Goal: Task Accomplishment & Management: Complete application form

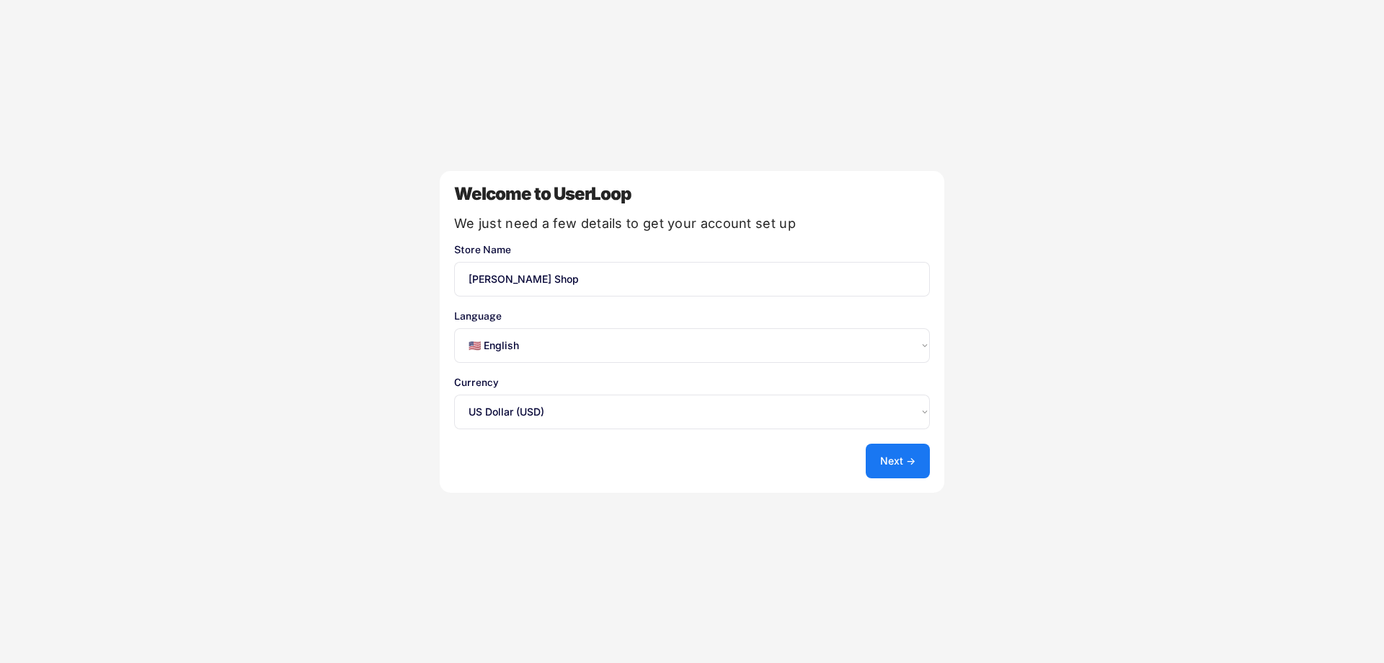
select select ""en""
select select ""1348695171700984260__LOOKUP__1635527639547x175194367885836100""
click at [904, 465] on button "Next →" at bounding box center [898, 460] width 64 height 35
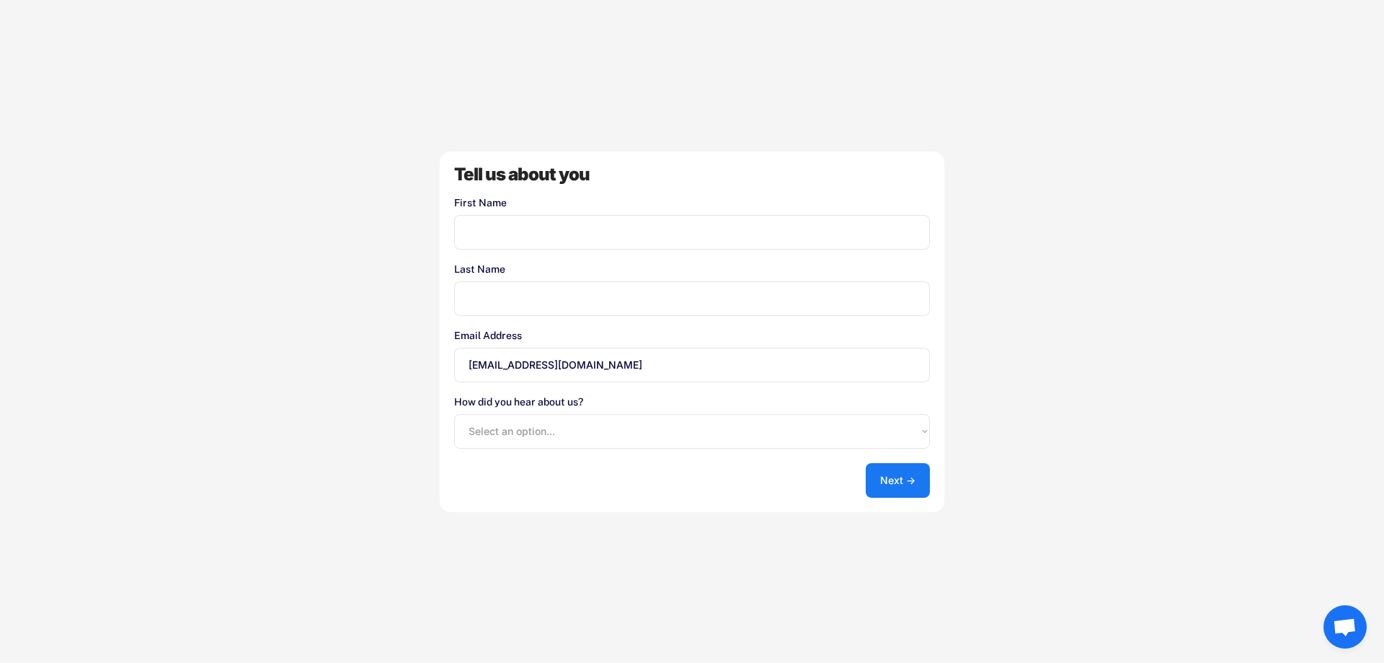
click at [552, 226] on input "input" at bounding box center [692, 232] width 476 height 35
type input "[PERSON_NAME]"
type input "[PERSON_NAME] [PERSON_NAME]"
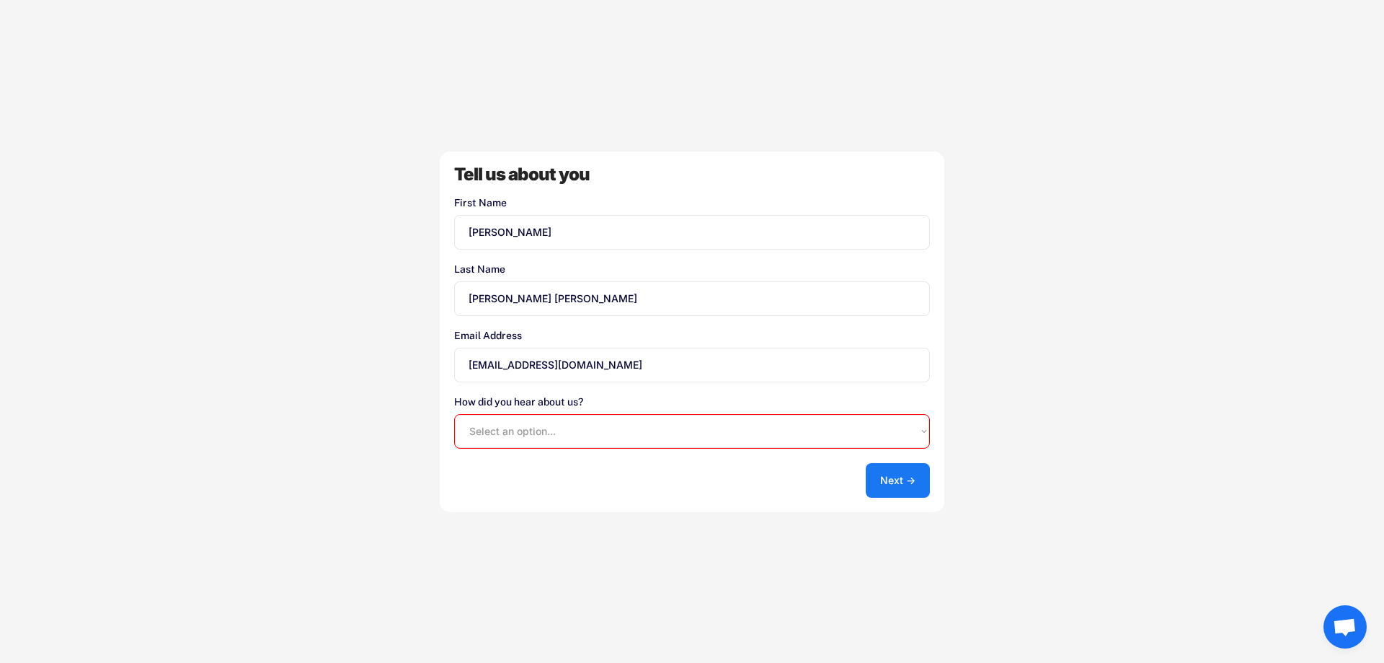
click at [609, 435] on select "Select an option... Shopify App Store Google UserLoop Blog Referred by a friend…" at bounding box center [692, 431] width 476 height 35
select select ""shopify_app_store""
click at [454, 414] on select "Select an option... Shopify App Store Google UserLoop Blog Referred by a friend…" at bounding box center [692, 431] width 476 height 35
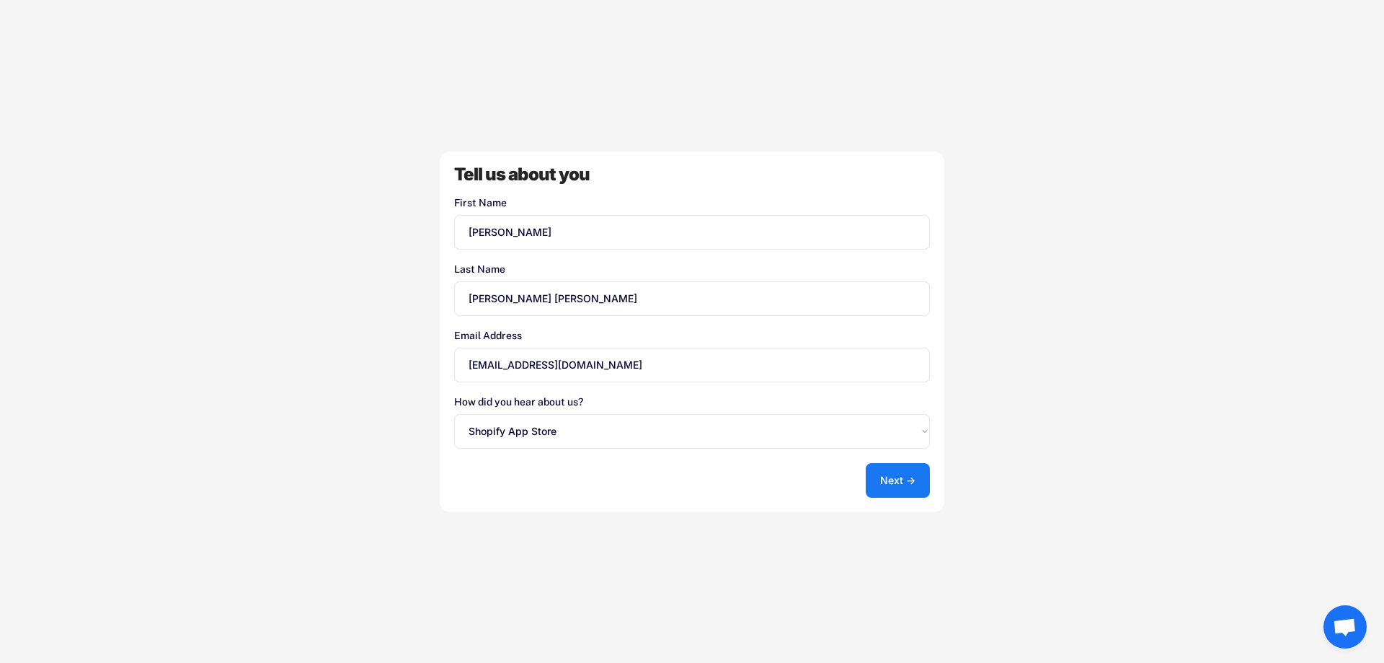
click at [903, 478] on button "Next →" at bounding box center [898, 480] width 64 height 35
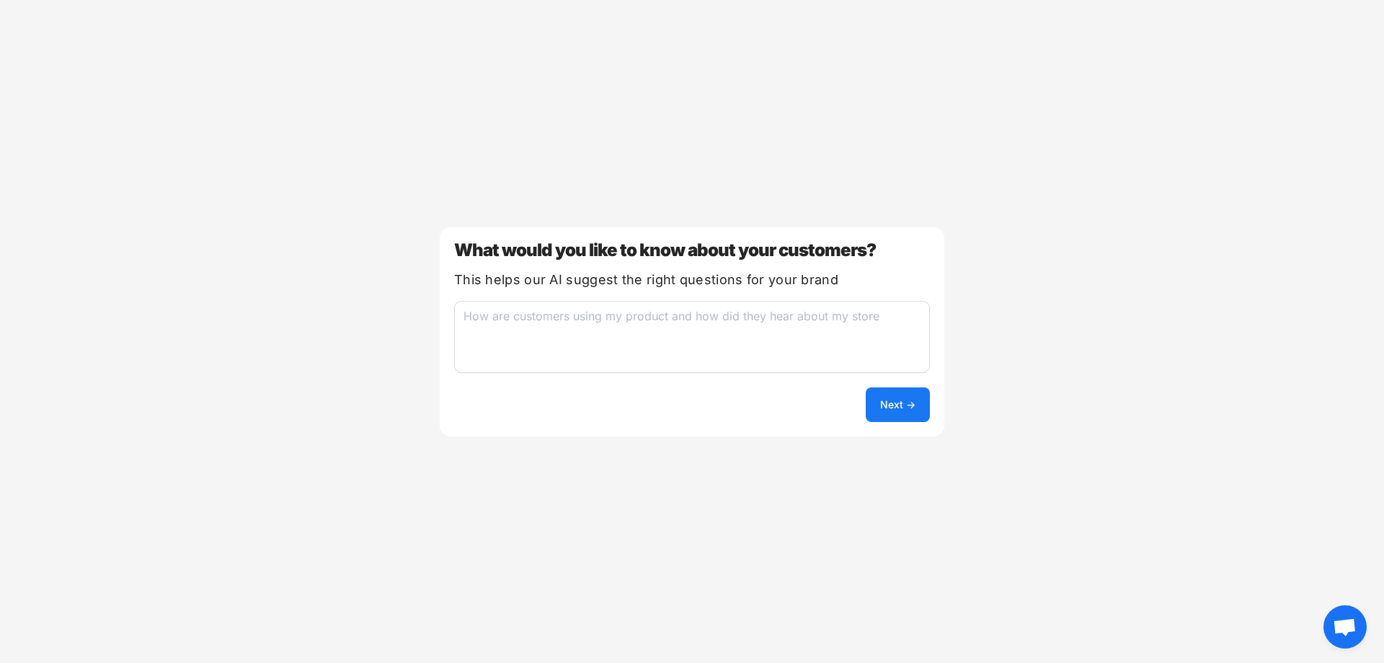
click at [901, 425] on div "What would you like to know about your customers? This helps our AI suggest the…" at bounding box center [692, 331] width 505 height 209
click at [906, 399] on button "Next →" at bounding box center [898, 404] width 64 height 35
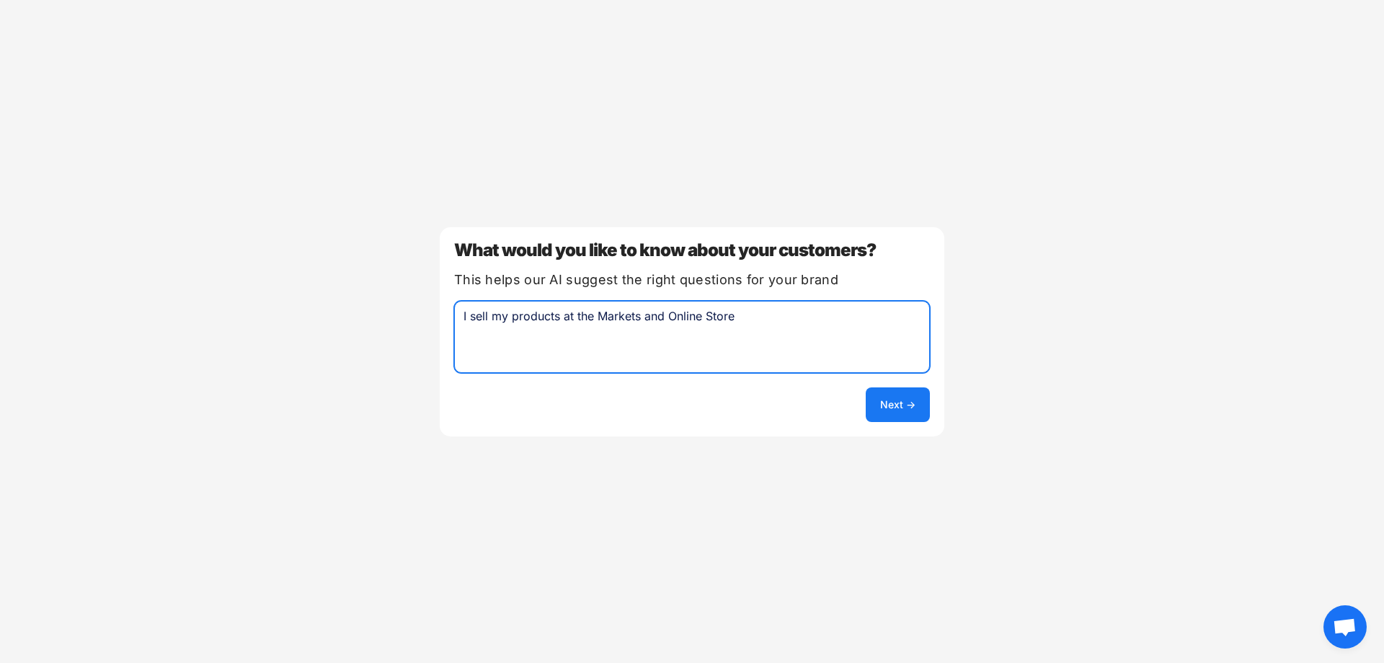
type textarea "I sell my products at the Markets and Online Store"
click at [908, 412] on button "Next →" at bounding box center [898, 404] width 64 height 35
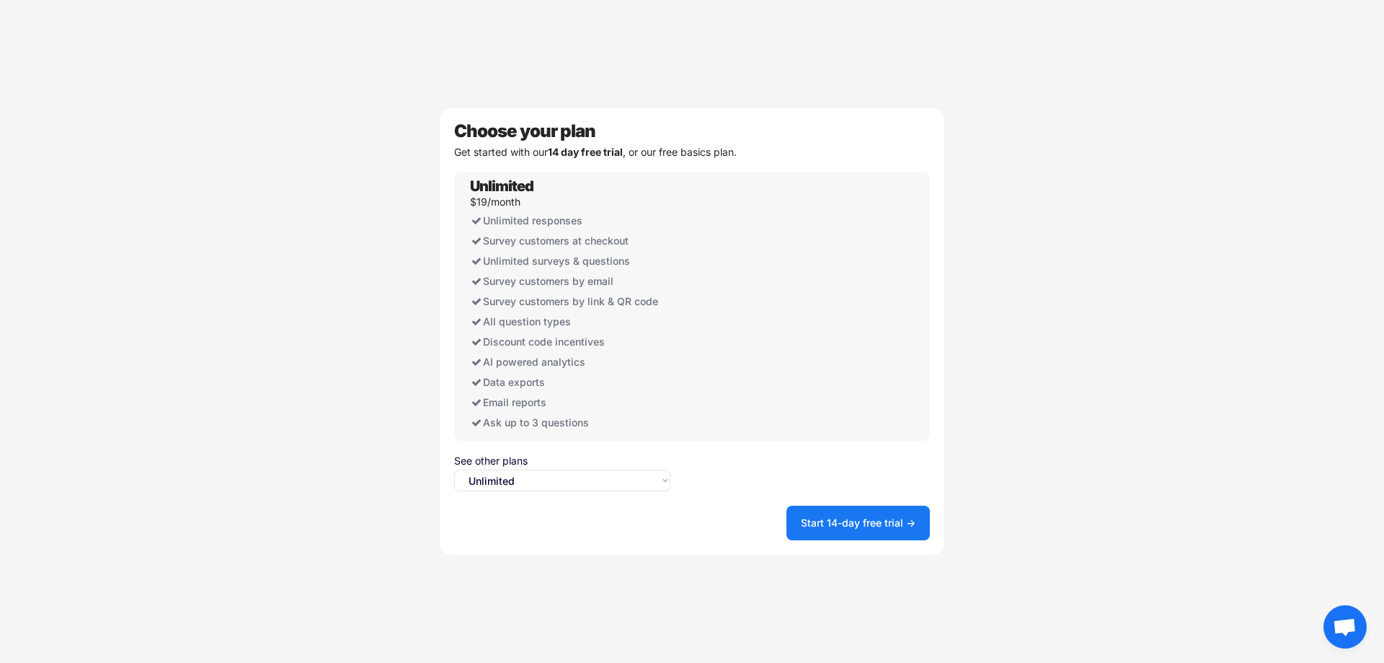
click at [557, 487] on select "Select an option... Unlimited Free" at bounding box center [562, 480] width 216 height 22
select select ""free0""
click at [454, 469] on select "Select an option... Unlimited Free" at bounding box center [562, 480] width 216 height 22
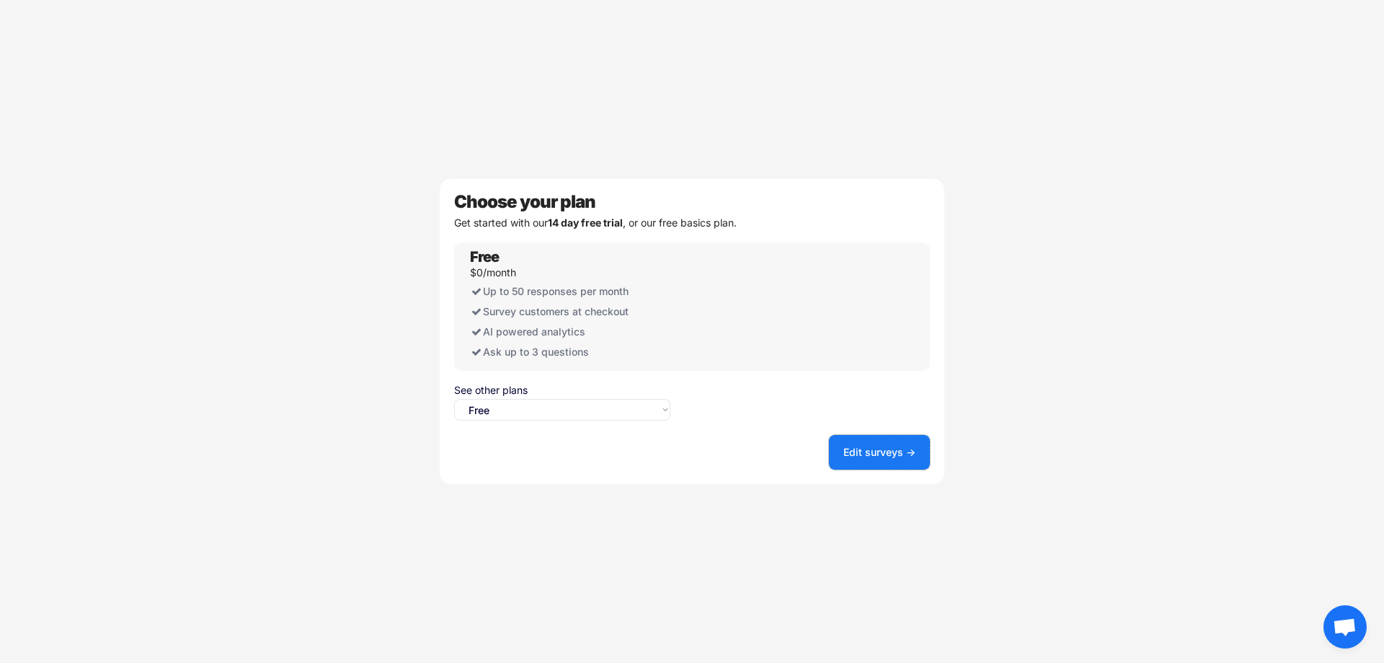
click at [900, 454] on button "Edit surveys →" at bounding box center [879, 452] width 101 height 35
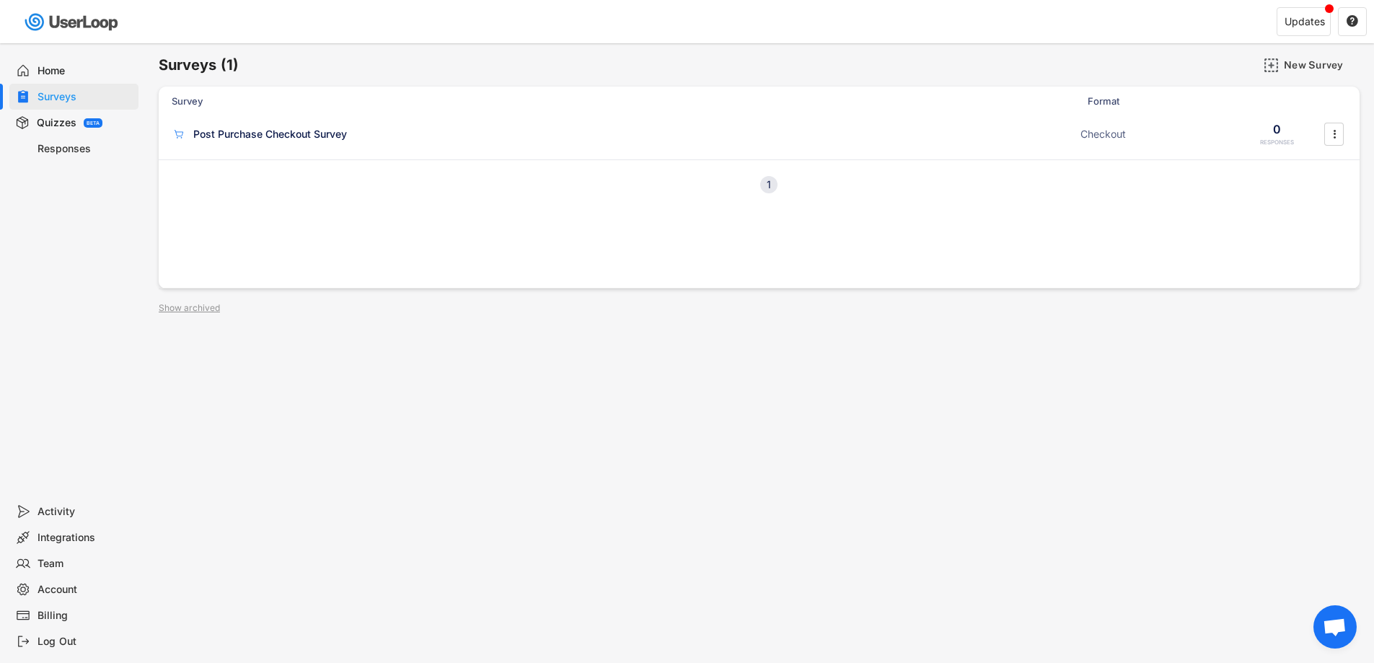
click at [440, 213] on div "Survey Format Responses Post Purchase Checkout Survey ACTIVE Checkout 0 RESPONS…" at bounding box center [759, 188] width 1200 height 202
click at [59, 117] on div "Quizzes" at bounding box center [57, 123] width 40 height 14
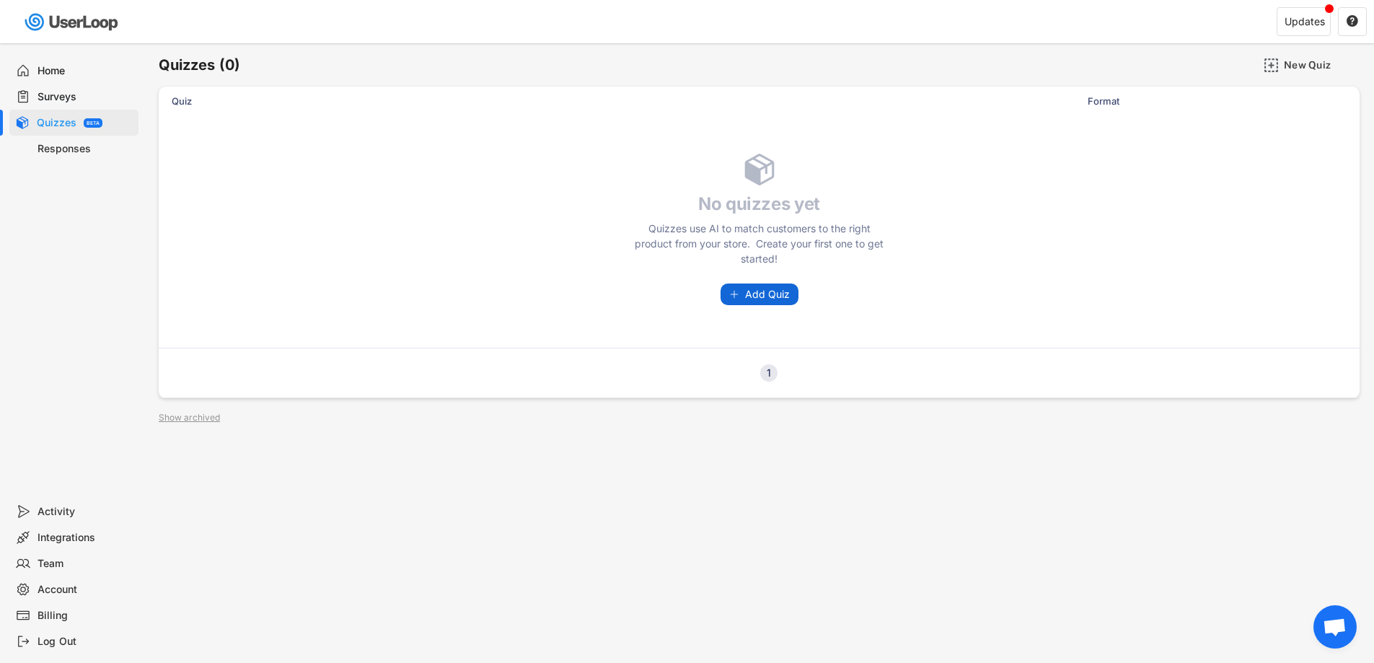
click at [776, 296] on span "Add Quiz" at bounding box center [767, 294] width 45 height 10
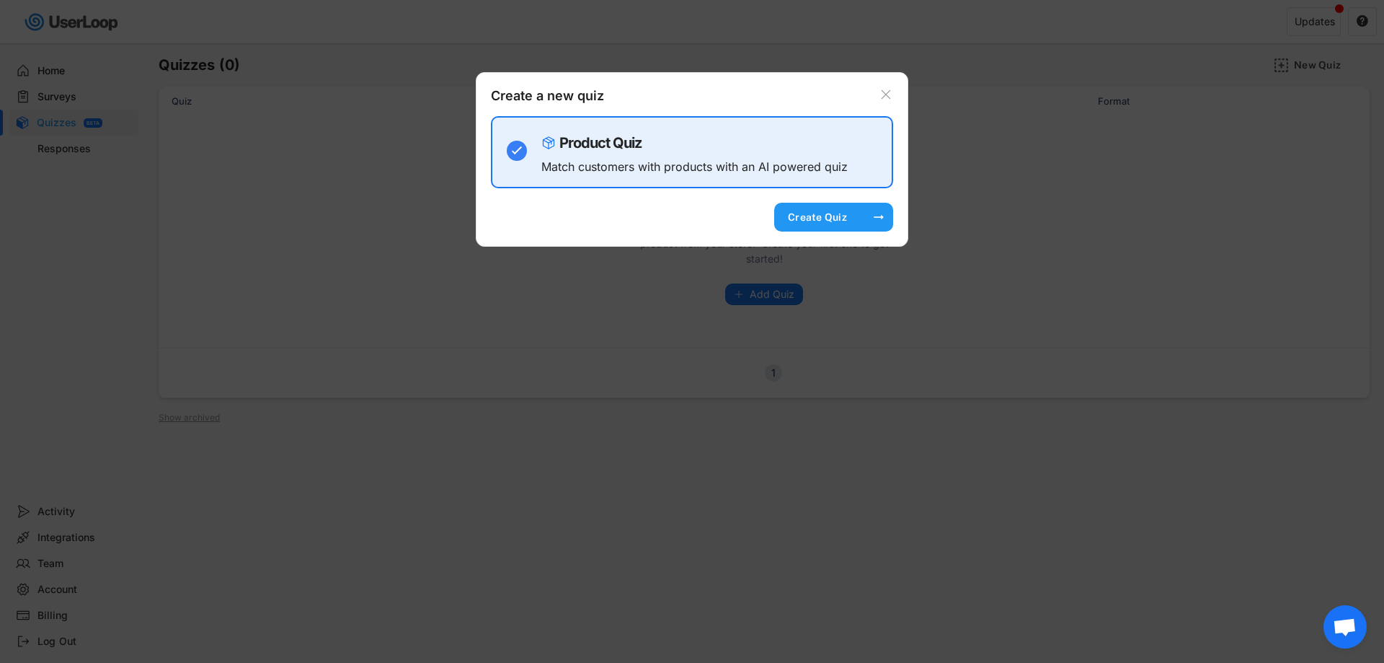
click at [840, 224] on div "Create Quiz" at bounding box center [818, 217] width 72 height 13
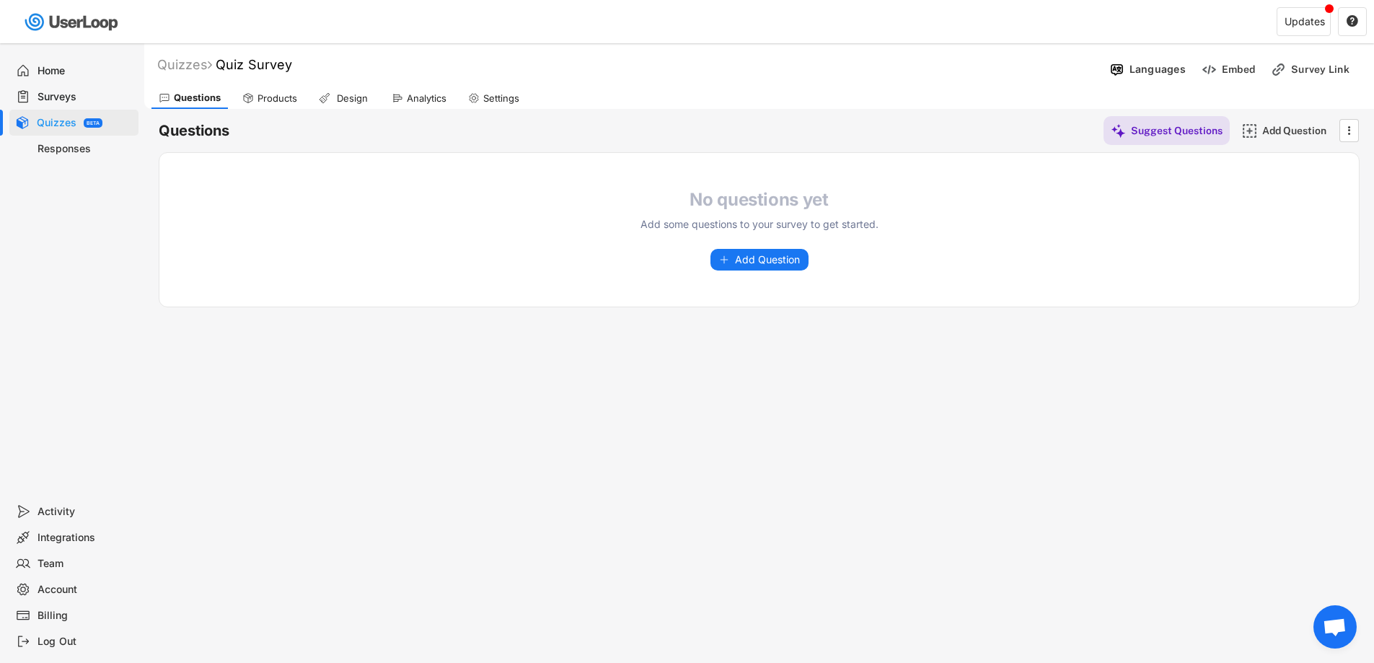
click at [63, 96] on div "Surveys" at bounding box center [84, 97] width 95 height 14
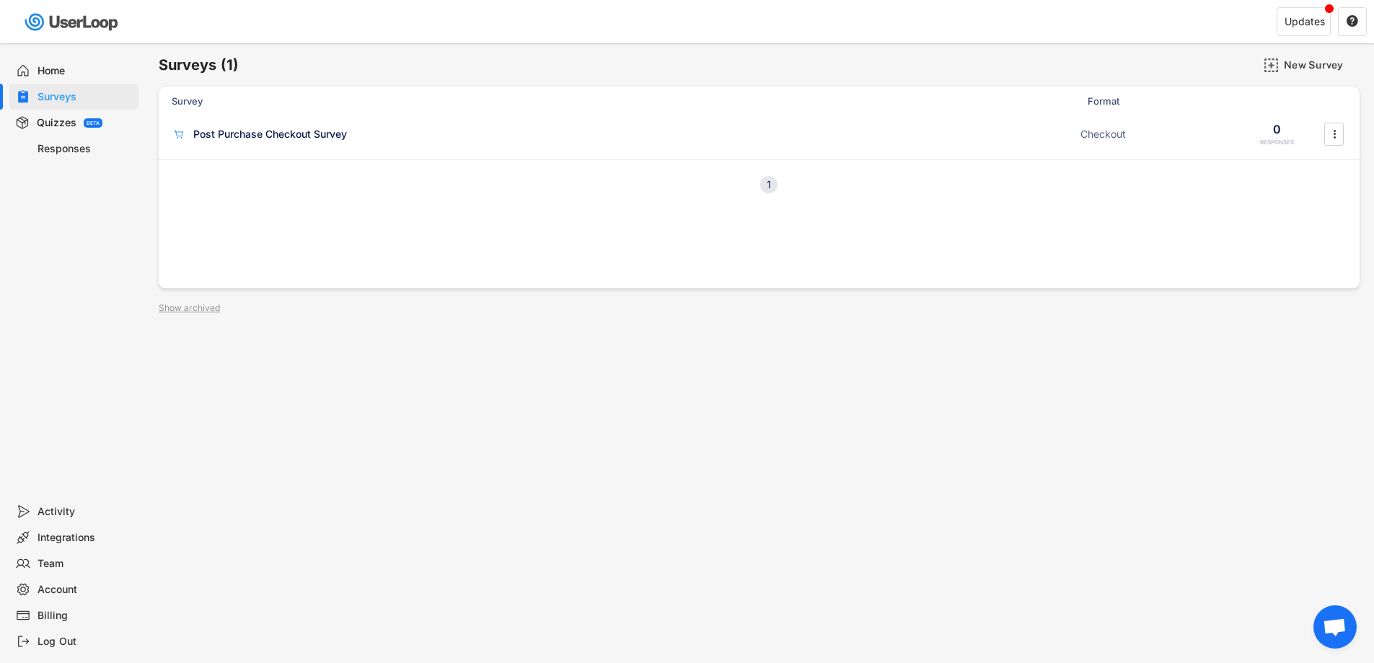
click at [751, 181] on div "Previous 1 Next" at bounding box center [759, 184] width 1200 height 50
click at [774, 189] on div "1" at bounding box center [768, 185] width 17 height 10
click at [771, 184] on div "1" at bounding box center [768, 185] width 17 height 10
click at [1358, 132] on div "Post Purchase Checkout Survey ACTIVE Checkout 0 RESPONSES " at bounding box center [759, 133] width 1200 height 37
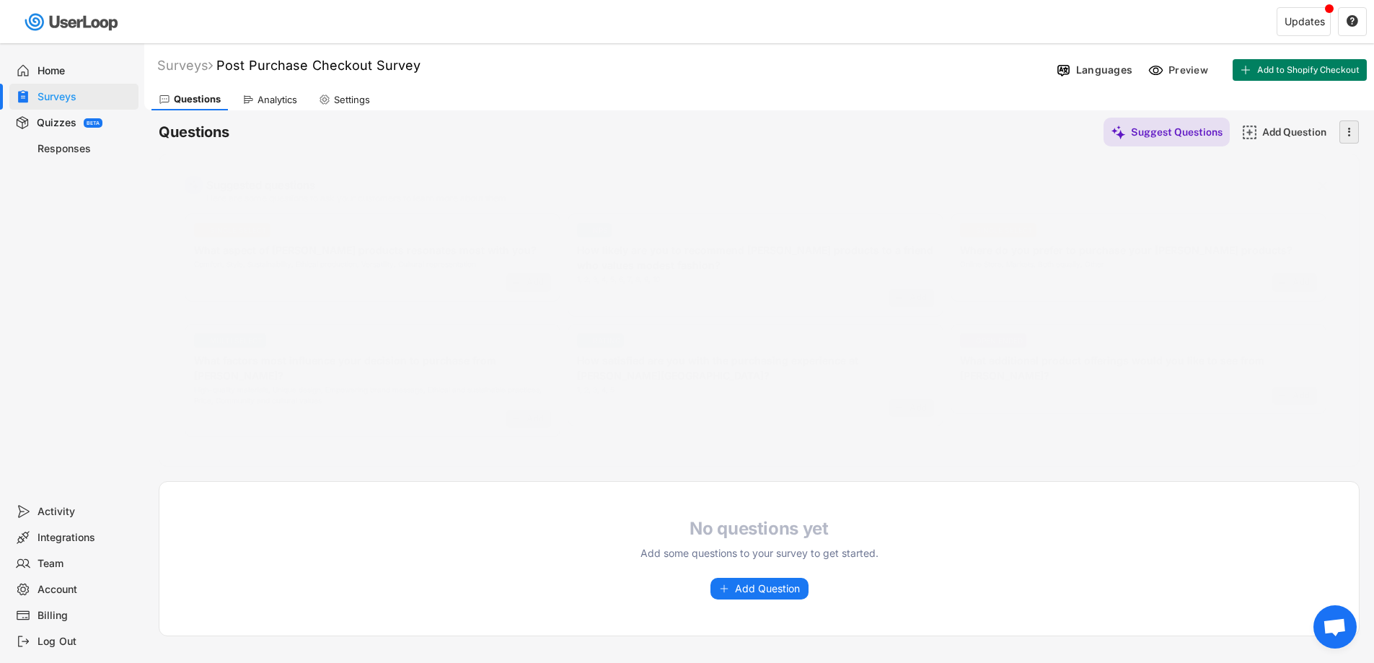
click at [1346, 134] on icon "" at bounding box center [1348, 132] width 14 height 22
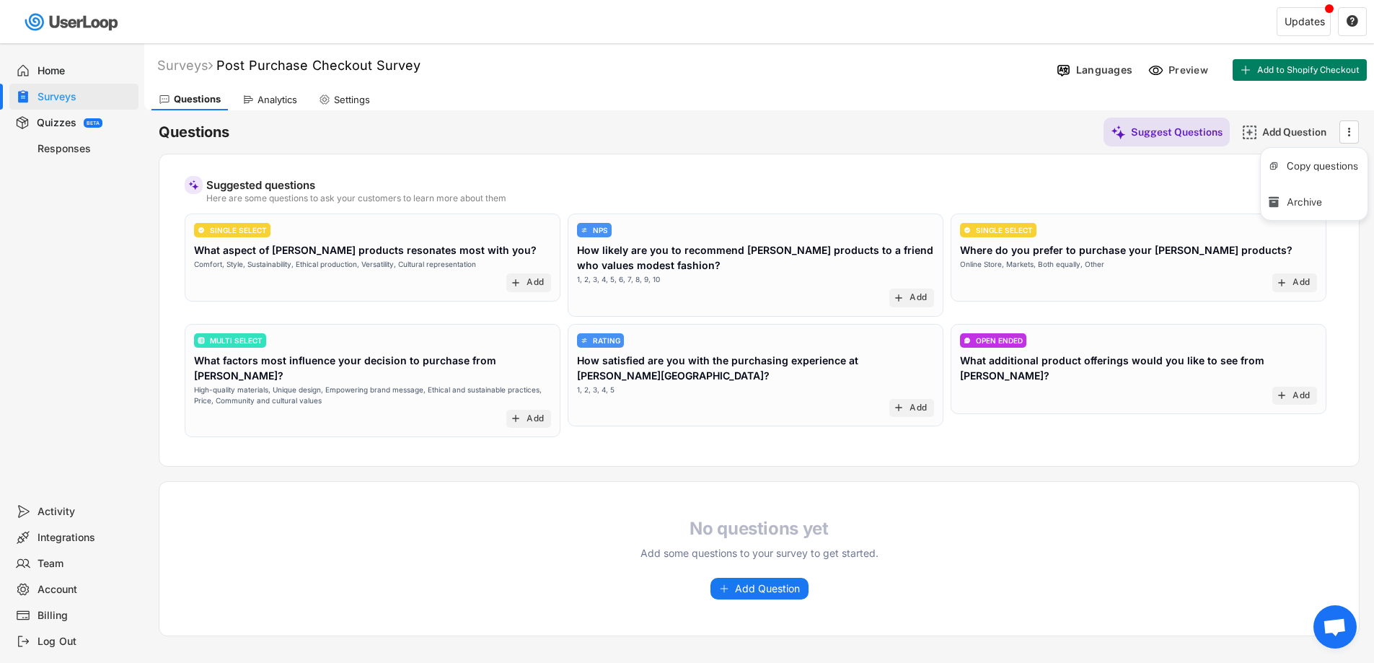
click at [837, 168] on div "Suggested questions Here are some questions to ask your customers to learn more…" at bounding box center [759, 310] width 1200 height 313
click at [527, 413] on div "Add" at bounding box center [534, 419] width 17 height 12
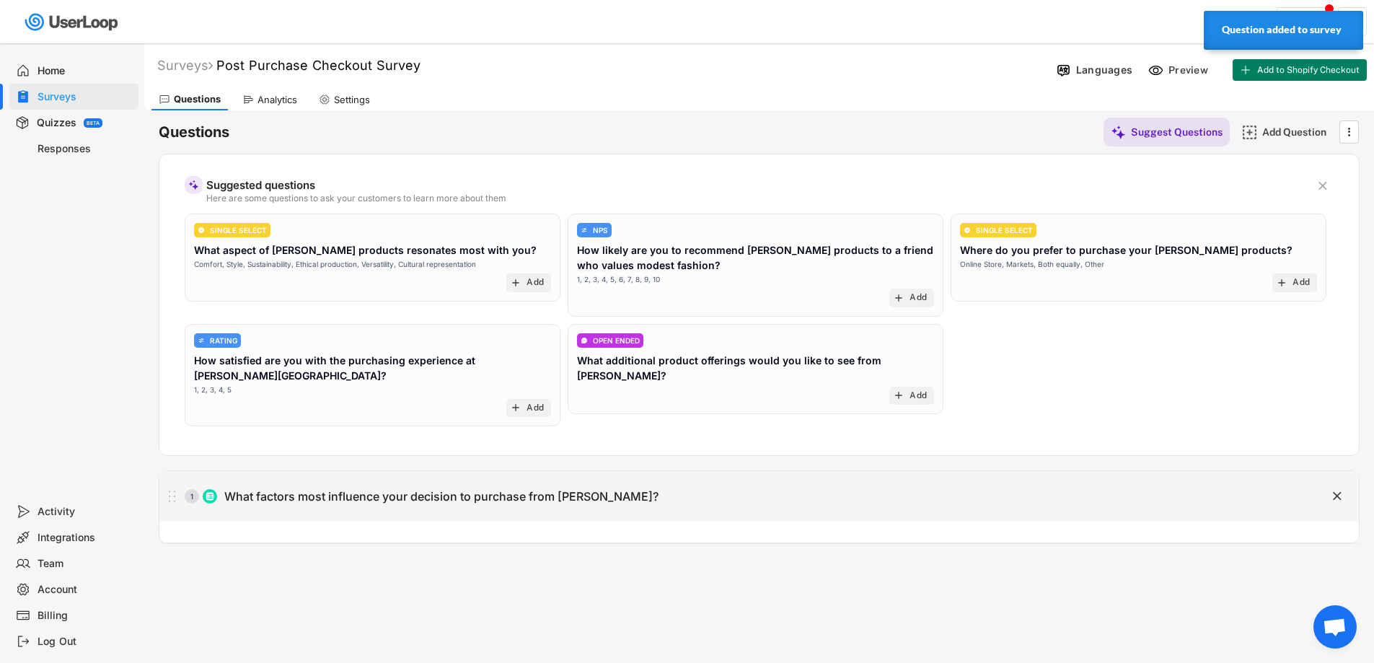
click at [372, 489] on div "What factors most influence your decision to purchase from Vela?" at bounding box center [441, 496] width 434 height 15
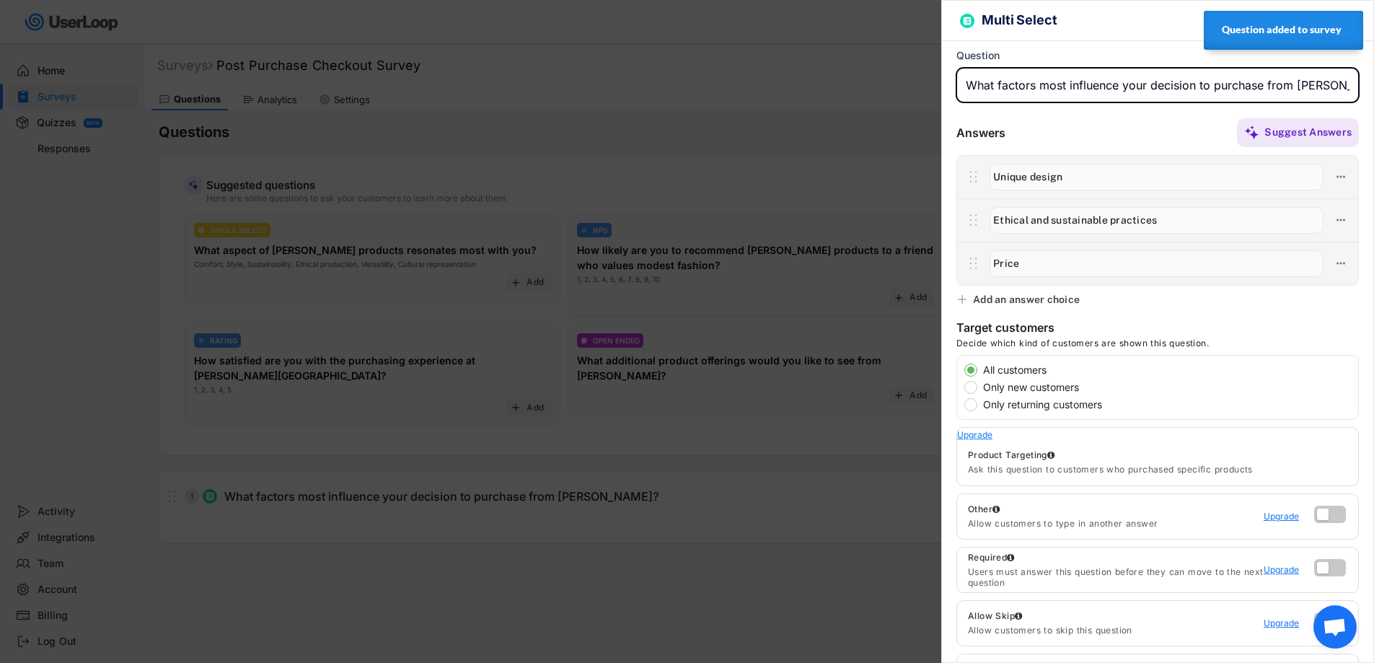
click at [1084, 177] on input "input" at bounding box center [1156, 177] width 334 height 27
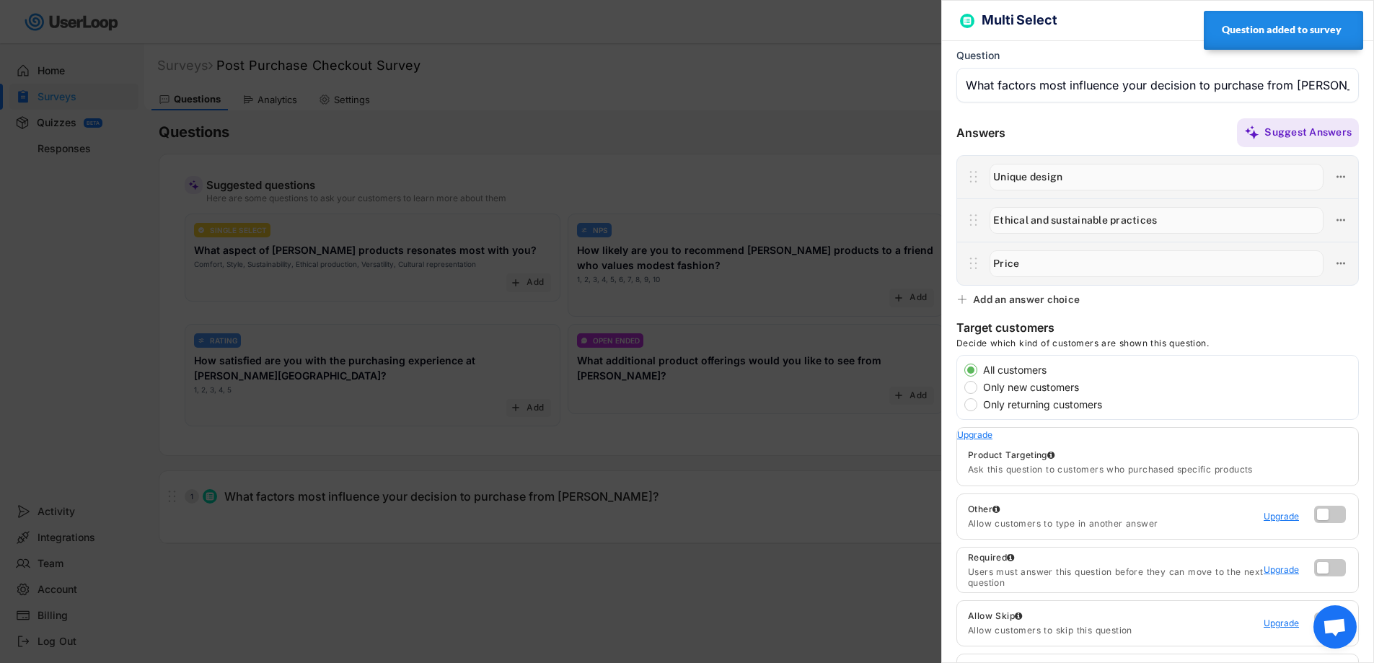
drag, startPoint x: 1084, startPoint y: 177, endPoint x: 912, endPoint y: 163, distance: 172.1
click at [921, 164] on body "Surveys (1) New Survey Survey Format Responses No surveys yet Create your first…" at bounding box center [687, 331] width 1374 height 663
click at [1040, 87] on input "input" at bounding box center [1157, 85] width 402 height 35
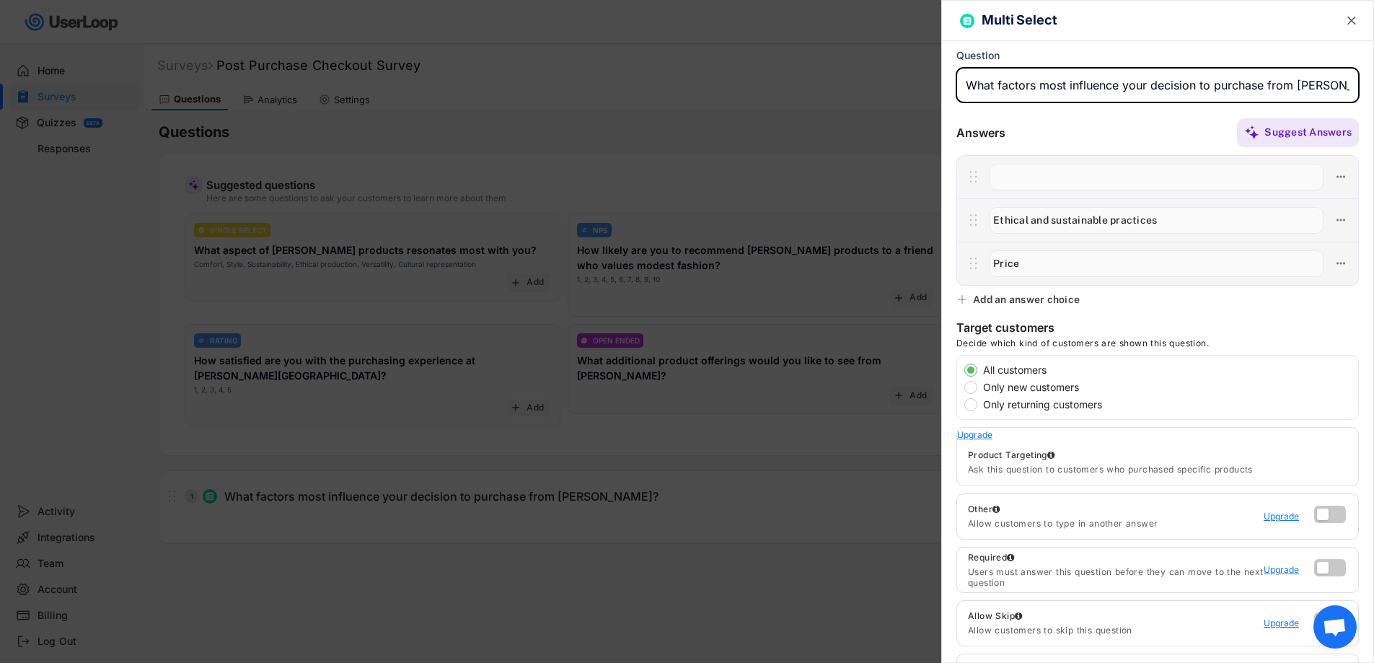
drag, startPoint x: 1318, startPoint y: 86, endPoint x: 945, endPoint y: 84, distance: 373.5
click at [945, 84] on div "Multi Select  Question Answers Suggest Answers Add an answer choice Target cus…" at bounding box center [1157, 331] width 433 height 663
click at [1208, 92] on input "input" at bounding box center [1157, 85] width 402 height 35
drag, startPoint x: 1208, startPoint y: 92, endPoint x: 782, endPoint y: 86, distance: 426.9
click at [782, 86] on body "Surveys (1) New Survey Survey Format Responses No surveys yet Create your first…" at bounding box center [687, 331] width 1374 height 663
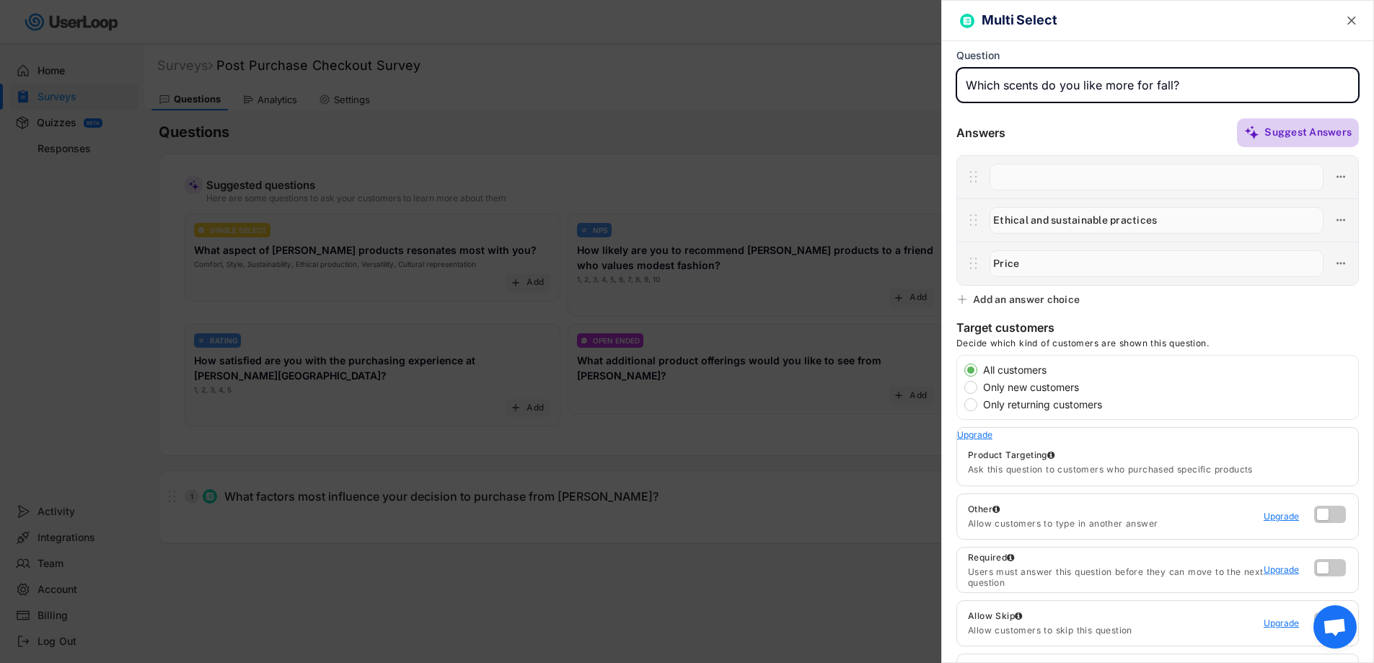
click at [1318, 138] on div "Suggest Answers" at bounding box center [1307, 131] width 87 height 13
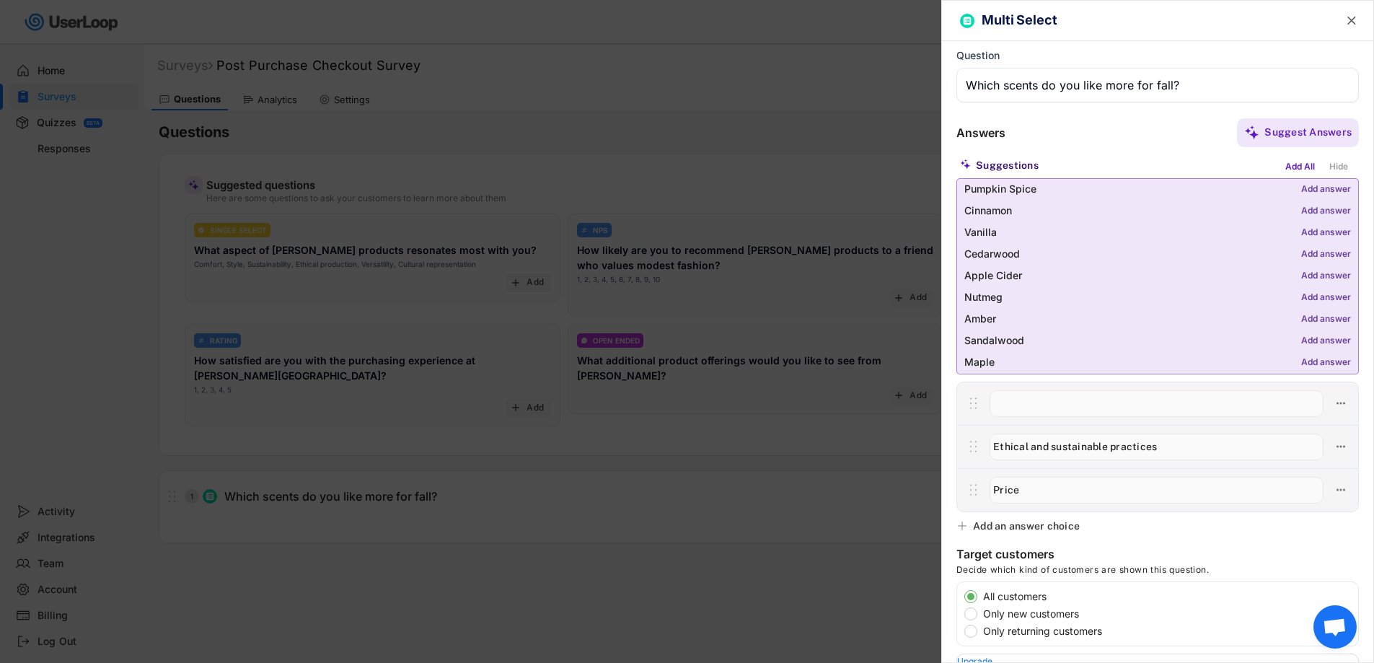
click at [1320, 190] on div "Add answer" at bounding box center [1326, 190] width 50 height 10
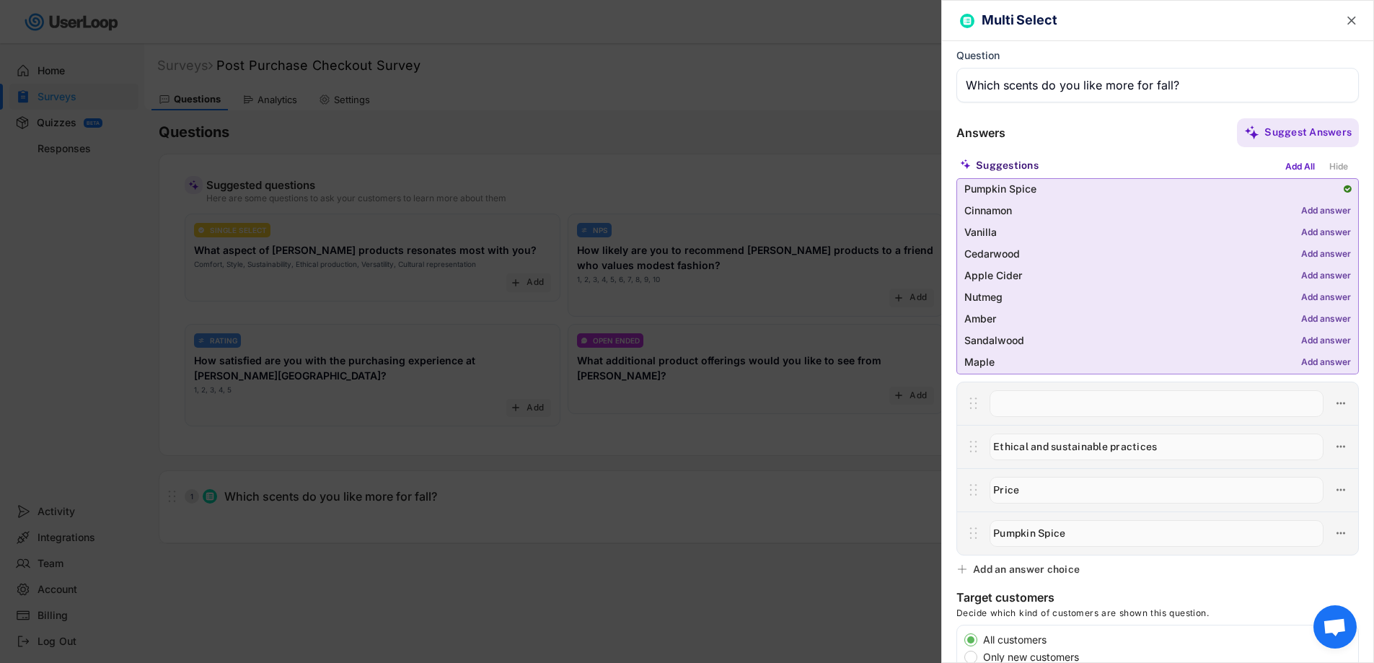
click at [1315, 211] on div "Add answer" at bounding box center [1326, 211] width 50 height 10
click at [1314, 234] on div "Add answer" at bounding box center [1326, 233] width 50 height 10
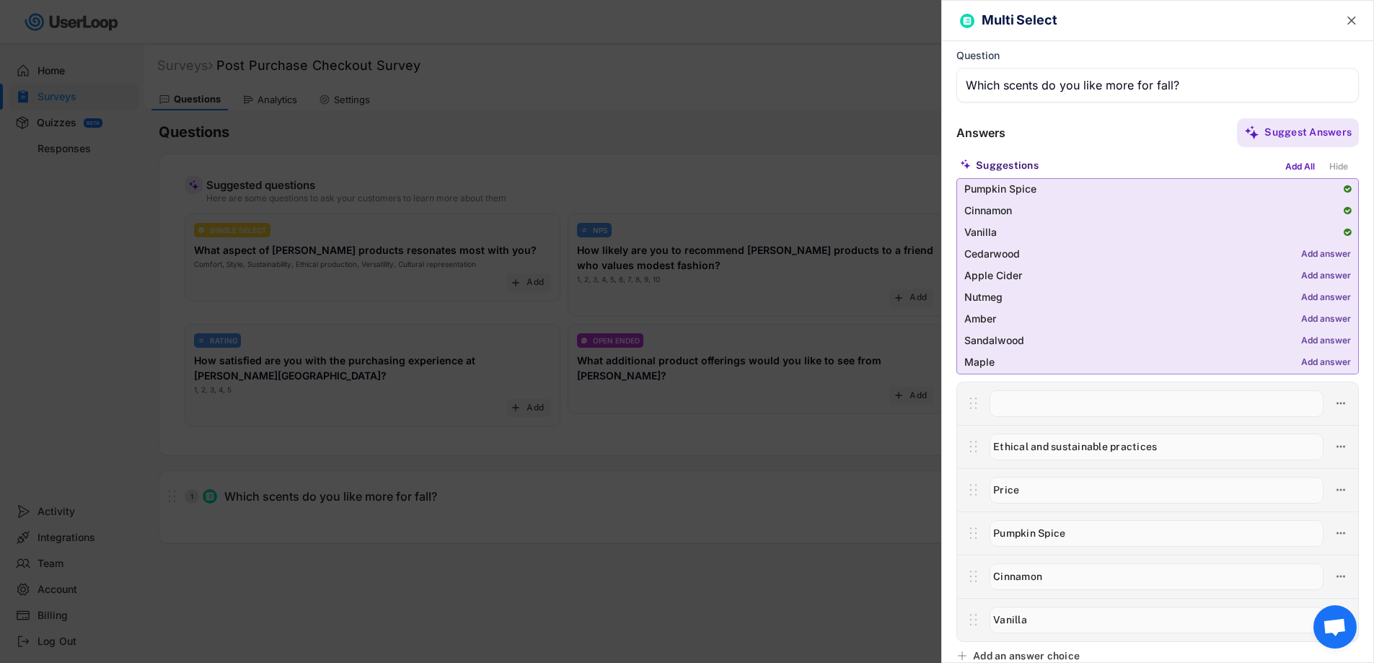
click at [1315, 273] on div "Add answer" at bounding box center [1326, 276] width 50 height 10
click at [1330, 315] on div "Add answer" at bounding box center [1326, 319] width 50 height 10
click at [1132, 146] on div "Suggest Answers" at bounding box center [1181, 132] width 353 height 29
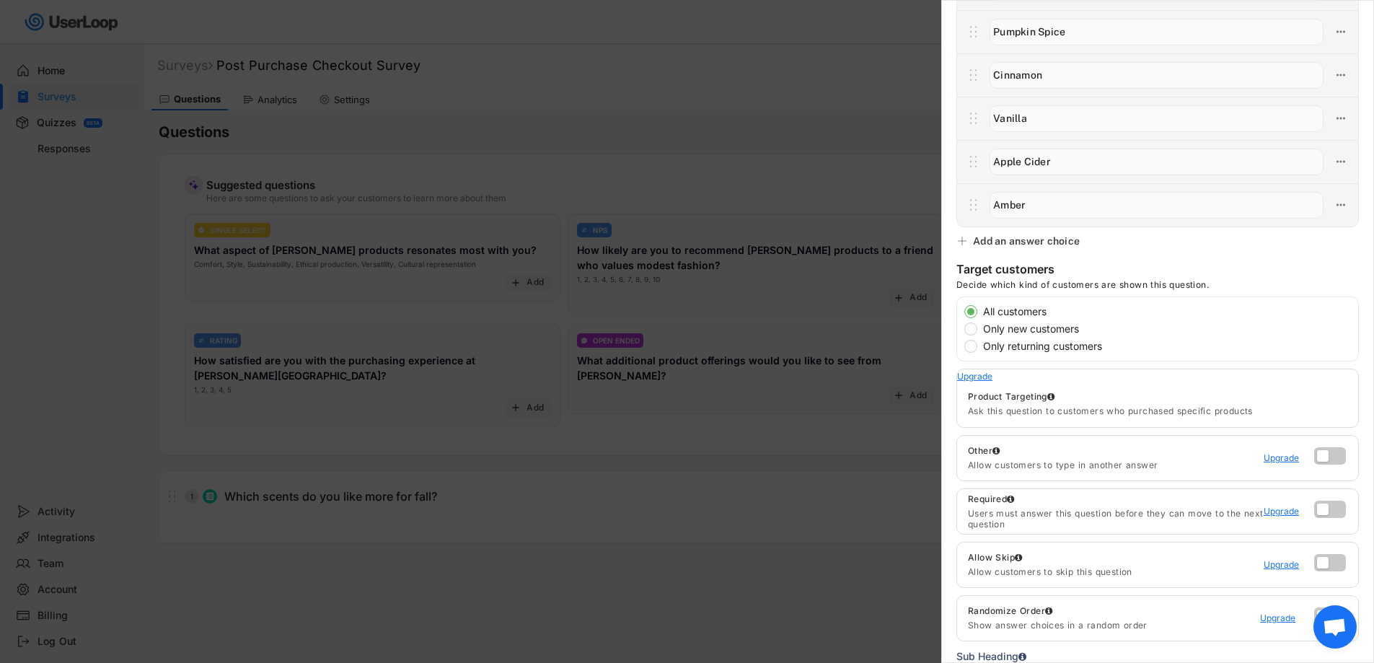
scroll to position [505, 0]
click at [1326, 456] on label at bounding box center [1326, 448] width 32 height 17
click at [0, 0] on input "checkbox" at bounding box center [0, 0] width 0 height 0
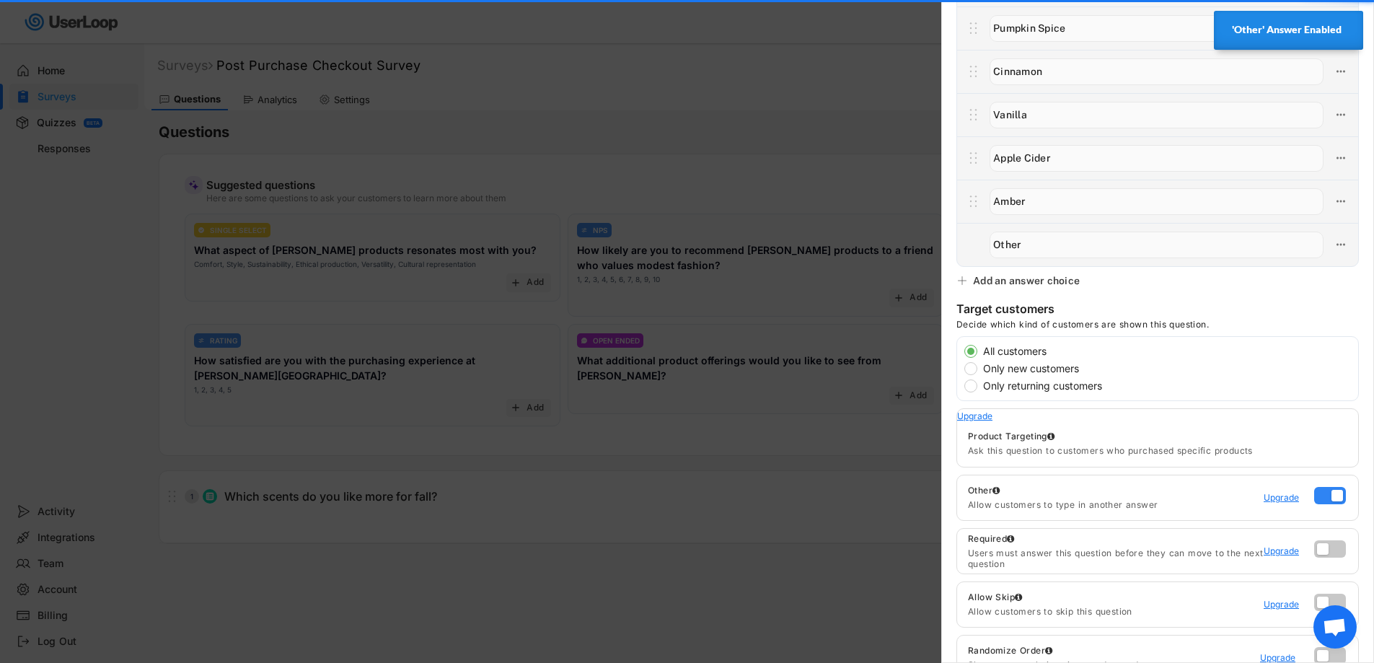
click at [1310, 498] on label at bounding box center [1326, 491] width 32 height 17
click at [0, 0] on input "checkbox" at bounding box center [0, 0] width 0 height 0
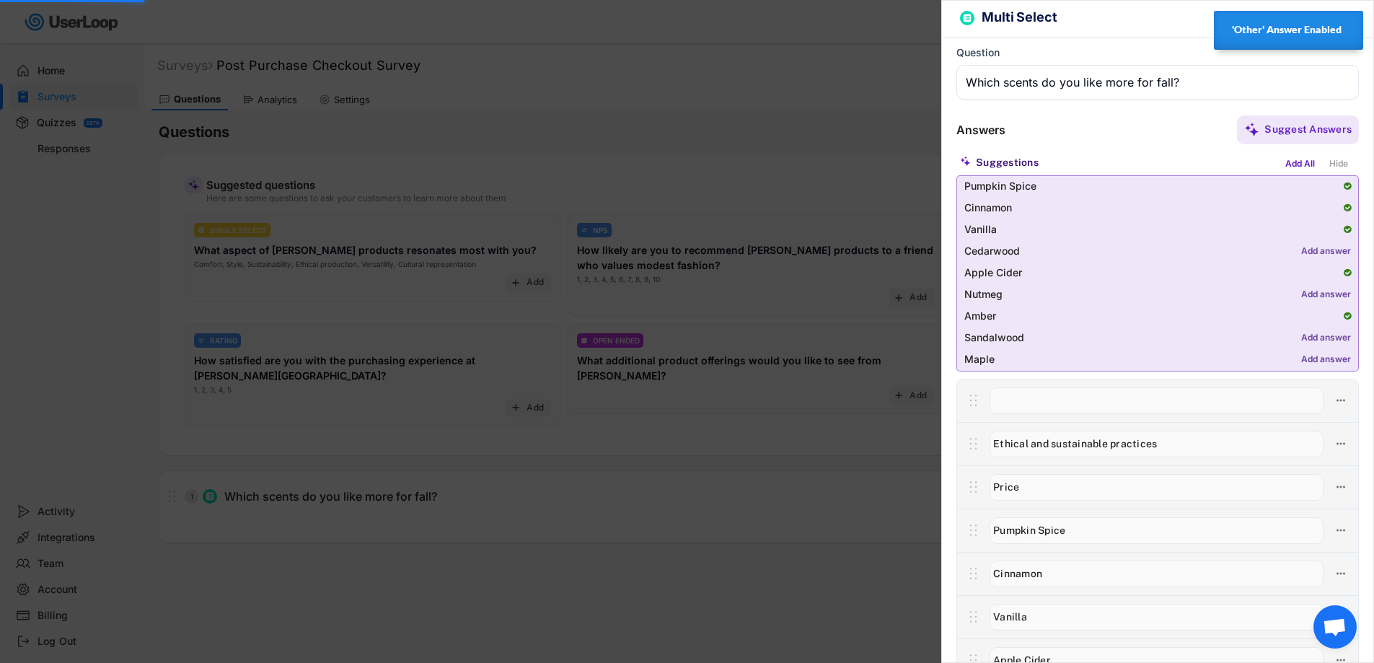
scroll to position [0, 0]
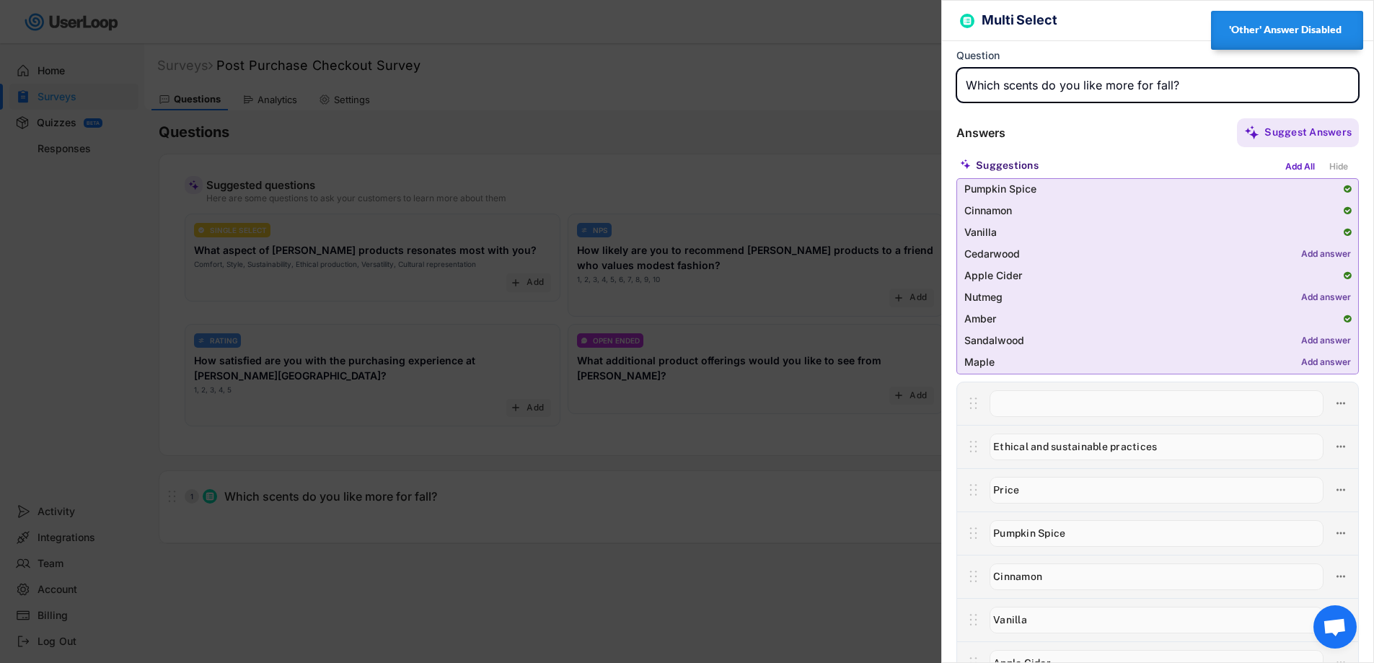
click at [1151, 92] on input "input" at bounding box center [1157, 85] width 402 height 35
drag, startPoint x: 1193, startPoint y: 86, endPoint x: 786, endPoint y: 42, distance: 409.0
click at [786, 42] on body "Surveys (1) New Survey Survey Format Responses No surveys yet Create your first…" at bounding box center [687, 331] width 1374 height 663
click at [1175, 95] on input "input" at bounding box center [1157, 85] width 402 height 35
drag, startPoint x: 1194, startPoint y: 87, endPoint x: 952, endPoint y: 81, distance: 241.6
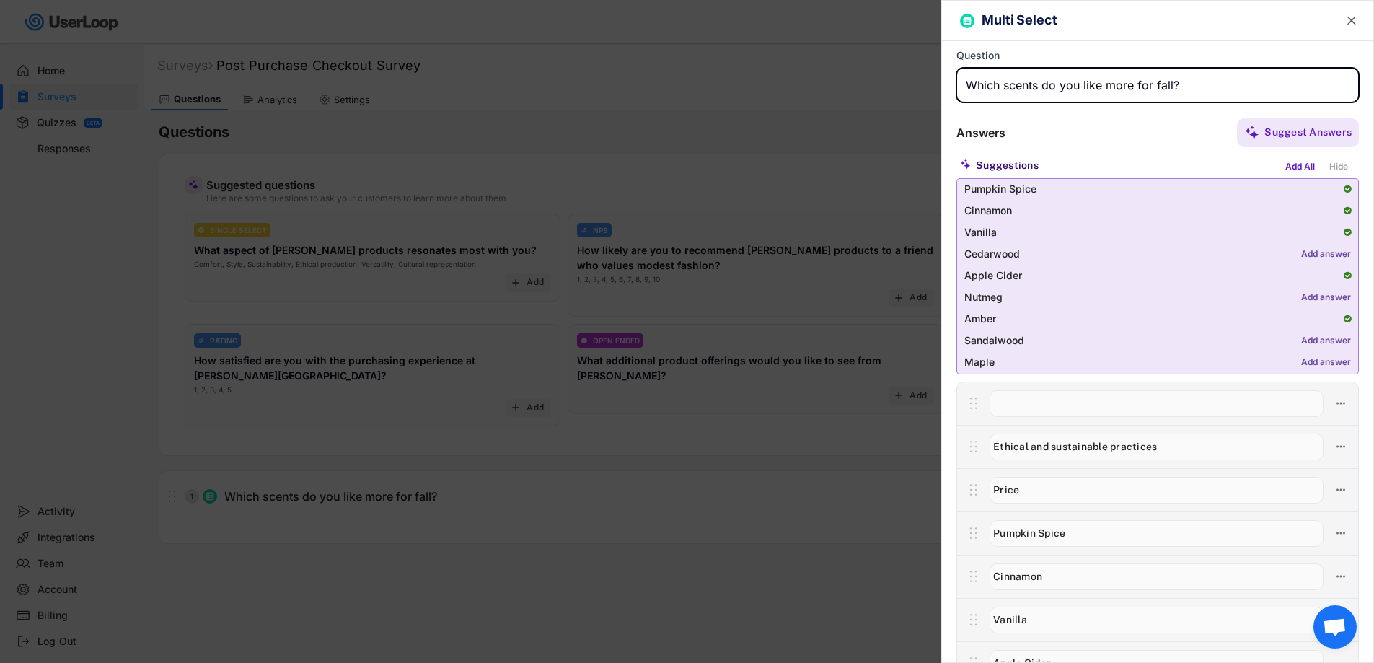
click at [952, 81] on div "Multi Select  Question Answers Suggest Answers Suggestions Add All Hide Pumpki…" at bounding box center [1157, 331] width 433 height 663
paste input "🍂 Help Me Choose the Final Fall Scent!"
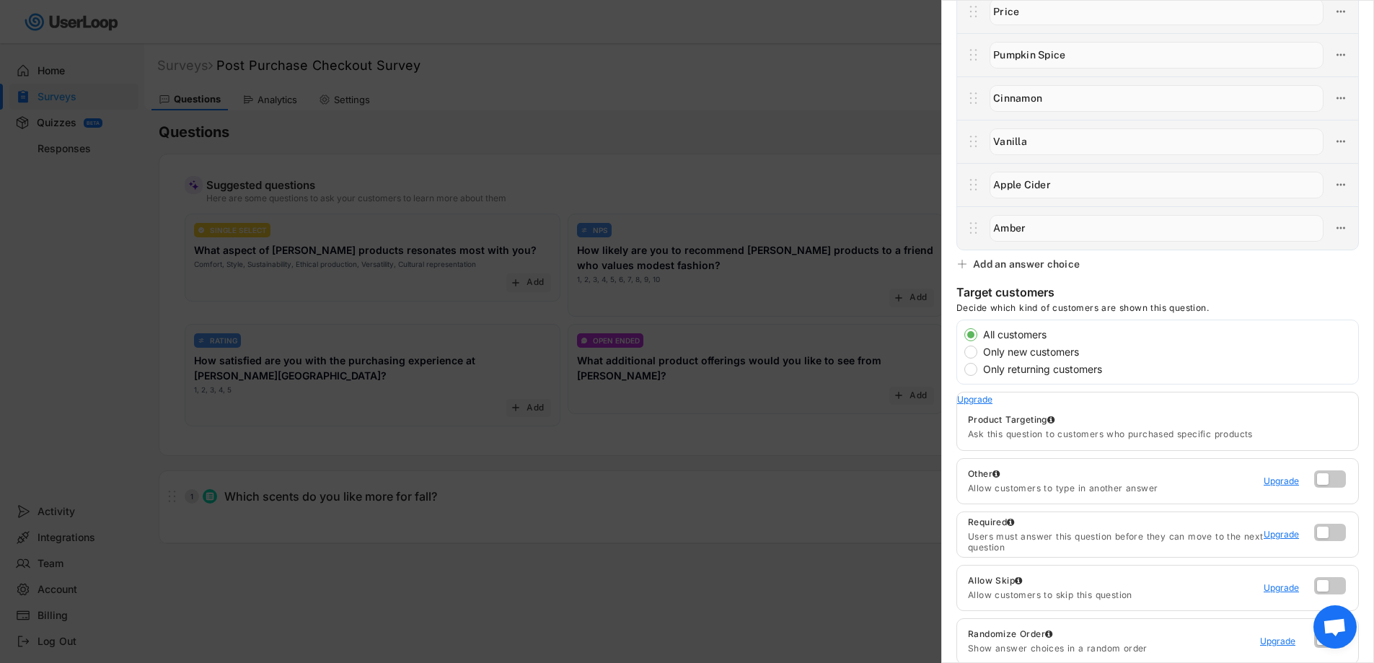
scroll to position [474, 0]
type input "🍂 Help Me Choose the Final Fall Scent!"
click at [1005, 268] on div "Add an answer choice" at bounding box center [1026, 267] width 107 height 13
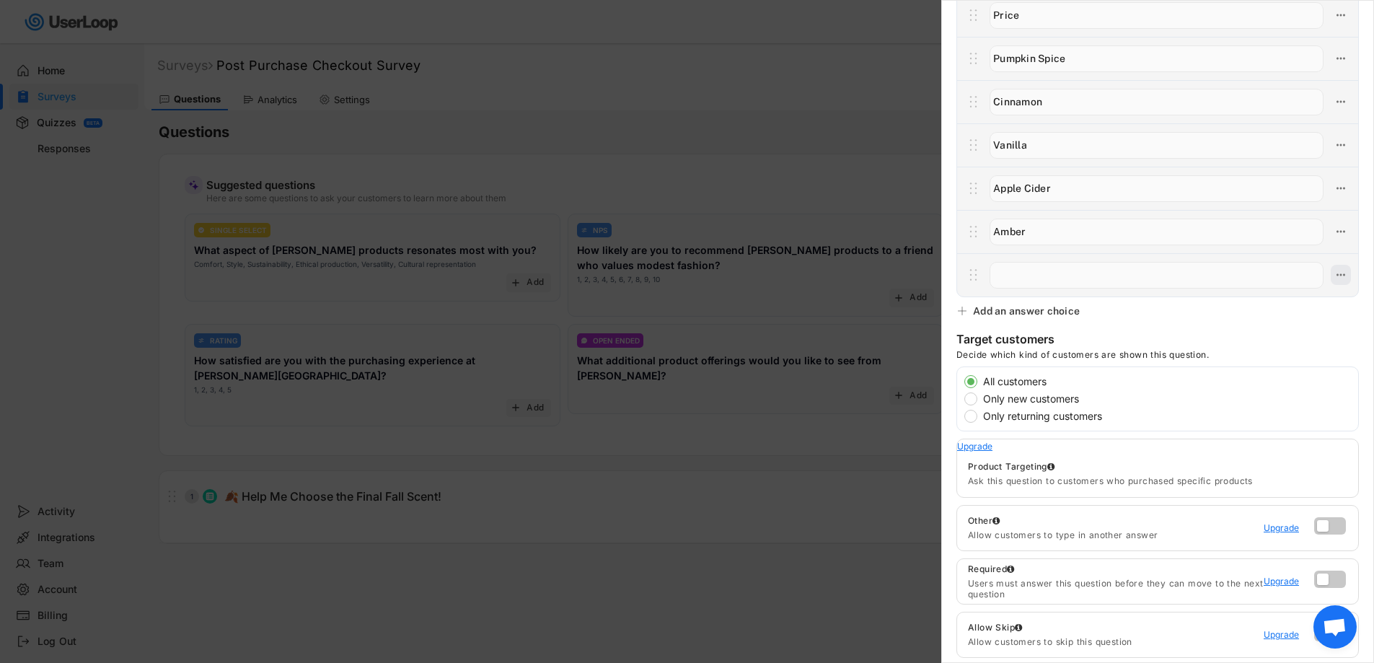
click at [1336, 277] on button at bounding box center [1340, 275] width 20 height 20
click at [1200, 355] on div "Delete Answer" at bounding box center [1247, 350] width 137 height 13
click at [1251, 353] on div "Are you sure? Click to confirm." at bounding box center [1247, 350] width 137 height 13
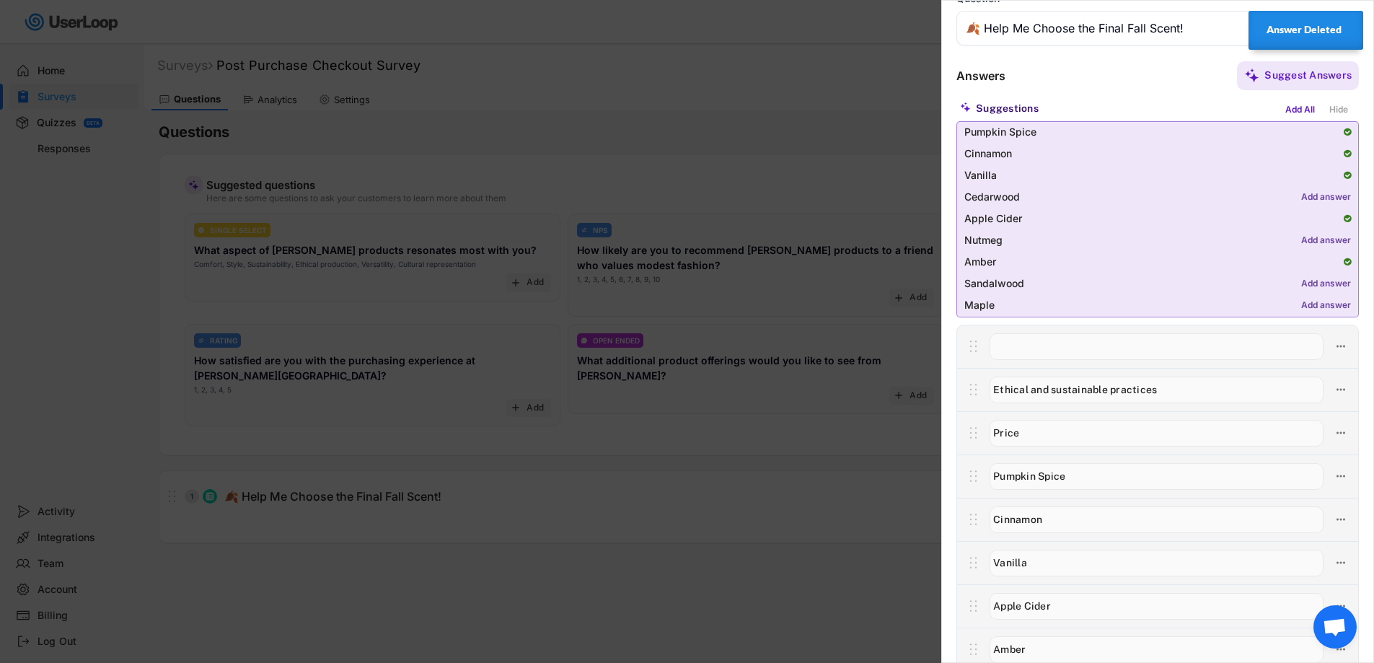
scroll to position [0, 0]
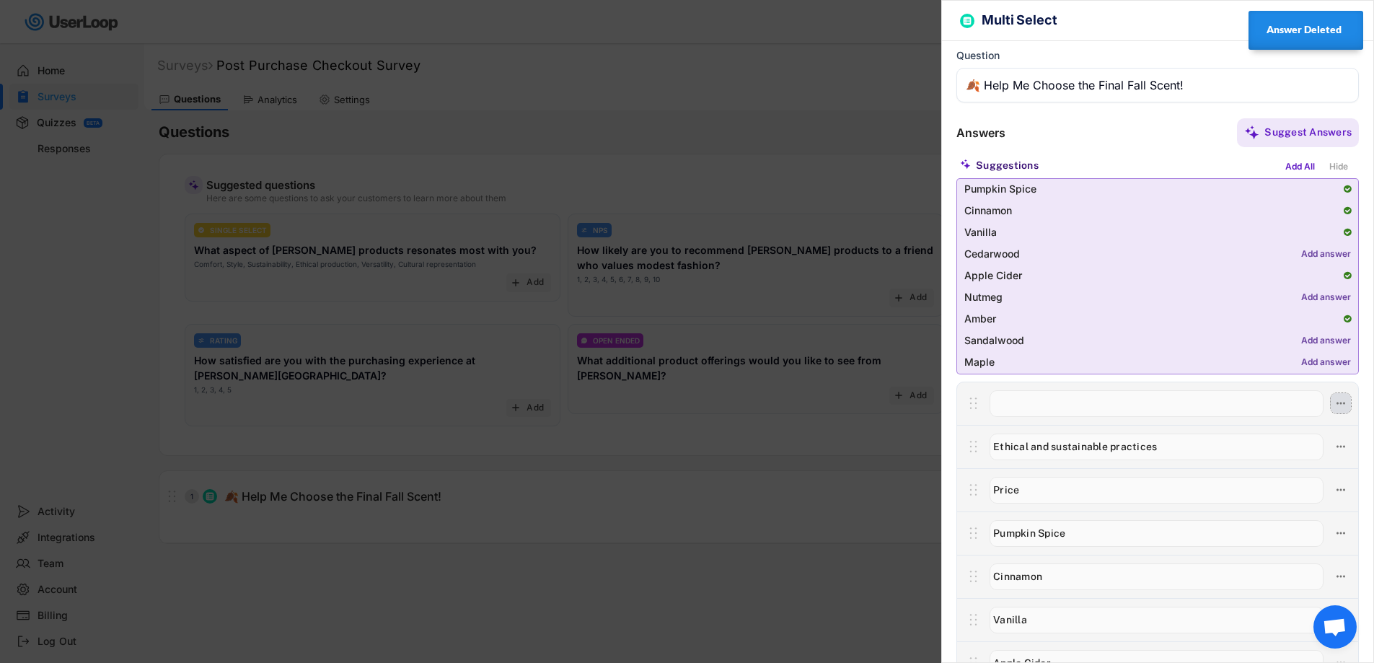
click at [1334, 403] on icon at bounding box center [1340, 403] width 13 height 13
click at [1201, 475] on div "Delete Answer" at bounding box center [1247, 478] width 137 height 13
click at [1247, 480] on div "Are you sure? Click to confirm." at bounding box center [1247, 478] width 137 height 13
type input "Ethical and sustainable practices"
type input "Price"
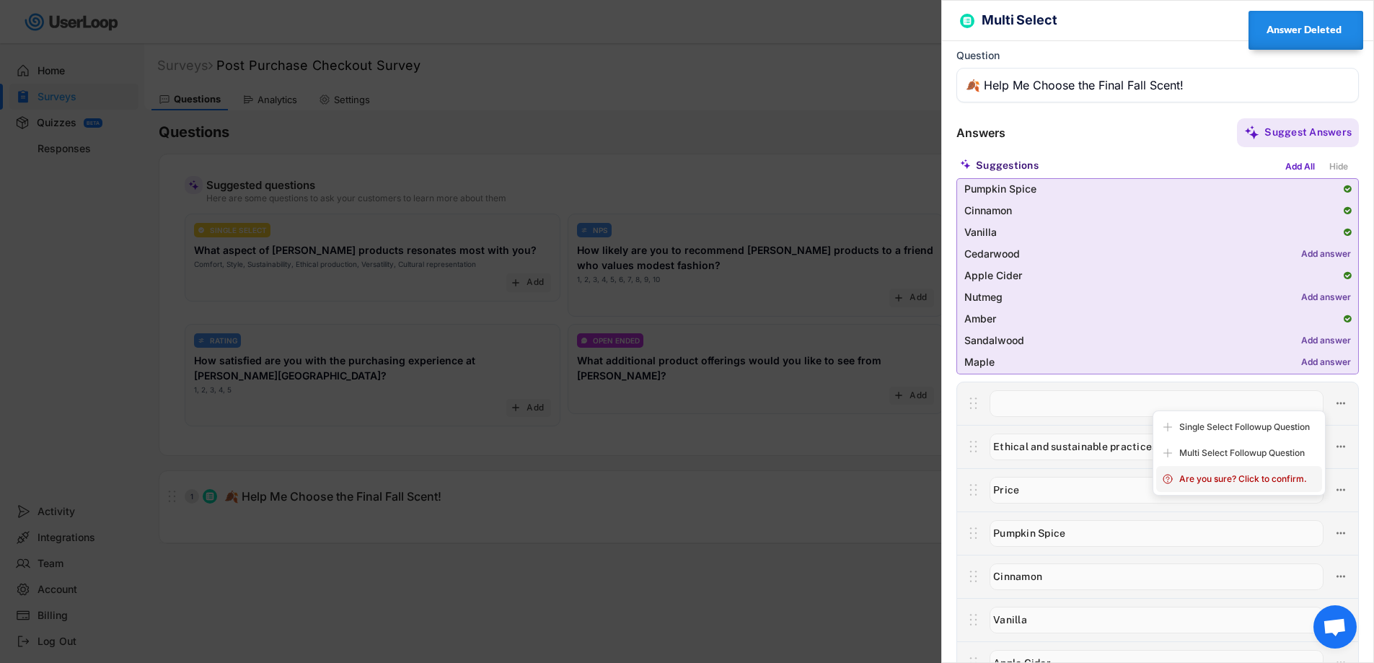
type input "Pumpkin Spice"
type input "Cinnamon"
type input "Vanilla"
type input "Apple Cider"
type input "Amber"
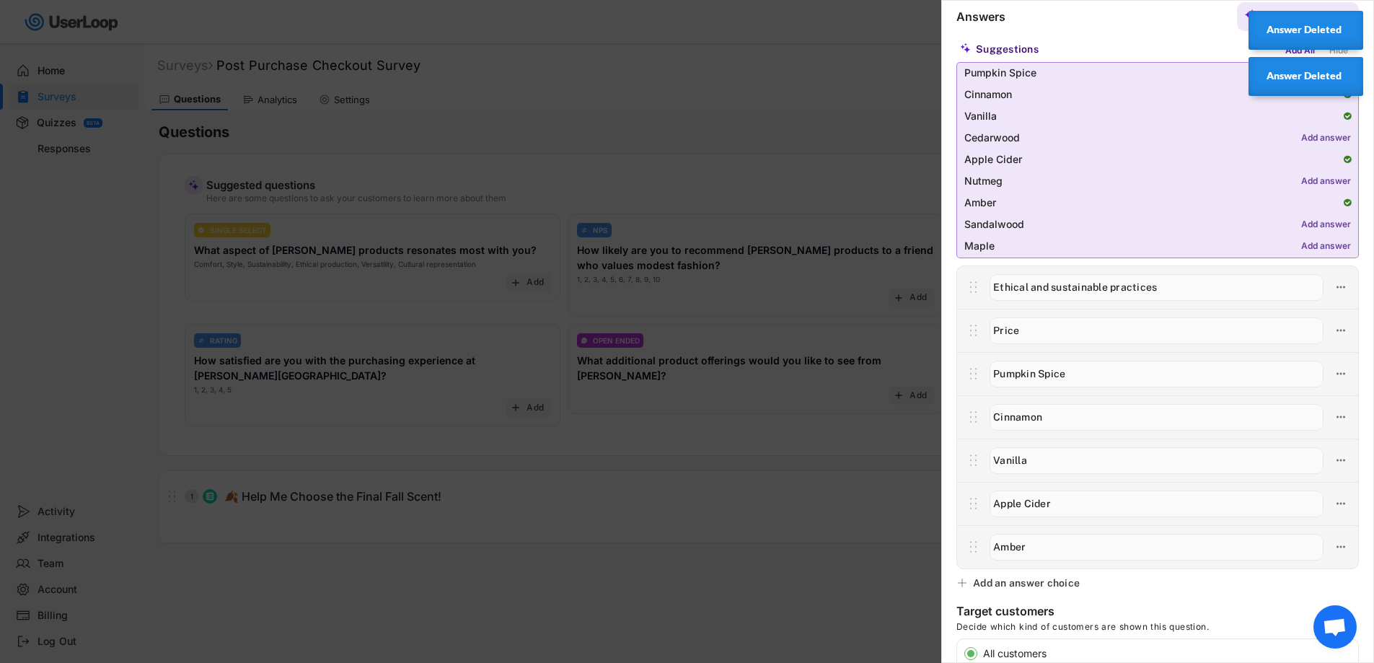
scroll to position [216, 0]
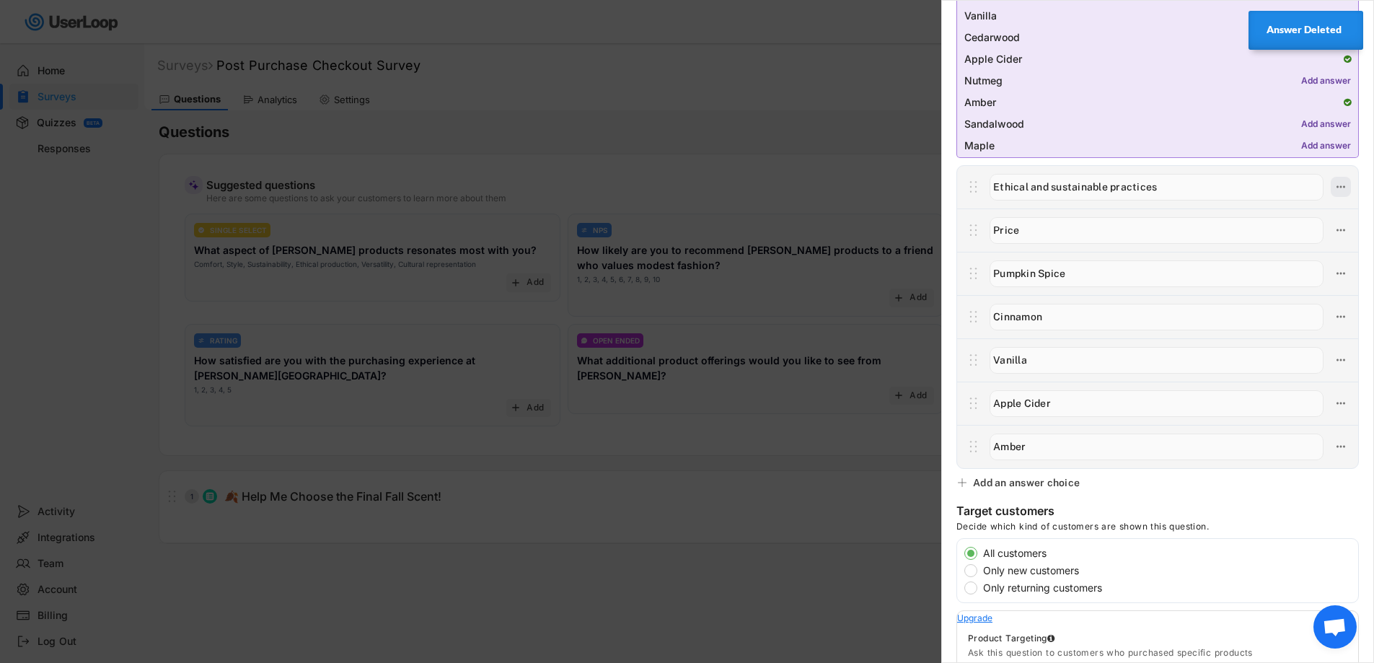
click at [1334, 186] on icon at bounding box center [1340, 186] width 13 height 13
click at [1230, 264] on div "Delete Answer" at bounding box center [1247, 262] width 137 height 13
click at [1244, 262] on div "Are you sure? Click to confirm." at bounding box center [1247, 262] width 137 height 13
type input "Price"
type input "Pumpkin Spice"
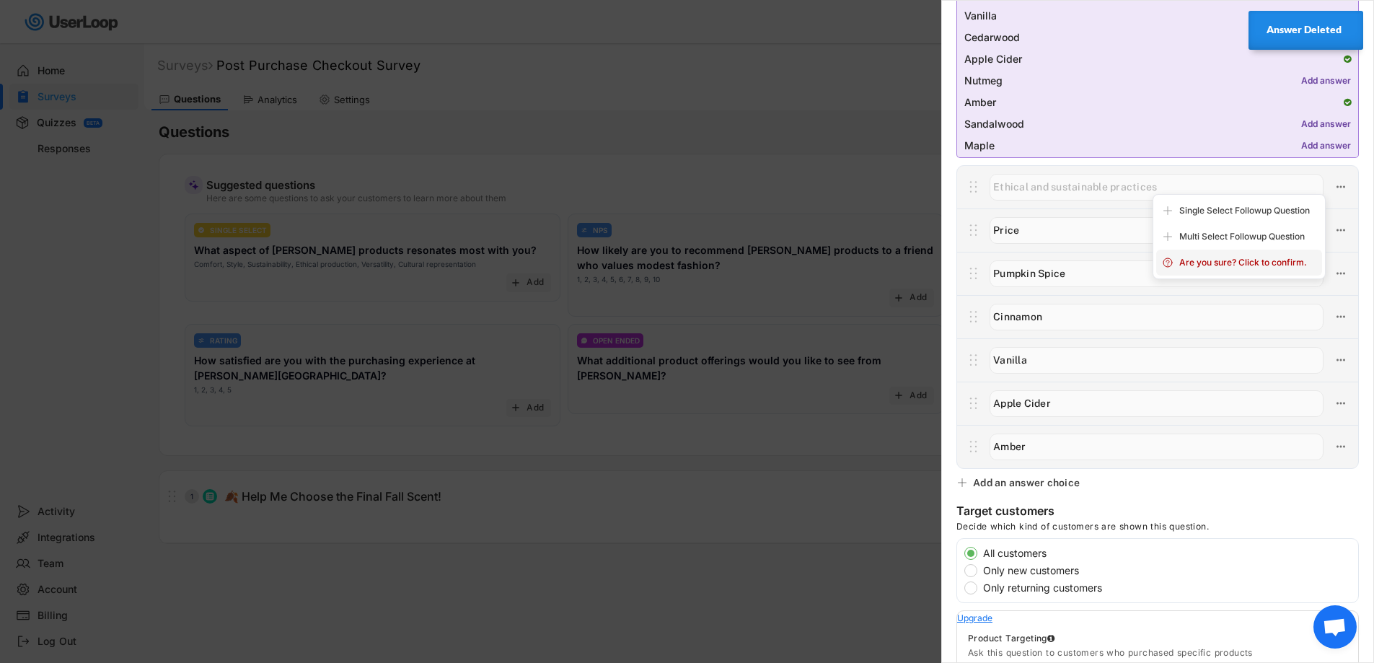
type input "Cinnamon"
type input "Vanilla"
type input "Apple Cider"
type input "Amber"
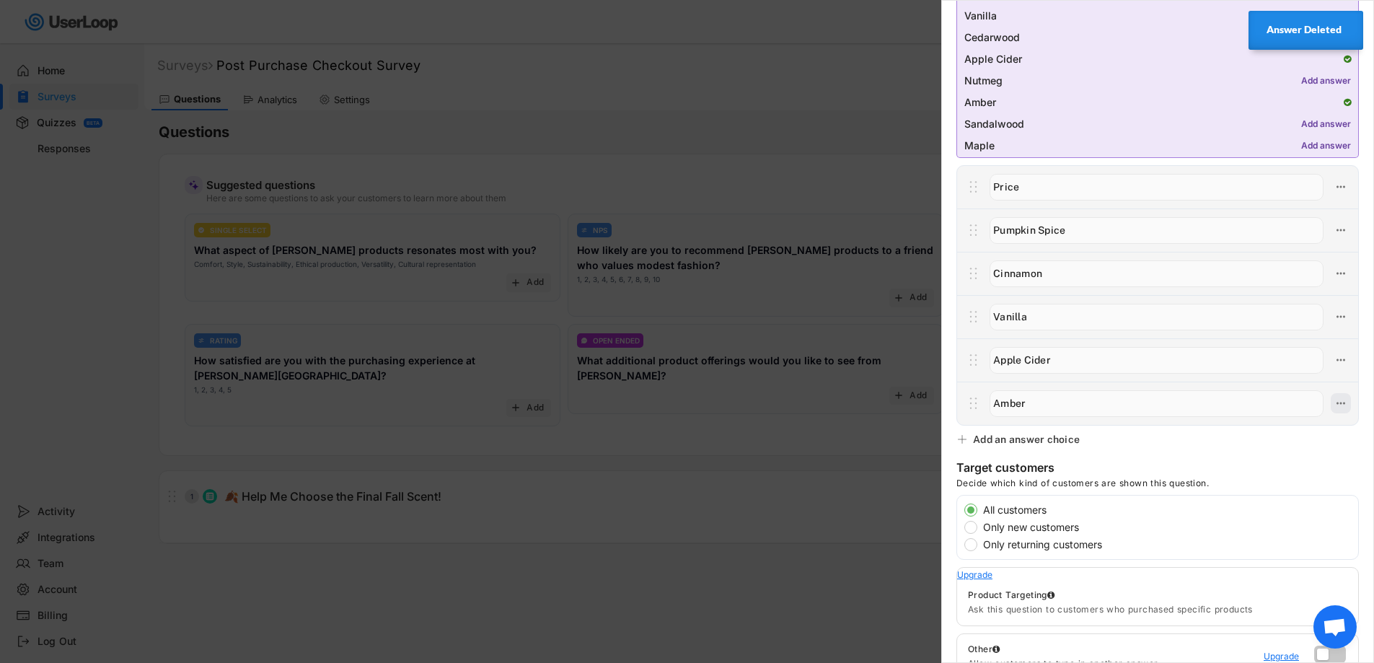
click at [1334, 402] on icon at bounding box center [1340, 403] width 13 height 13
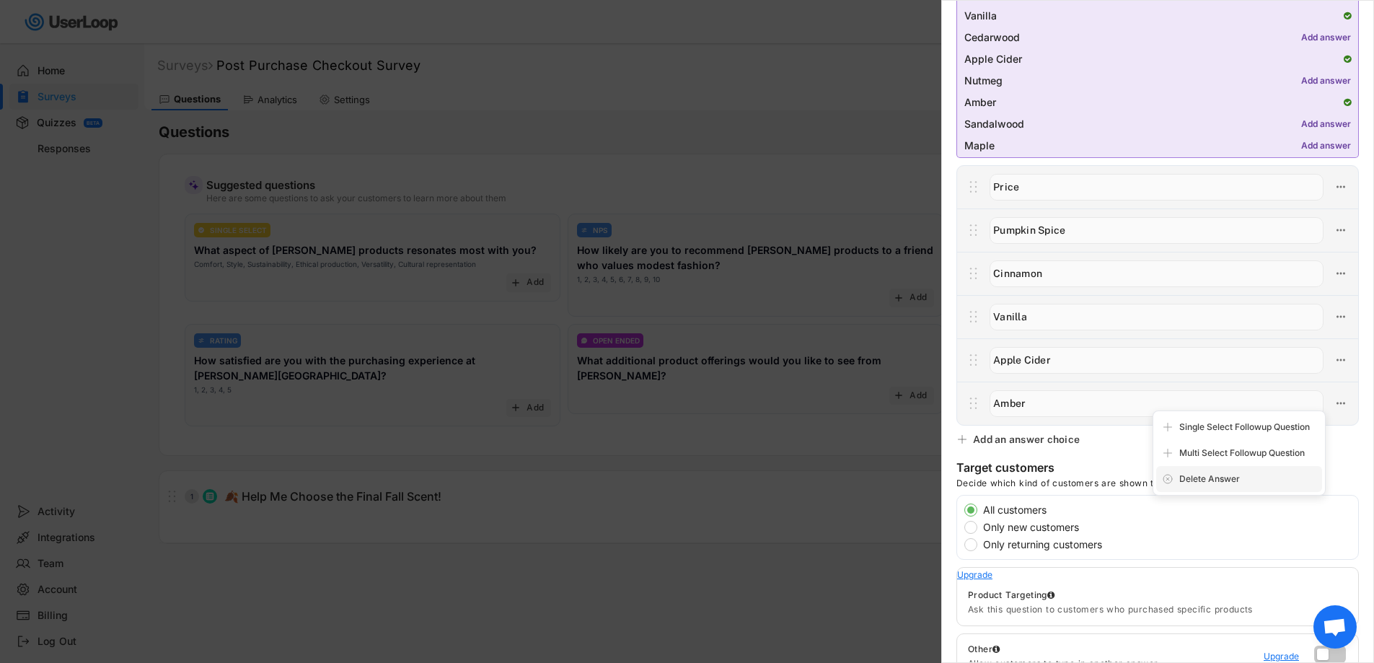
click at [1221, 471] on div "Delete Answer" at bounding box center [1239, 479] width 166 height 26
click at [1253, 485] on div "Are you sure? Click to confirm." at bounding box center [1247, 478] width 137 height 13
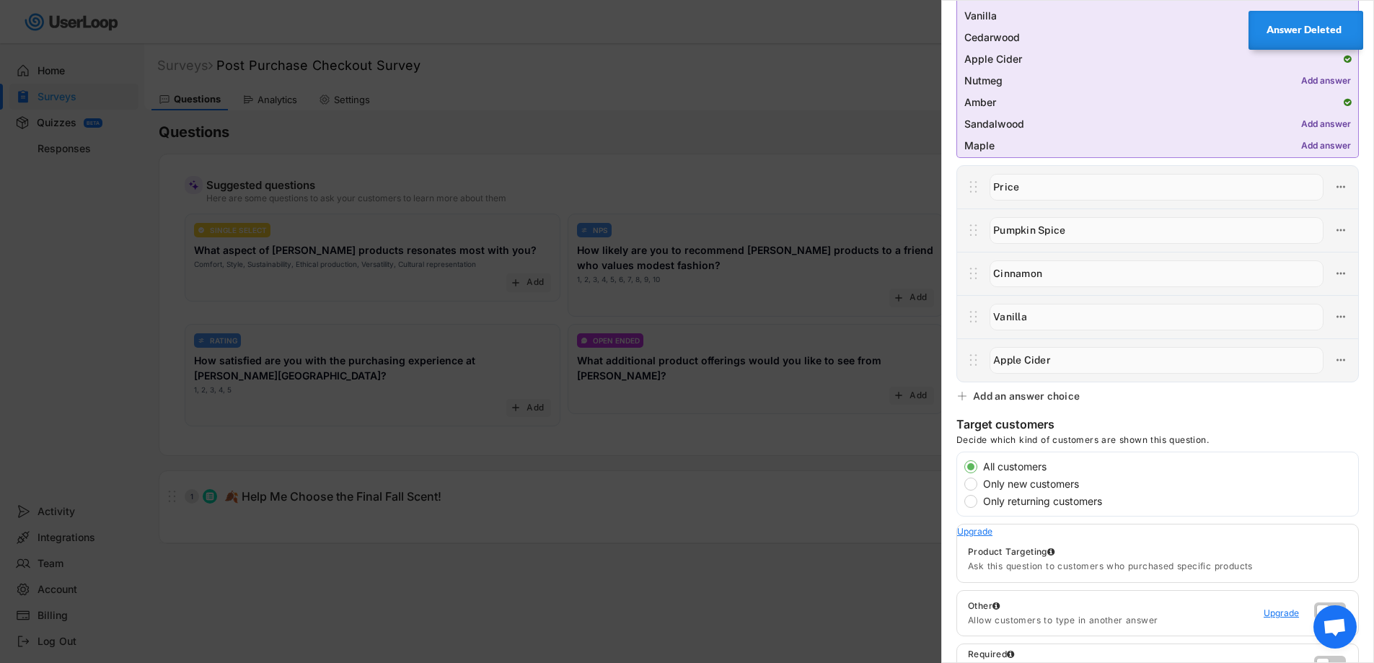
click at [1334, 185] on icon at bounding box center [1340, 186] width 13 height 13
click at [1215, 262] on div "Delete Answer" at bounding box center [1247, 262] width 137 height 13
click at [1251, 267] on div "Are you sure? Click to confirm." at bounding box center [1247, 262] width 137 height 13
type input "Pumpkin Spice"
type input "Cinnamon"
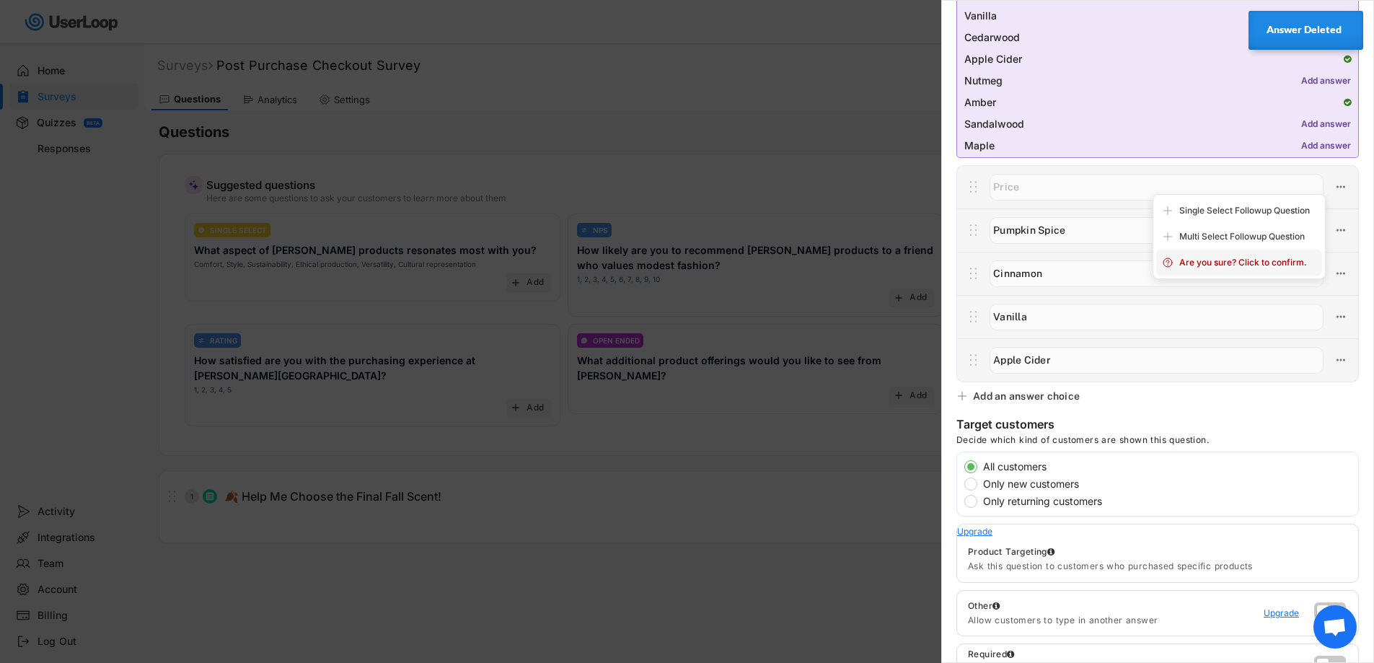
type input "Vanilla"
type input "Apple Cider"
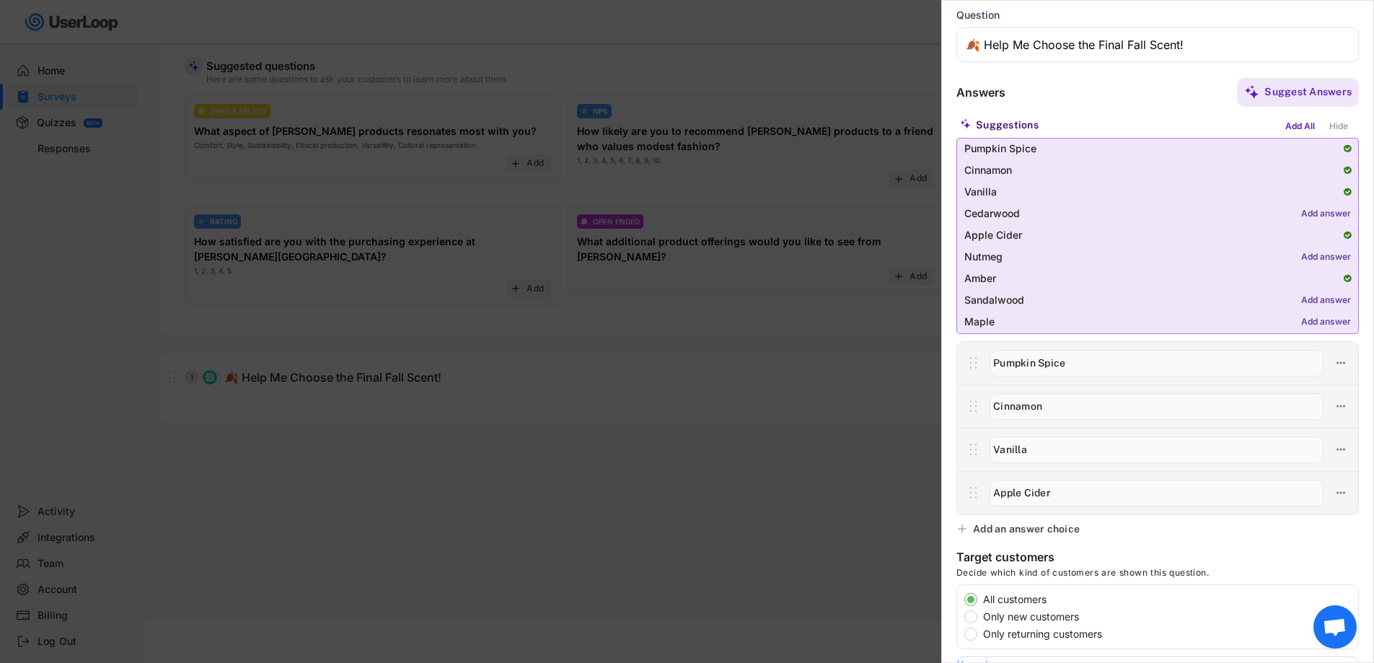
scroll to position [0, 0]
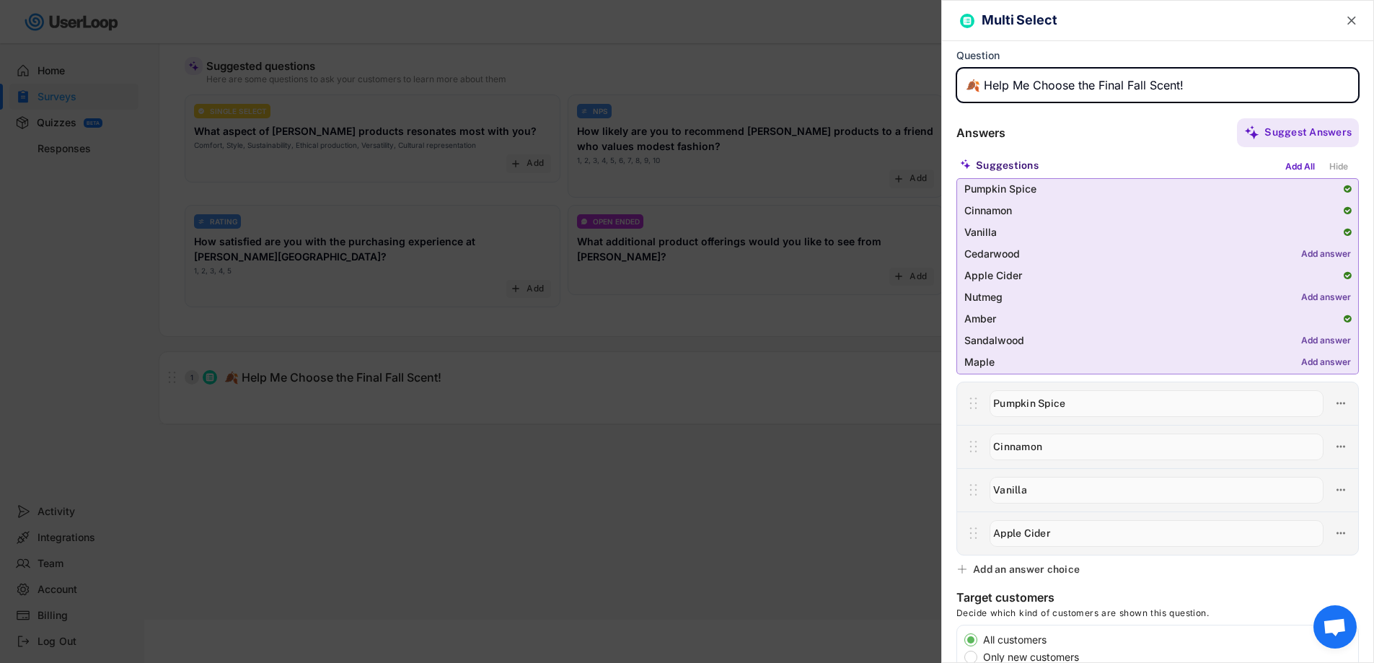
click at [1227, 92] on input "input" at bounding box center [1157, 85] width 402 height 35
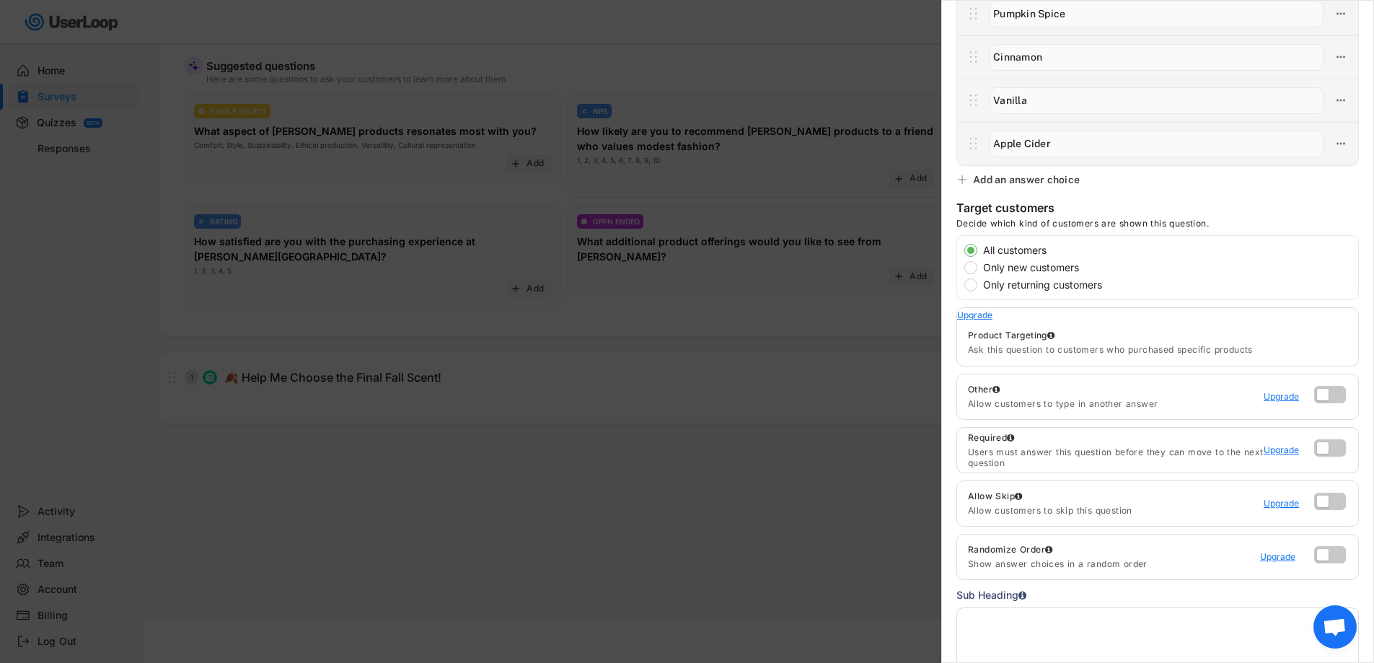
scroll to position [518, 0]
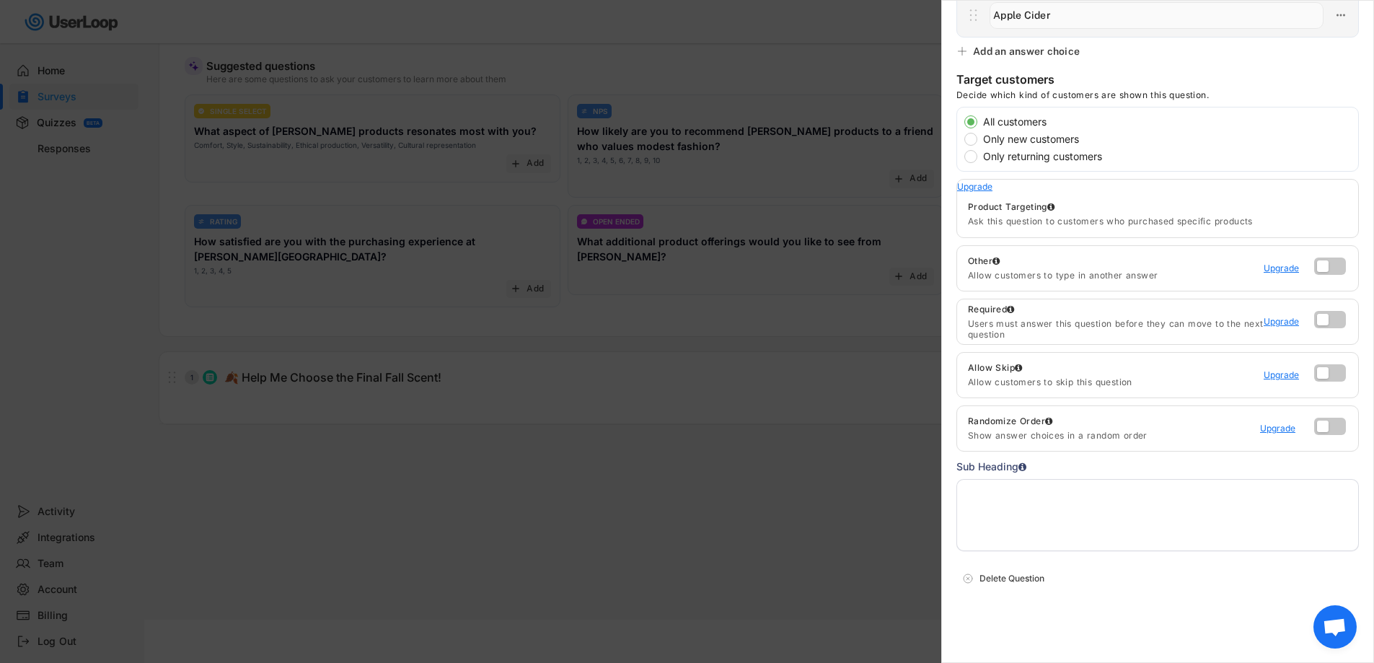
click at [1027, 515] on textarea at bounding box center [1157, 515] width 402 height 72
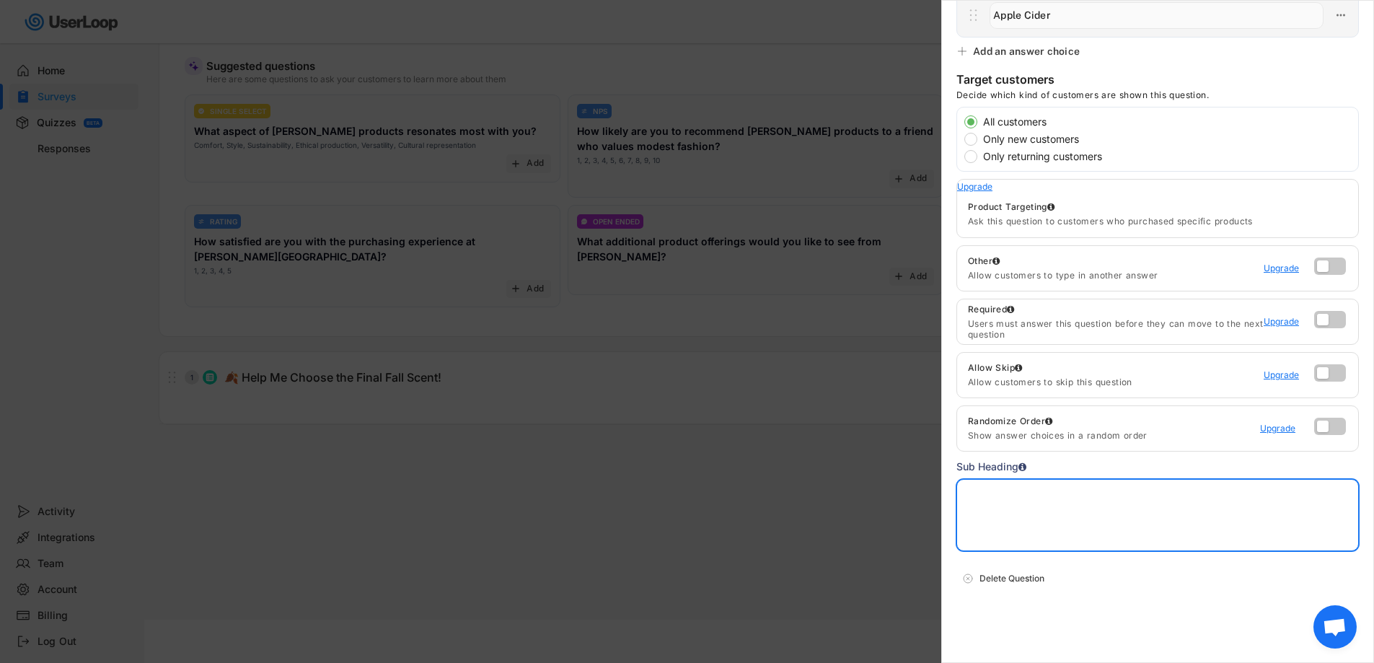
paste textarea "🍂 Help Me Choose the Final Fall Scent!"
type textarea "🍂 Help Me Choose the Final Fall Scent!"
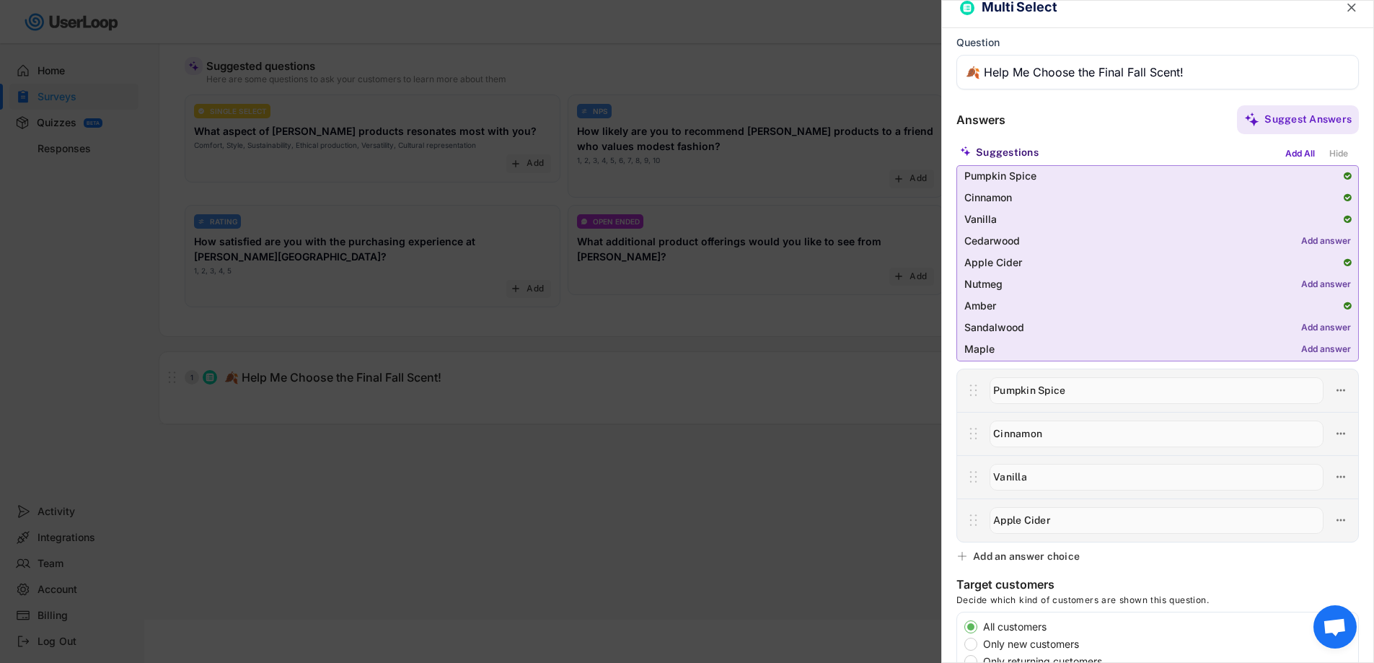
scroll to position [0, 0]
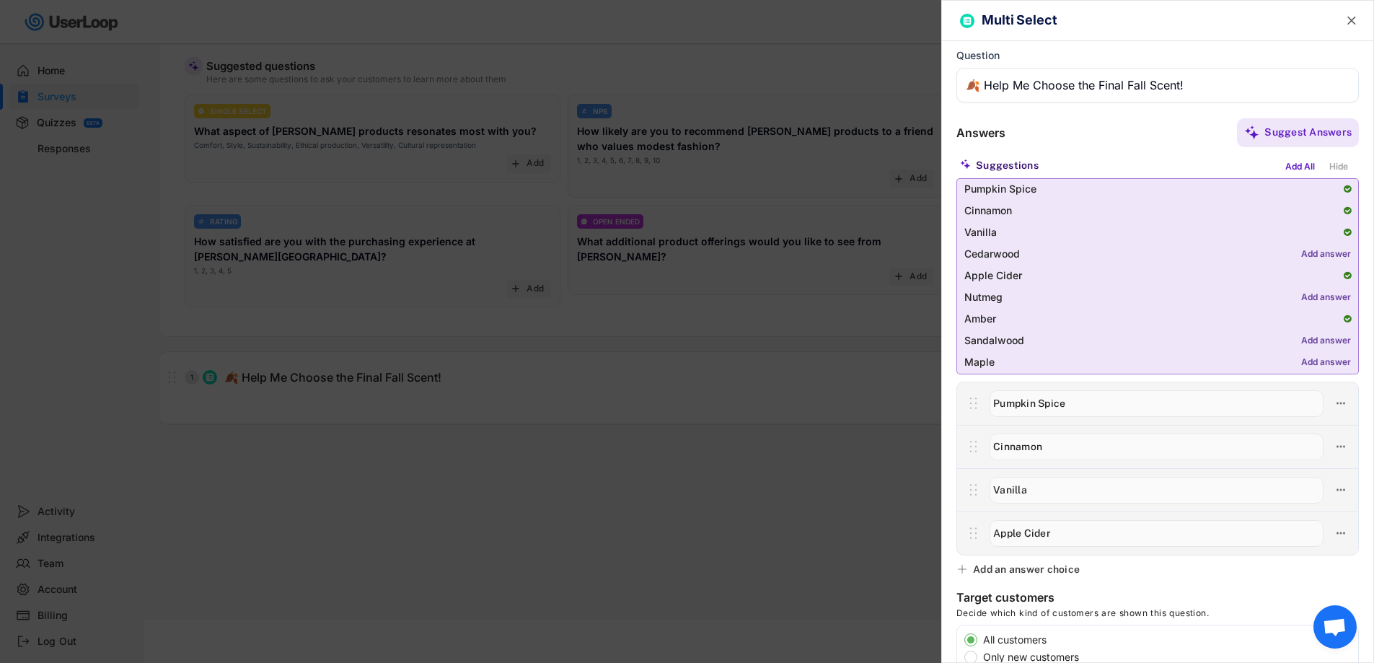
click at [1202, 70] on input "input" at bounding box center [1157, 85] width 402 height 35
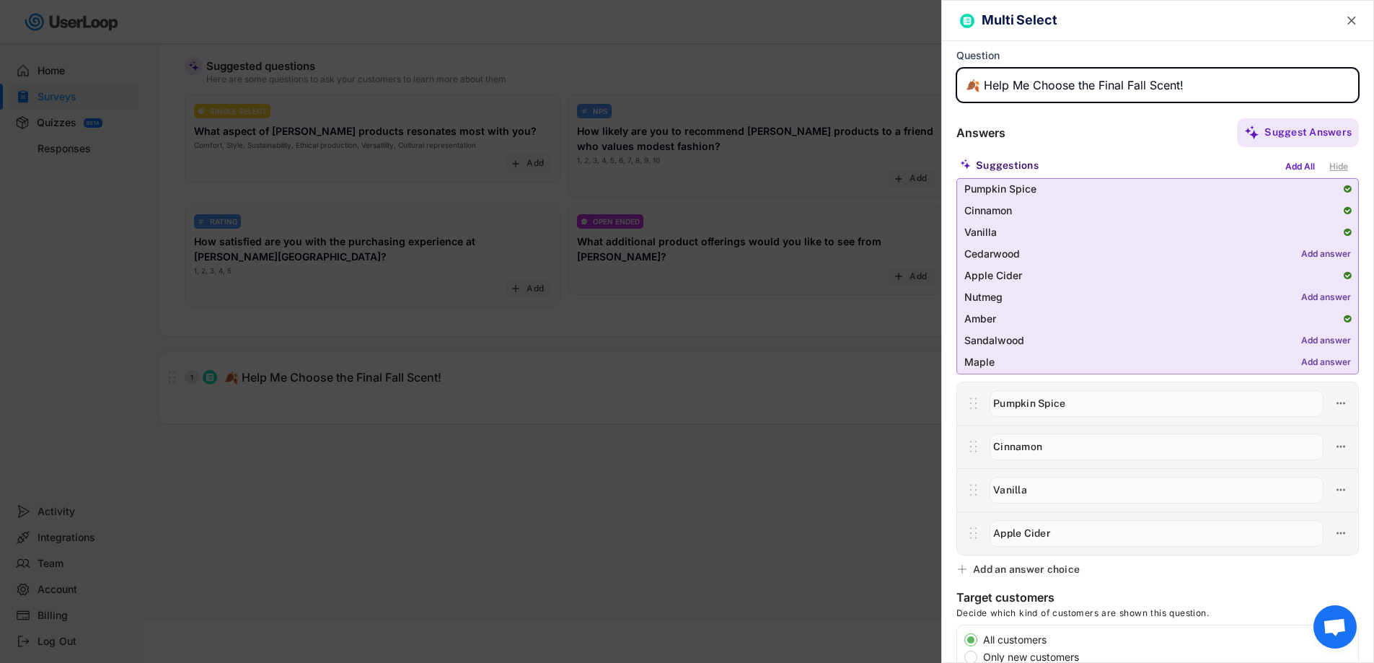
click at [1330, 164] on div "Hide" at bounding box center [1338, 167] width 26 height 16
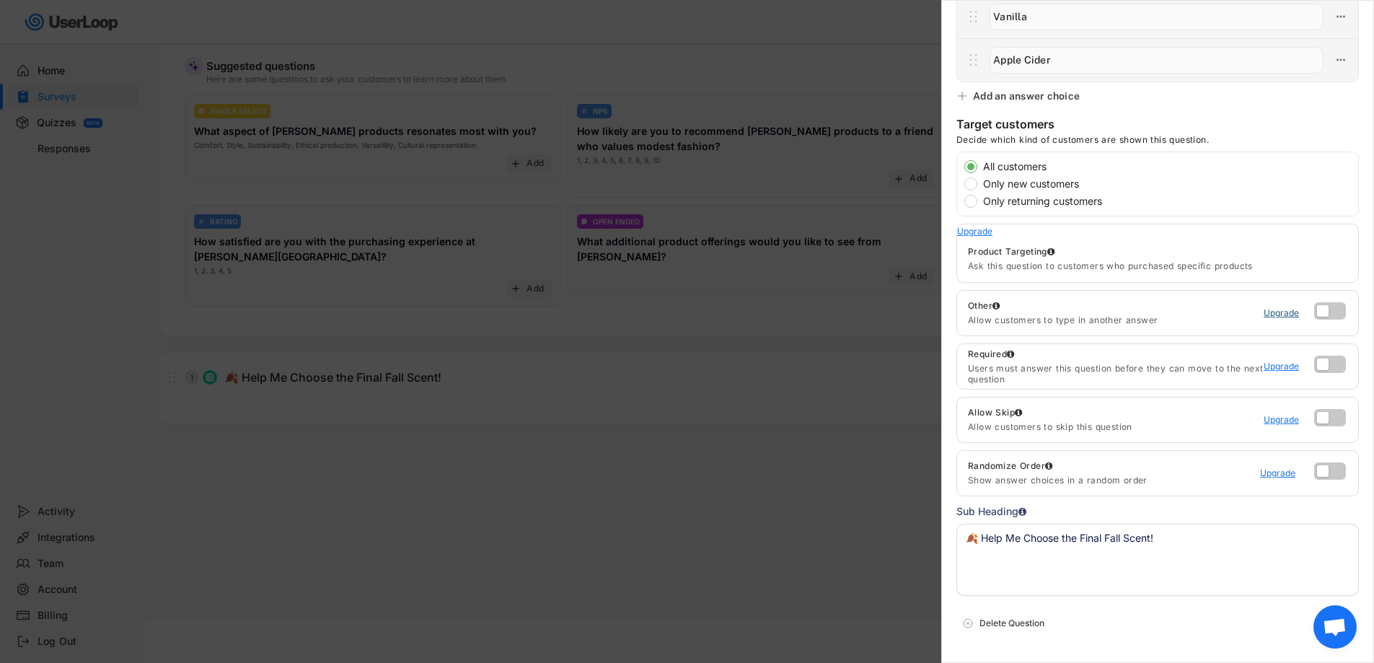
scroll to position [291, 0]
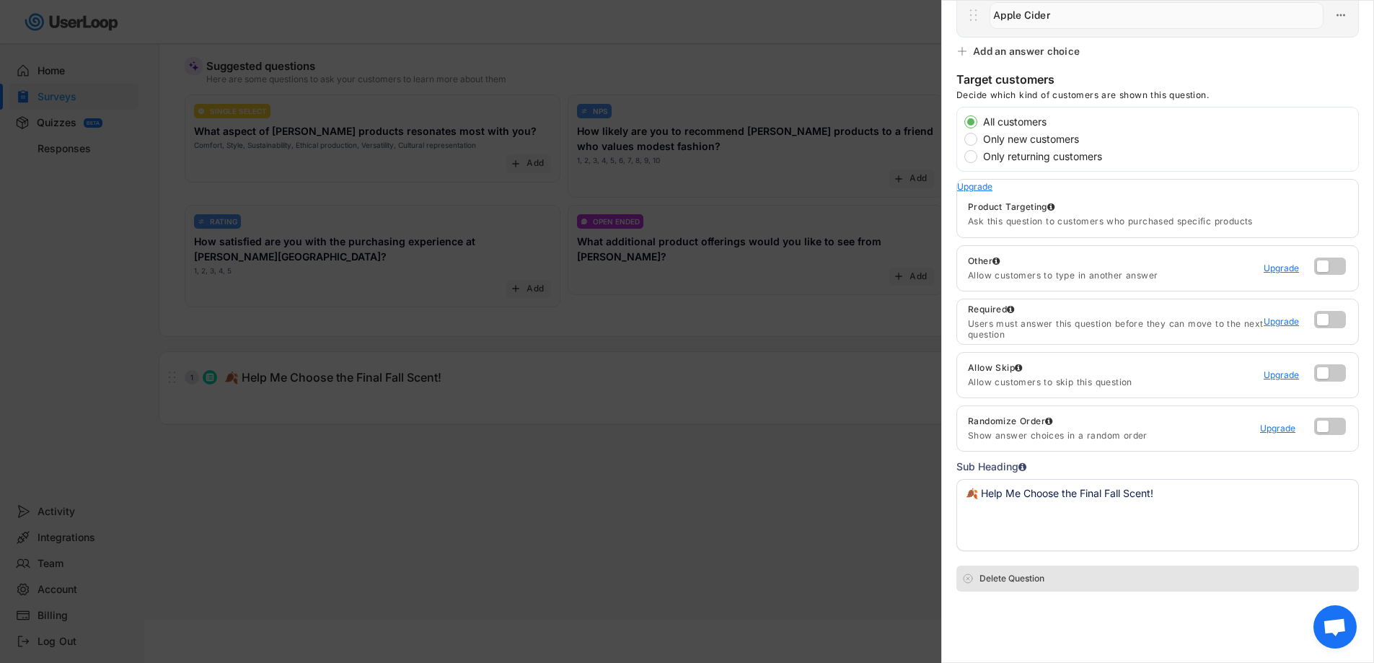
click at [1180, 581] on div "Delete Question" at bounding box center [1165, 578] width 373 height 13
click at [1148, 533] on textarea "🍂 Help Me Choose the Final Fall Scent!" at bounding box center [1157, 515] width 402 height 72
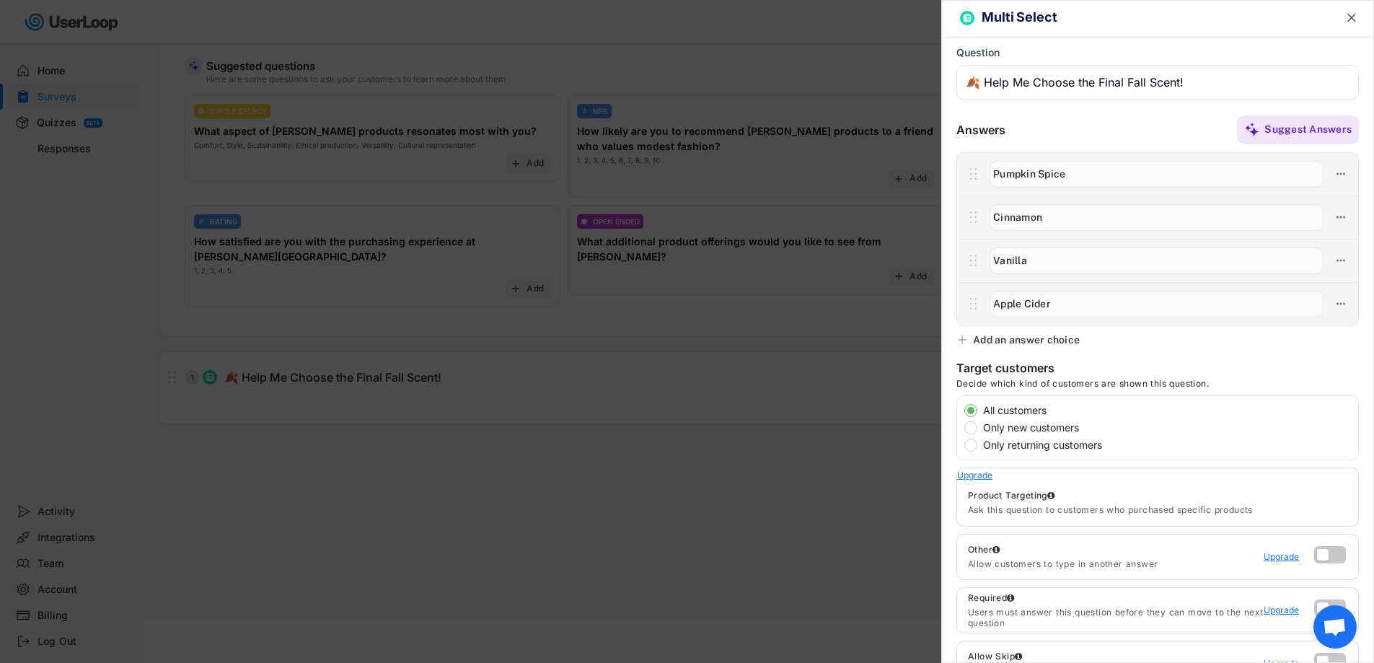
scroll to position [0, 0]
click at [1003, 427] on label "Only new customers" at bounding box center [1167, 430] width 379 height 10
click at [963, 417] on input "Only new customers" at bounding box center [957, 412] width 9 height 9
radio input "true"
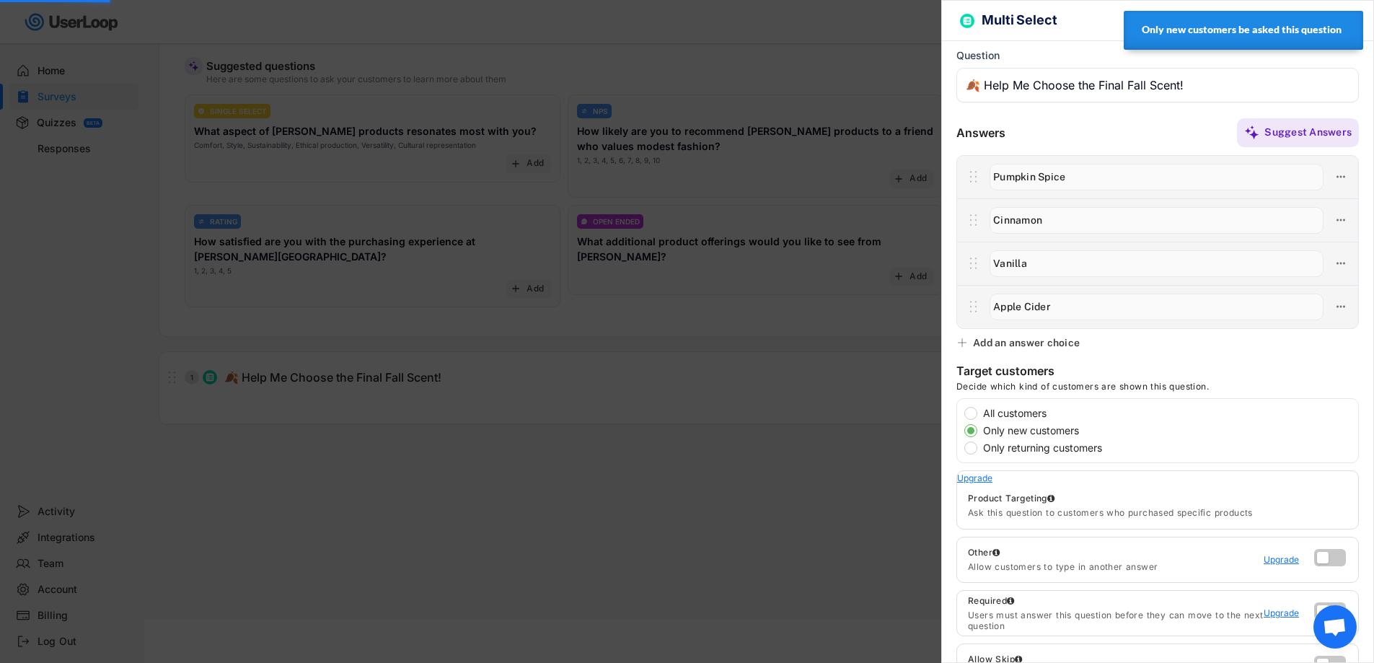
click at [996, 438] on div "All customers Only new customers Only returning customers" at bounding box center [1161, 430] width 394 height 49
click at [1003, 412] on label "All customers" at bounding box center [1167, 413] width 379 height 10
click at [963, 412] on input "All customers" at bounding box center [957, 412] width 9 height 9
radio input "true"
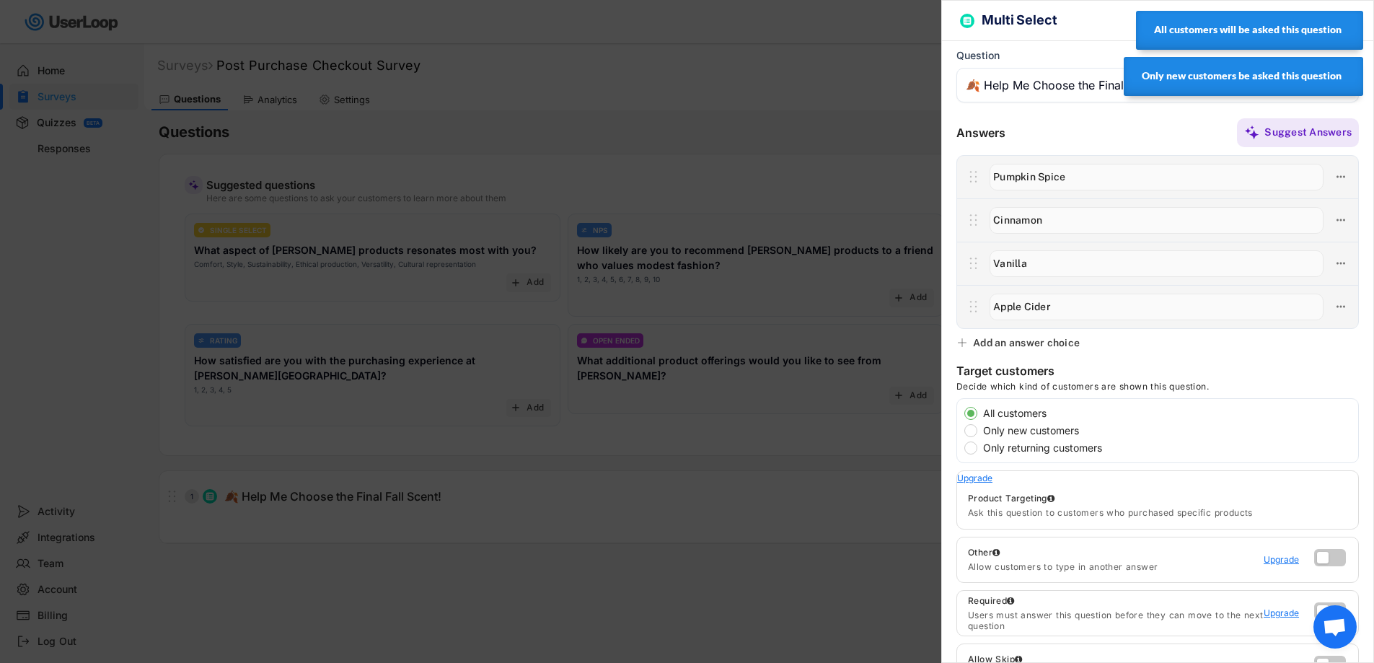
click at [1036, 20] on h6 "Multi Select" at bounding box center [1147, 20] width 332 height 15
click at [728, 88] on div at bounding box center [687, 331] width 1374 height 663
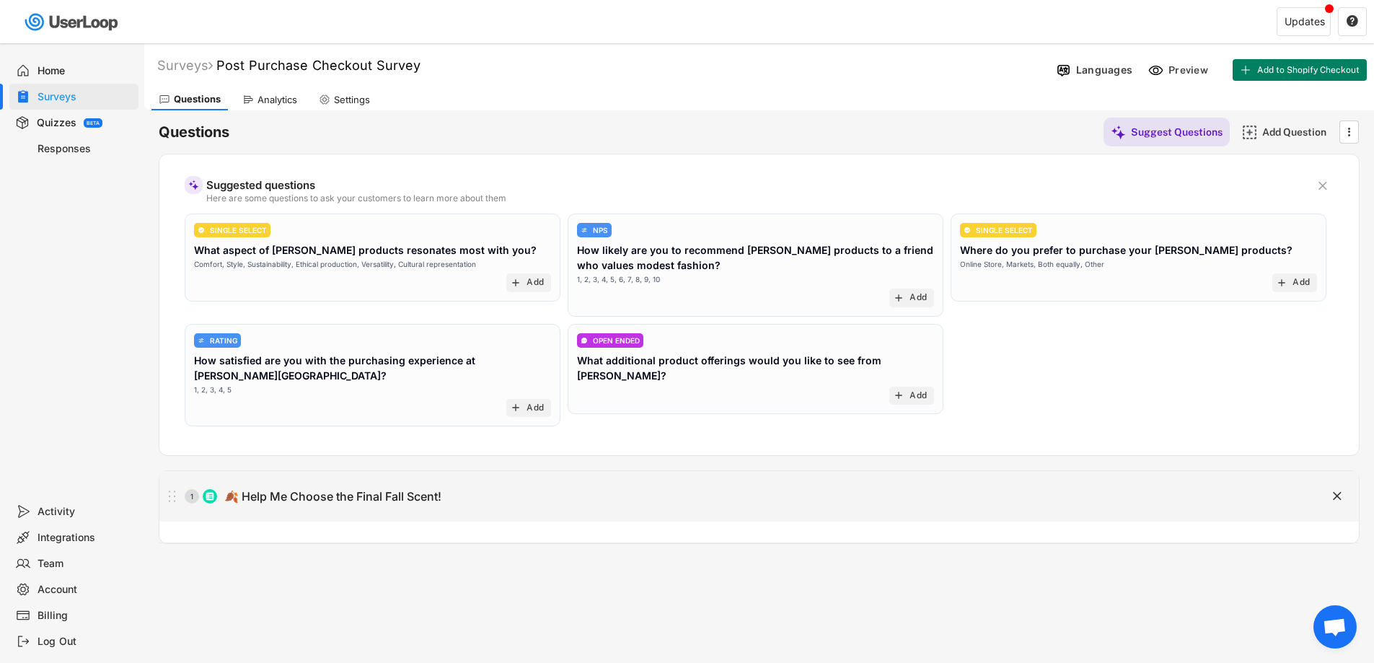
click at [475, 487] on div "1 🍂 Help Me Choose the Final Fall Scent!" at bounding box center [722, 496] width 1127 height 29
type input "🍂 Help Me Choose the Final Fall Scent!"
type textarea "🍂 Help Me Choose the Final Fall Scent!"
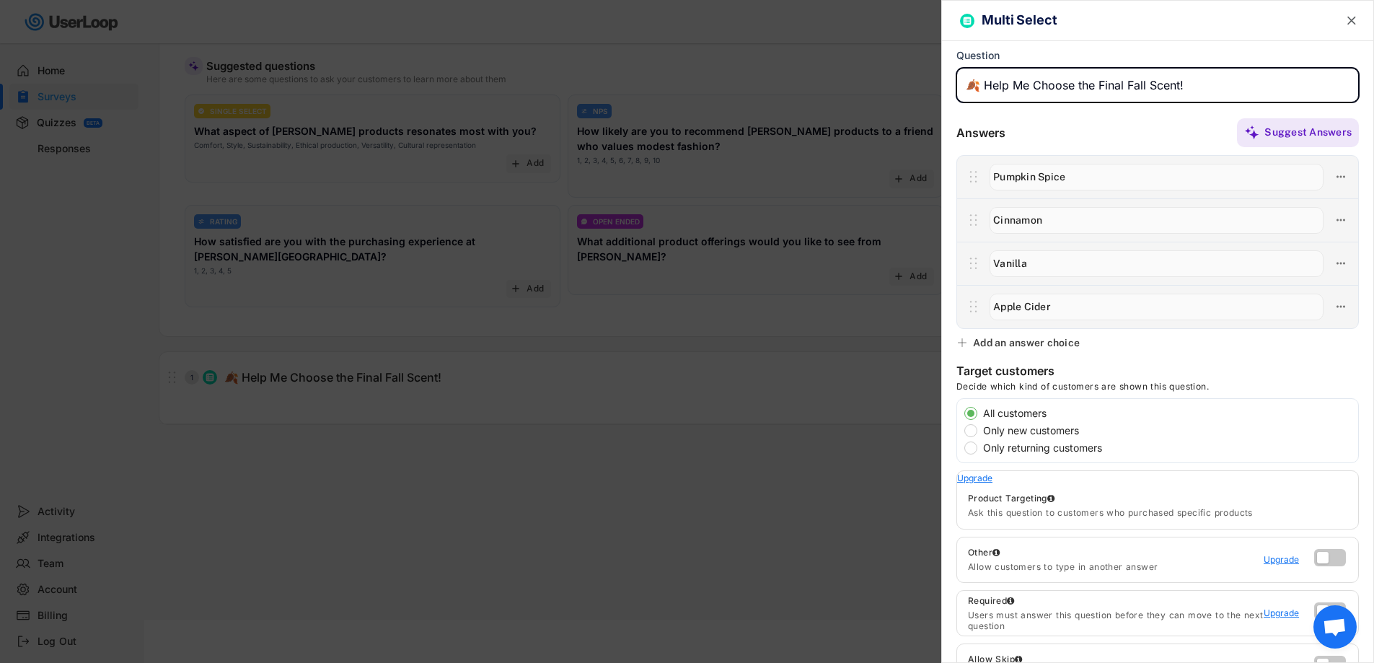
click at [953, 18] on div "Multi Select " at bounding box center [1157, 21] width 431 height 40
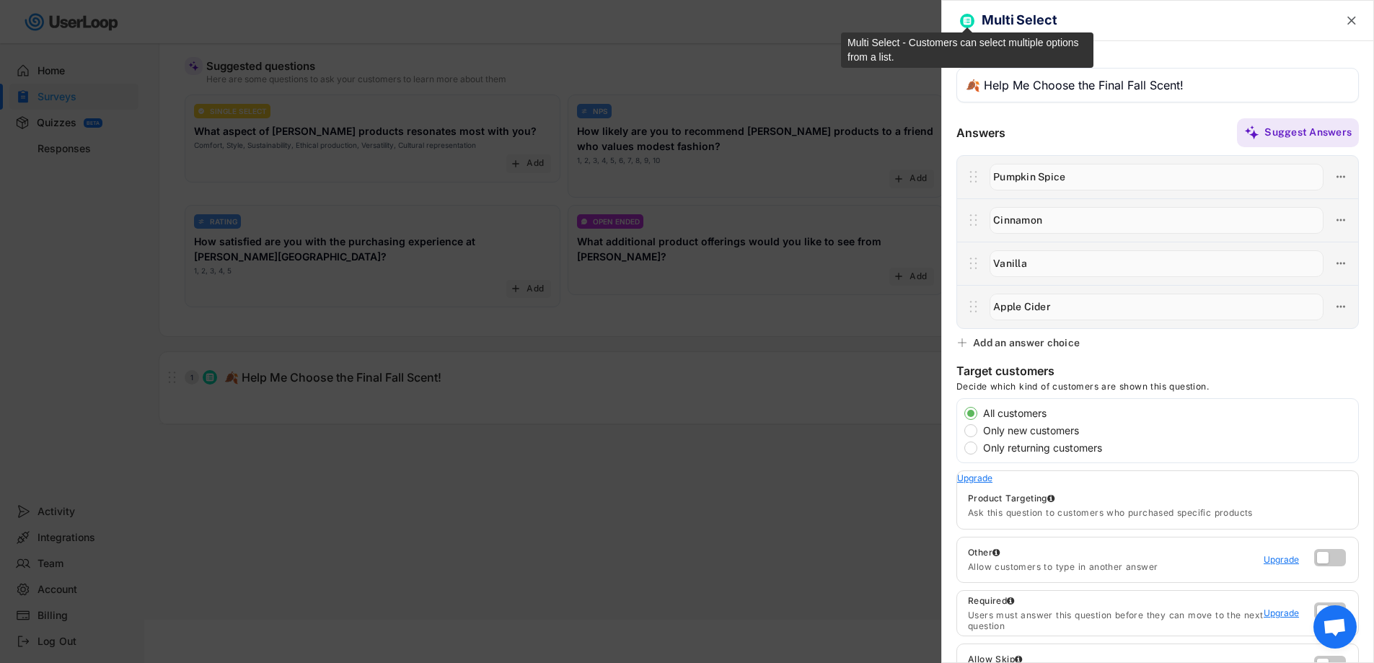
click at [970, 18] on img at bounding box center [967, 21] width 9 height 9
click at [969, 22] on img at bounding box center [967, 21] width 9 height 9
click at [600, 454] on div at bounding box center [687, 331] width 1374 height 663
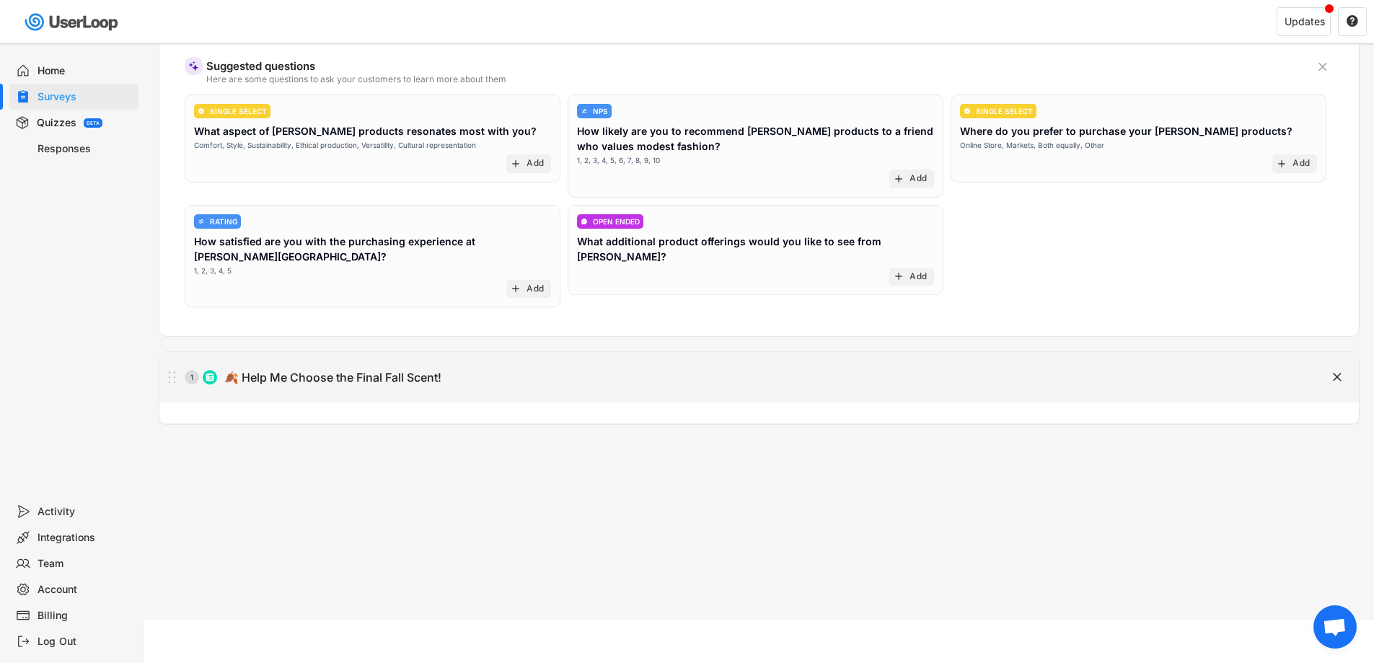
click at [174, 366] on icon at bounding box center [172, 377] width 18 height 22
type input "🍂 Help Me Choose the Final Fall Scent!"
type textarea "🍂 Help Me Choose the Final Fall Scent!"
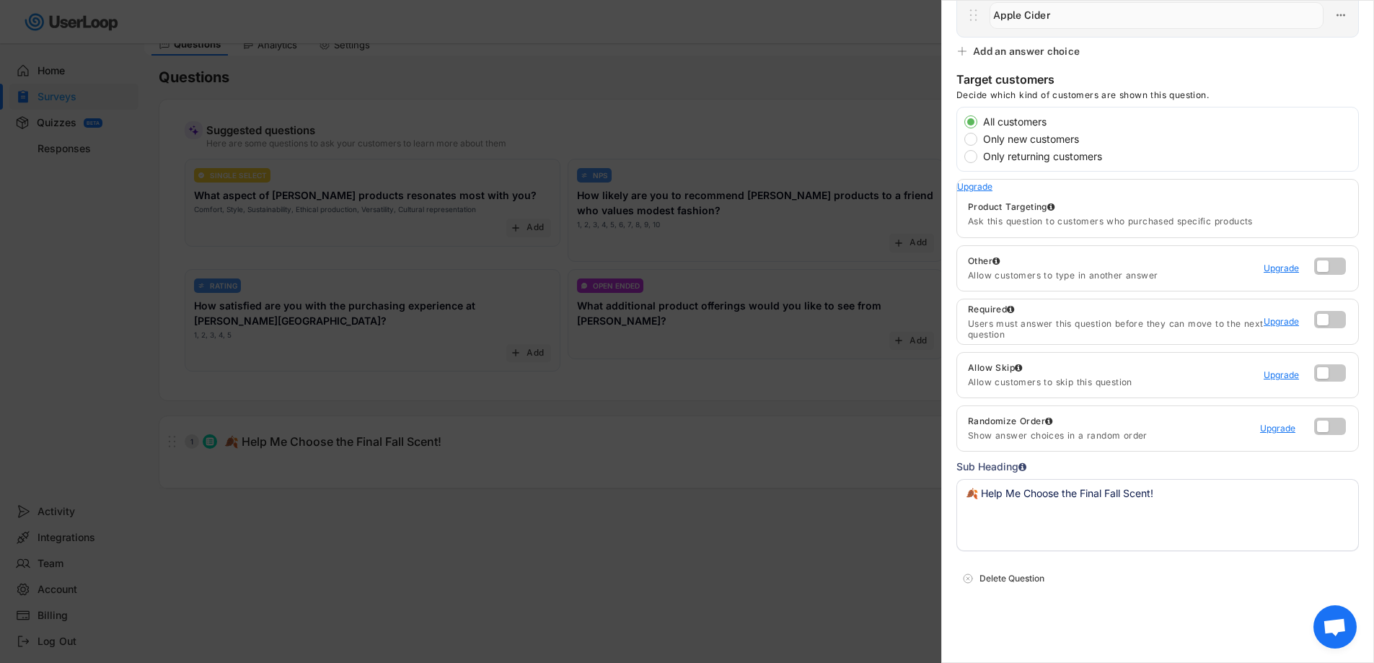
scroll to position [119, 0]
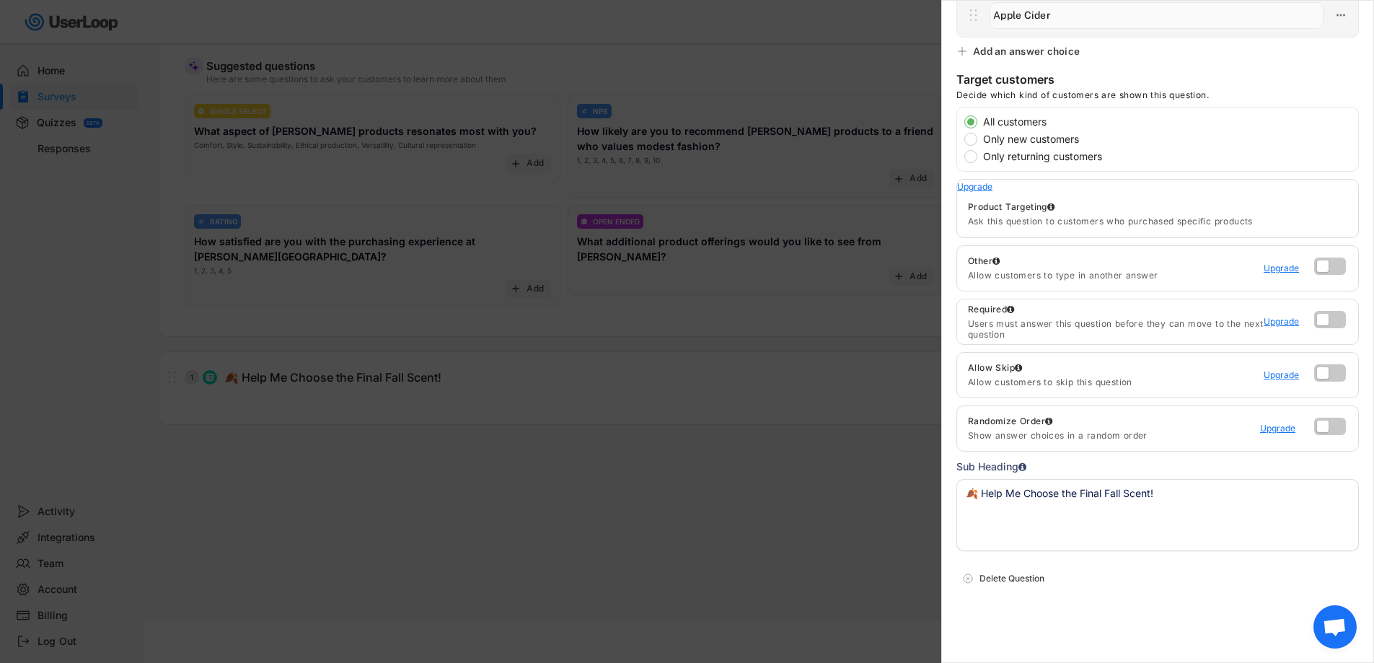
click at [671, 497] on div at bounding box center [687, 331] width 1374 height 663
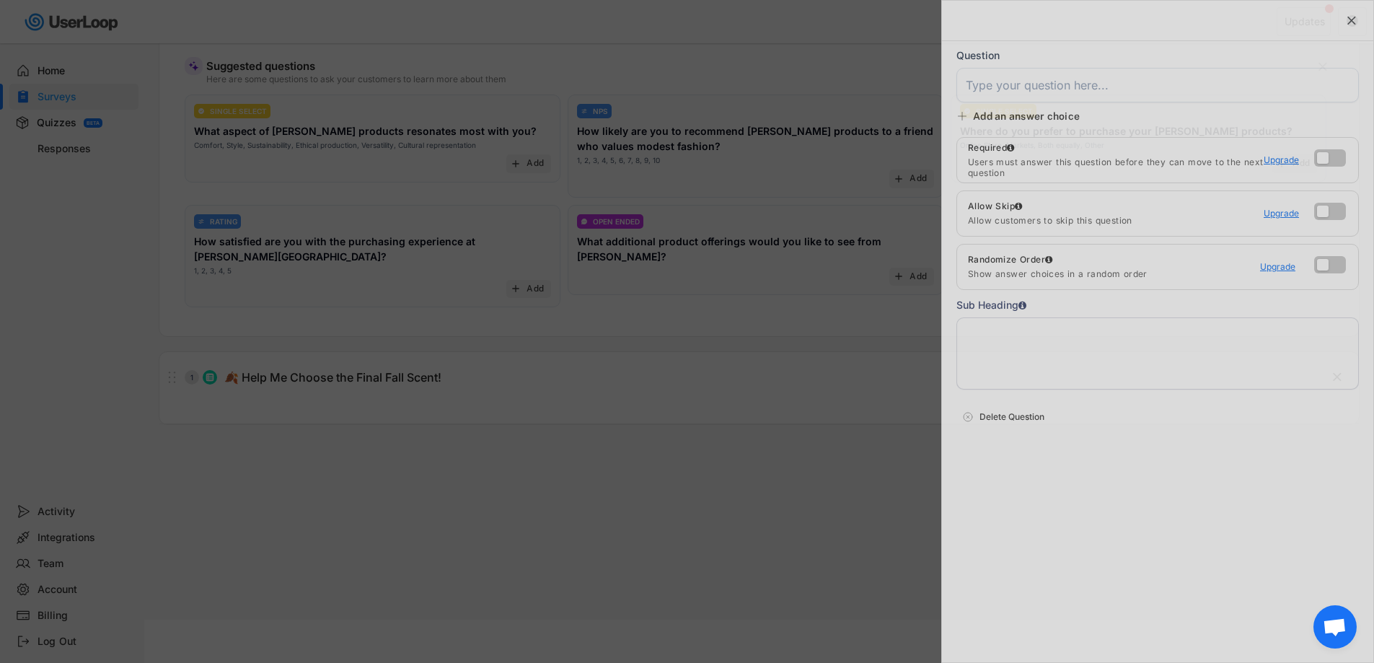
scroll to position [0, 0]
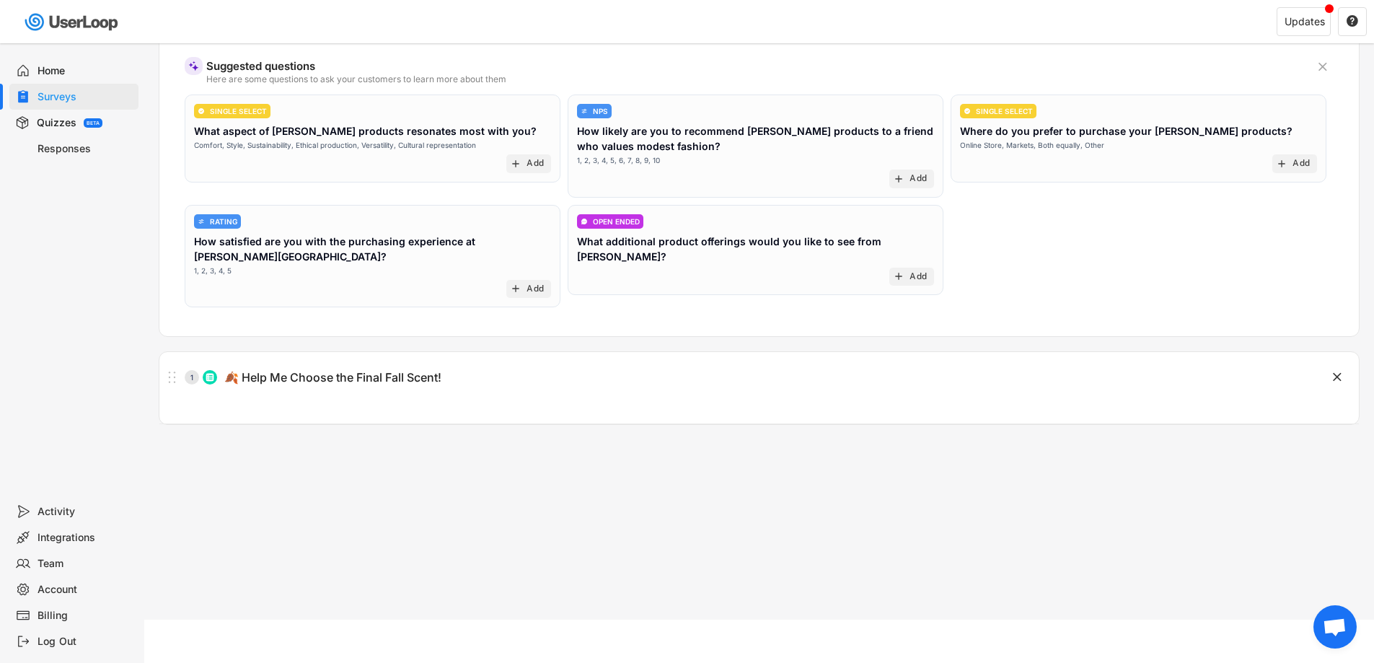
click at [51, 533] on div "Integrations" at bounding box center [84, 538] width 95 height 14
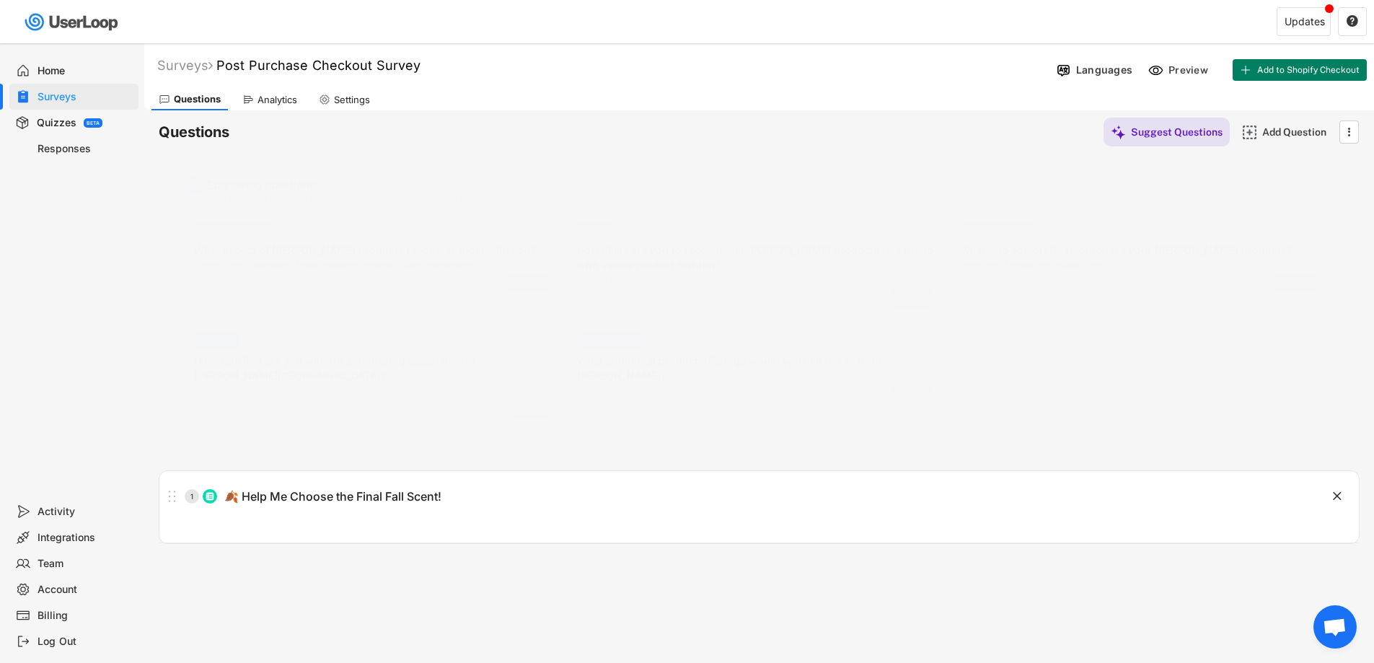
scroll to position [43, 0]
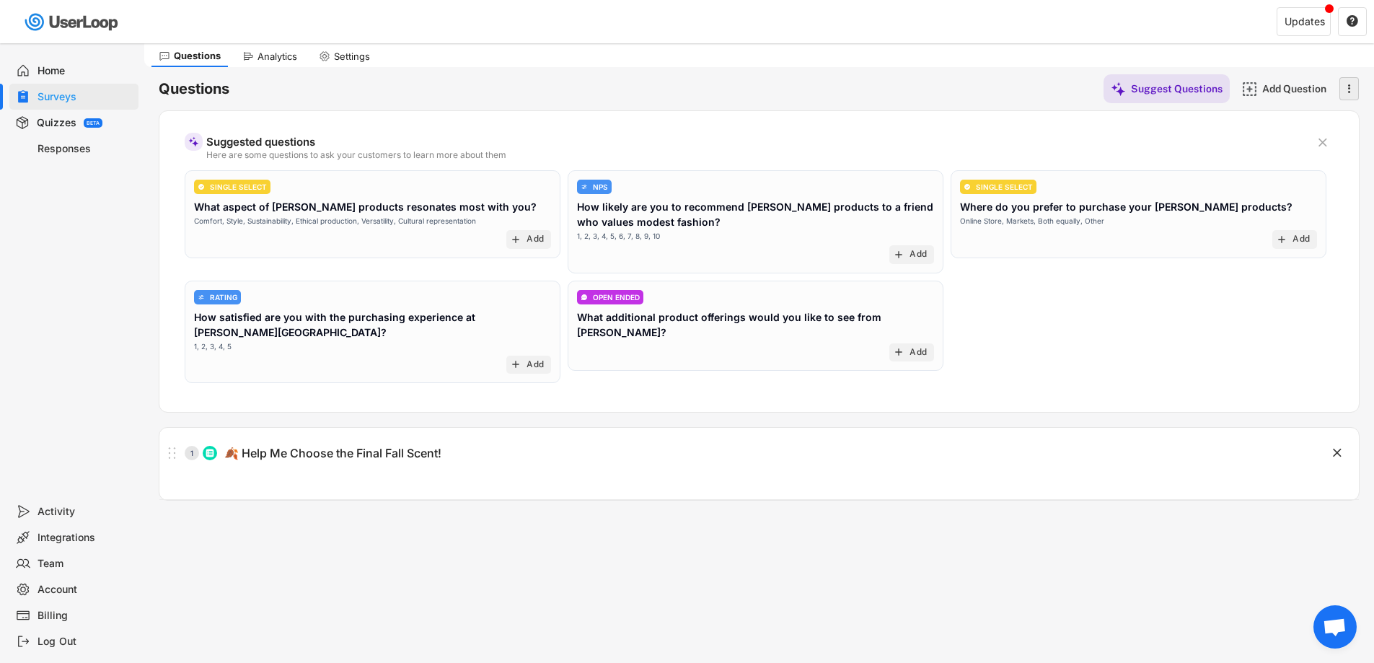
click at [1348, 83] on text "" at bounding box center [1349, 88] width 3 height 15
click at [1327, 125] on div "Copy questions" at bounding box center [1326, 122] width 81 height 13
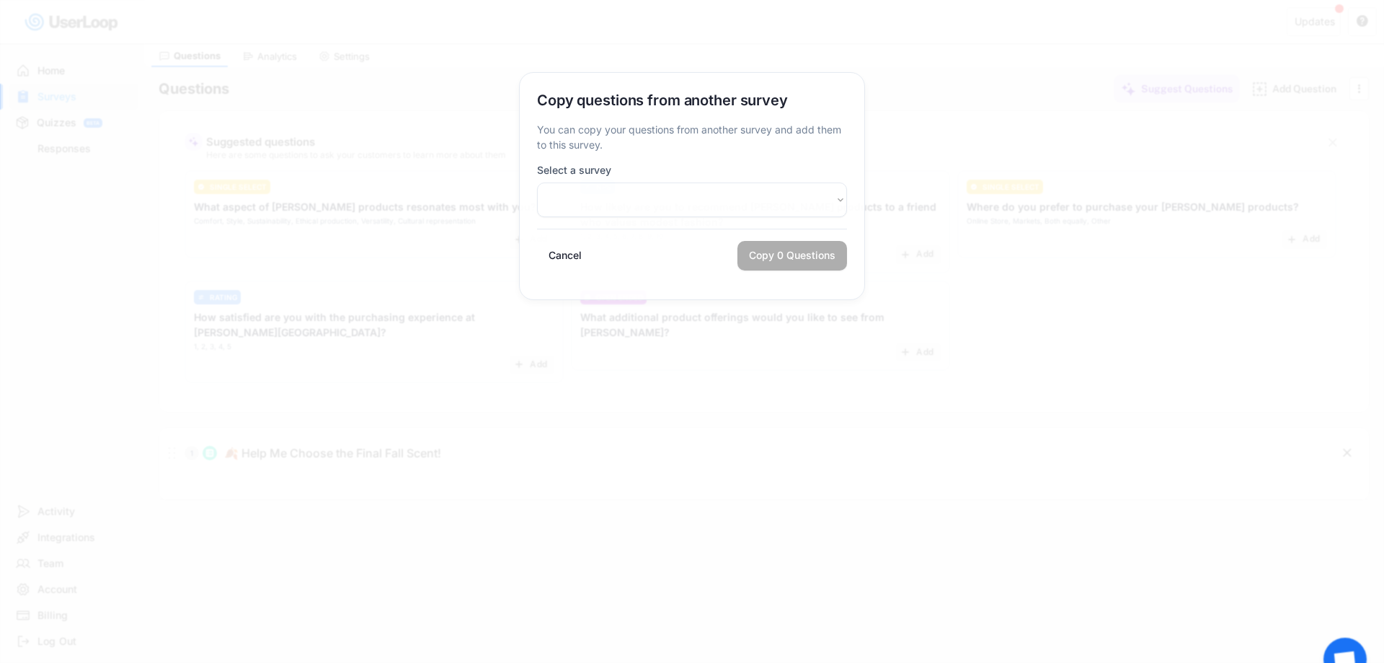
select select ""PLACEHOLDER_1427118222253""
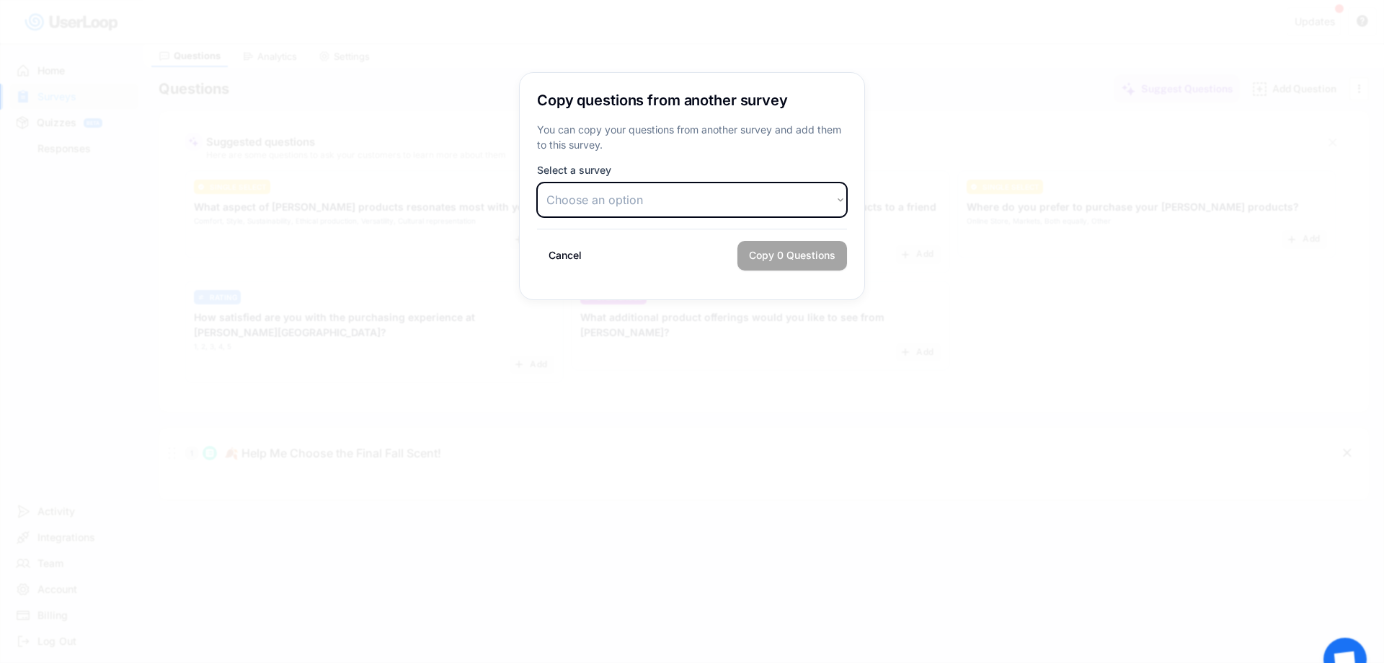
click at [677, 202] on select "Choose an option Quiz Survey" at bounding box center [692, 199] width 310 height 35
click at [683, 148] on div "You can copy your questions from another survey and add them to this survey." at bounding box center [692, 137] width 310 height 30
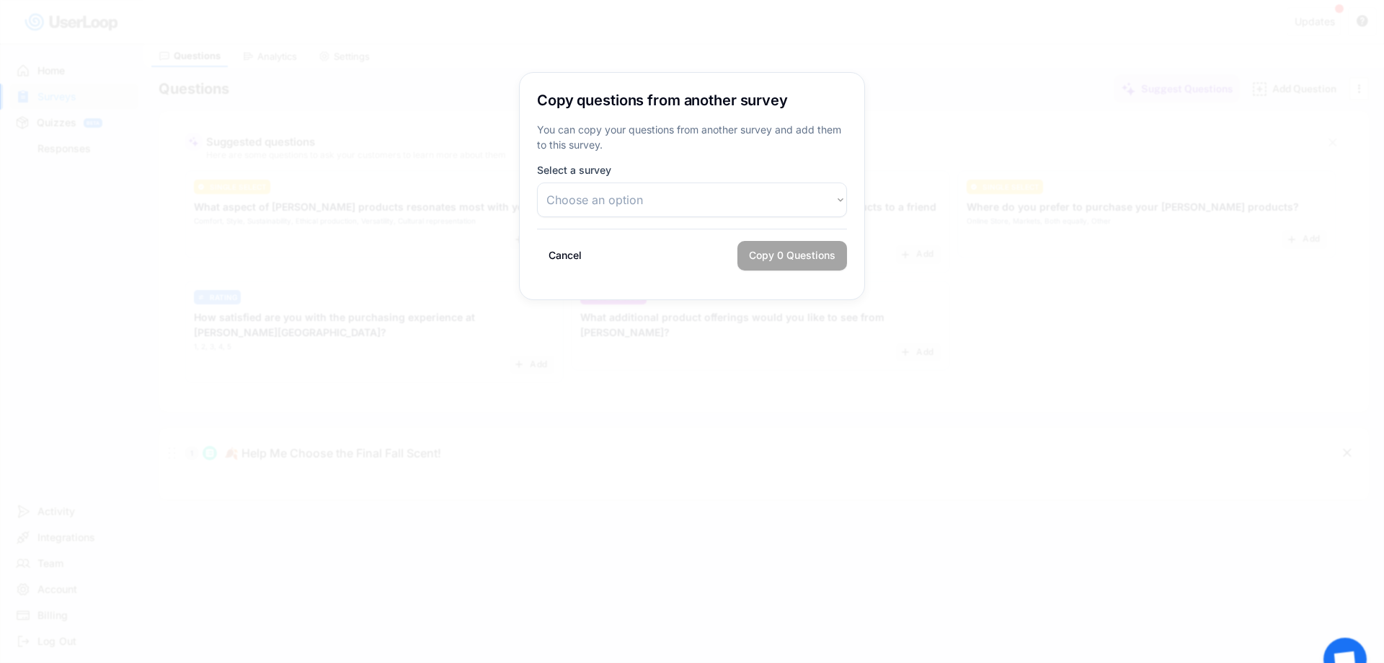
click at [554, 251] on button "Cancel" at bounding box center [565, 256] width 56 height 30
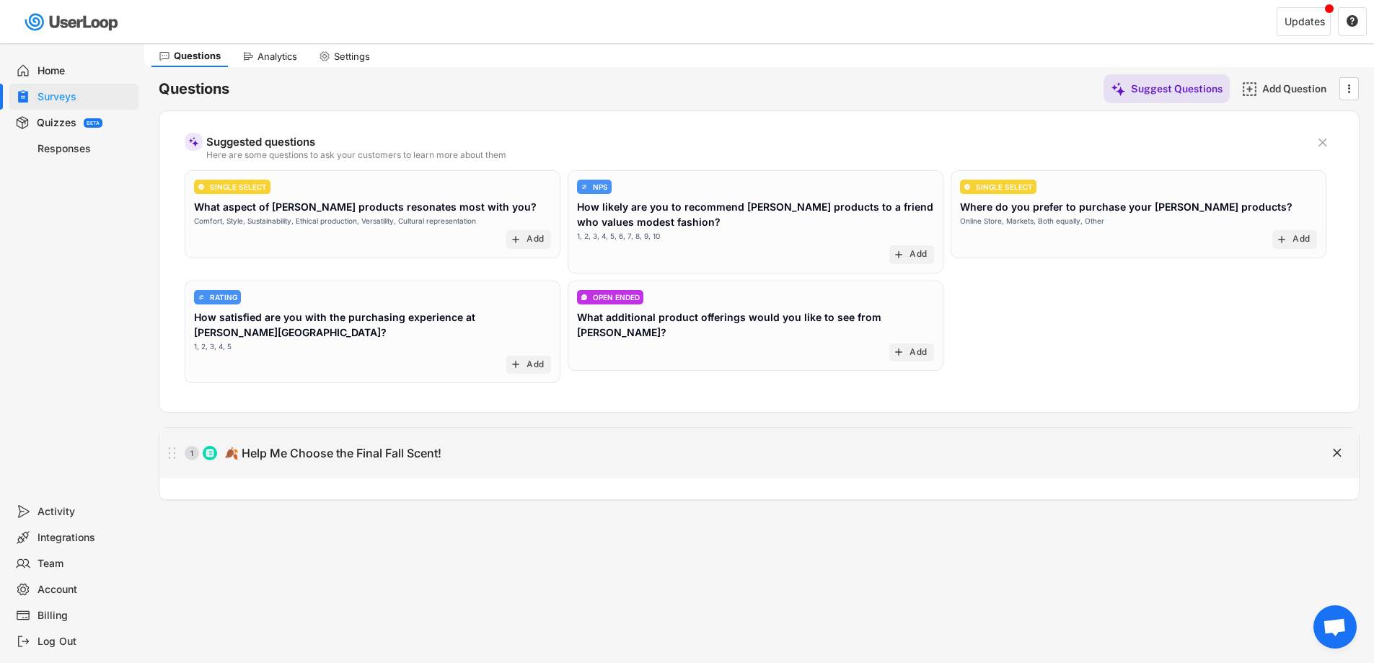
click at [1179, 438] on div "1 🍂 Help Me Choose the Final Fall Scent!" at bounding box center [722, 452] width 1127 height 29
type input "🍂 Help Me Choose the Final Fall Scent!"
type textarea "🍂 Help Me Choose the Final Fall Scent!"
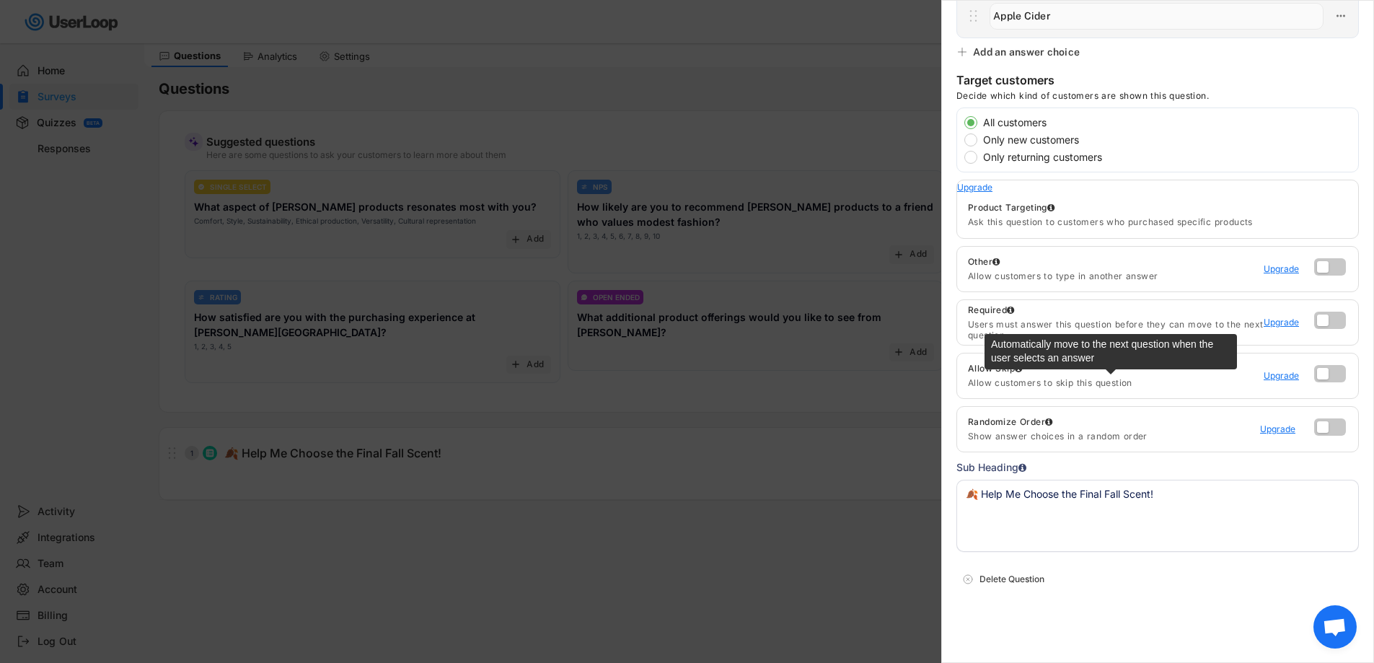
scroll to position [291, 0]
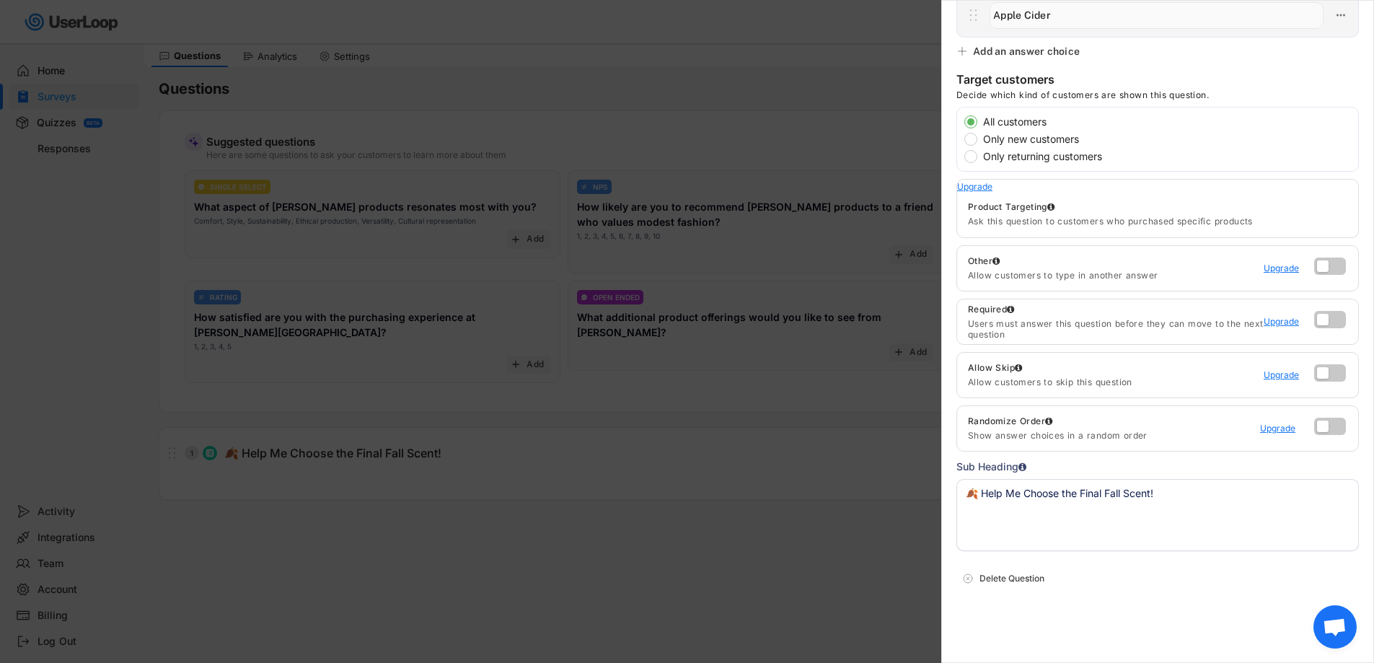
click at [1328, 625] on span "Open chat" at bounding box center [1334, 628] width 24 height 20
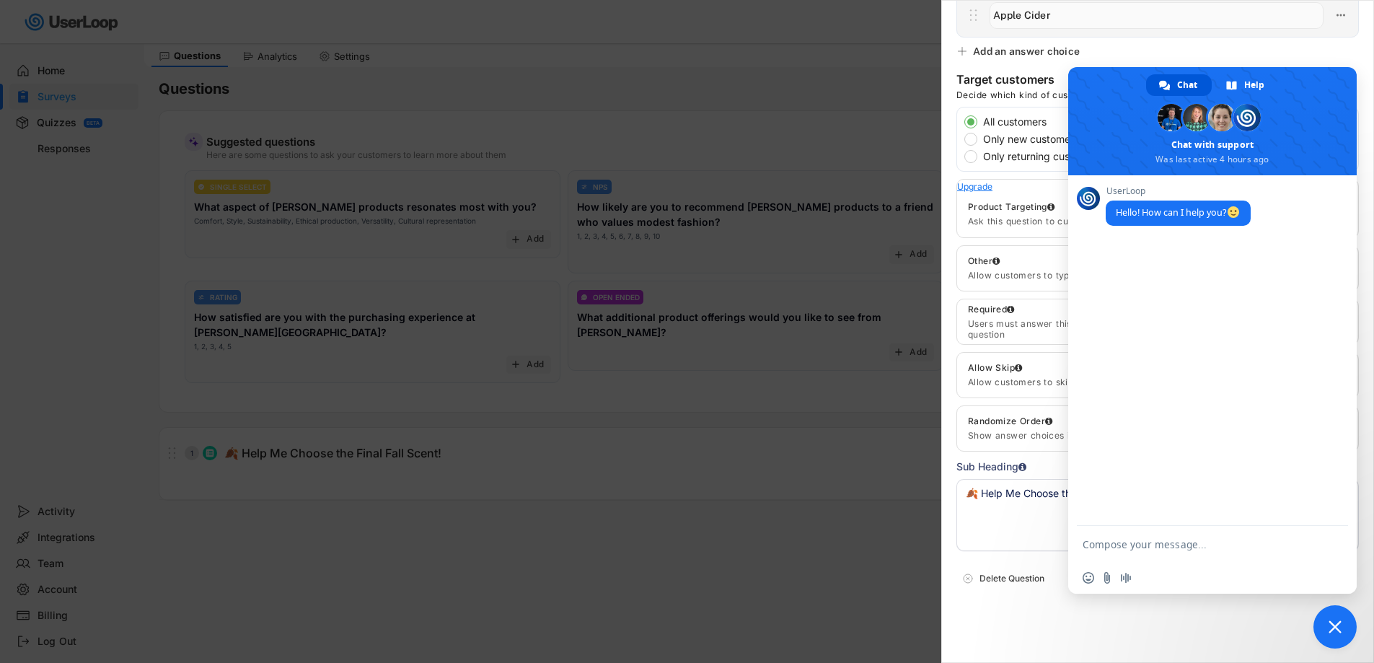
click at [1173, 540] on textarea "Compose your message..." at bounding box center [1196, 544] width 228 height 13
type textarea "can you let me know how I can link this survey with shopify email"
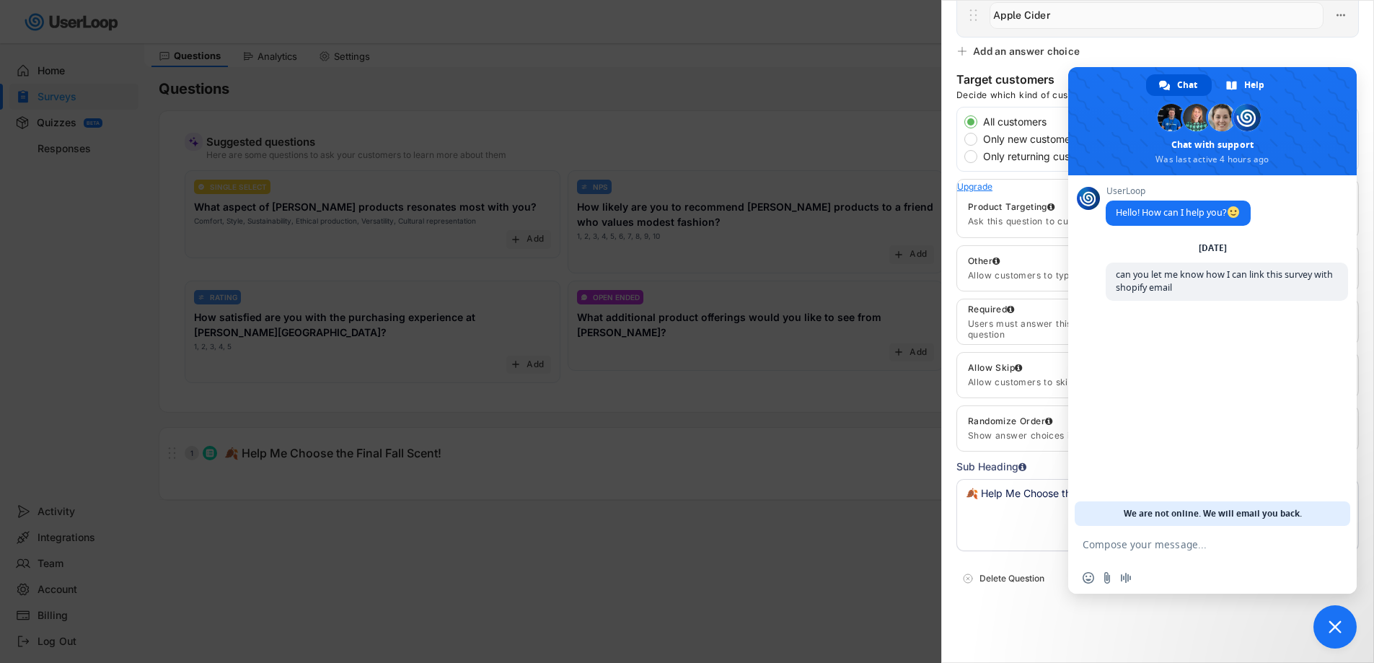
click at [1031, 603] on div "Multi Select  Question Answers Suggest Answers Suggestions Add All Hide Pumpki…" at bounding box center [1157, 331] width 433 height 663
click at [1182, 52] on div "Multi Select  Question Answers Suggest Answers Suggestions Add All Hide Pumpki…" at bounding box center [1157, 331] width 433 height 663
click at [1301, 65] on div "Multi Select  Question Answers Suggest Answers Suggestions Add All Hide Pumpki…" at bounding box center [1157, 331] width 433 height 663
click at [1166, 623] on div "Multi Select  Question Answers Suggest Answers Suggestions Add All Hide Pumpki…" at bounding box center [1157, 331] width 433 height 663
click at [412, 21] on div at bounding box center [687, 331] width 1374 height 663
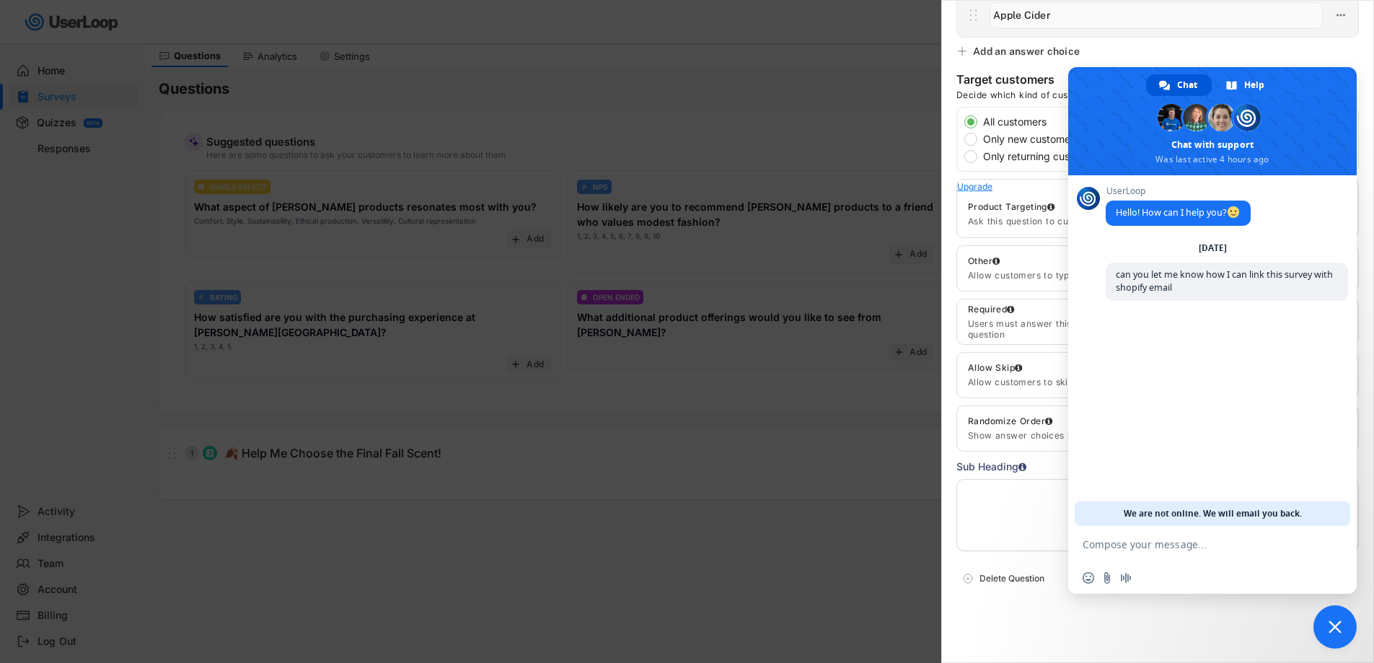
scroll to position [0, 0]
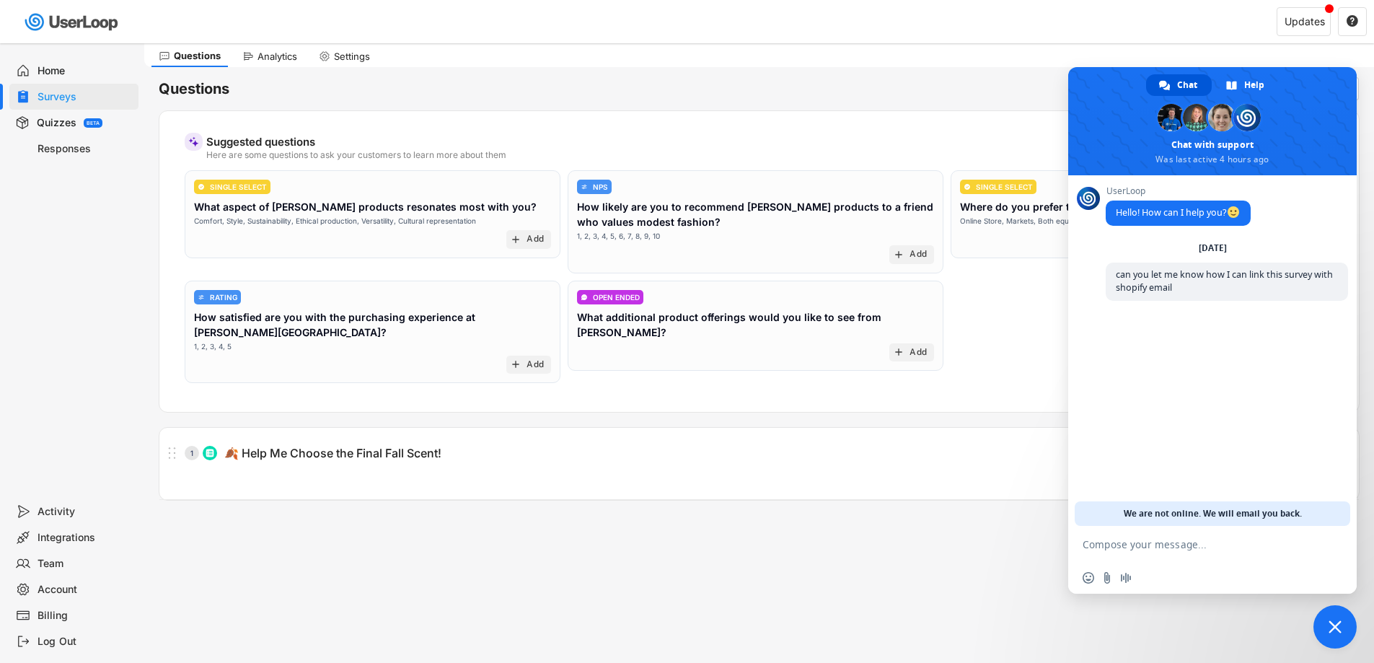
click at [40, 63] on div "Home" at bounding box center [73, 71] width 129 height 26
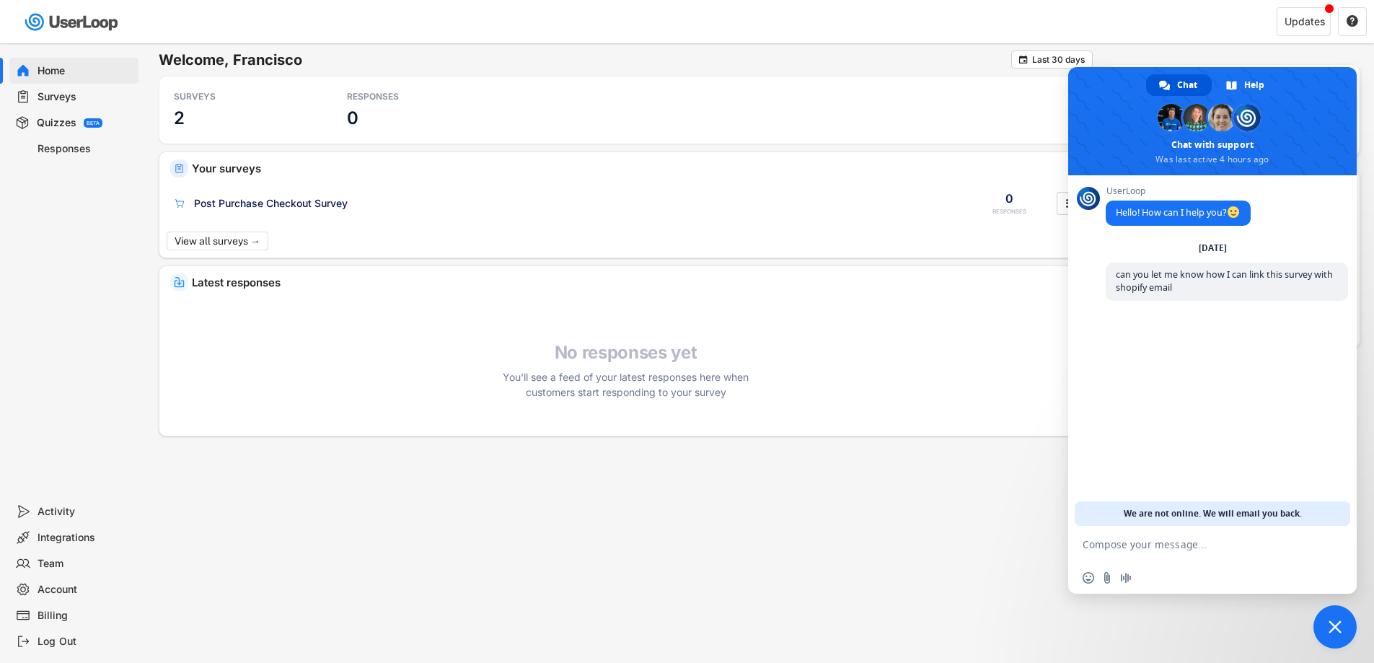
click at [860, 418] on div "Latest responses No responses yet You'll see a feed of your latest responses he…" at bounding box center [625, 350] width 932 height 169
click at [856, 479] on div "Welcome, Francisco  Last 30 days SURVEYS 2 RESPONSES 0 Your surveys Post Purch…" at bounding box center [759, 268] width 1200 height 436
click at [1327, 622] on span "Close chat" at bounding box center [1334, 626] width 43 height 43
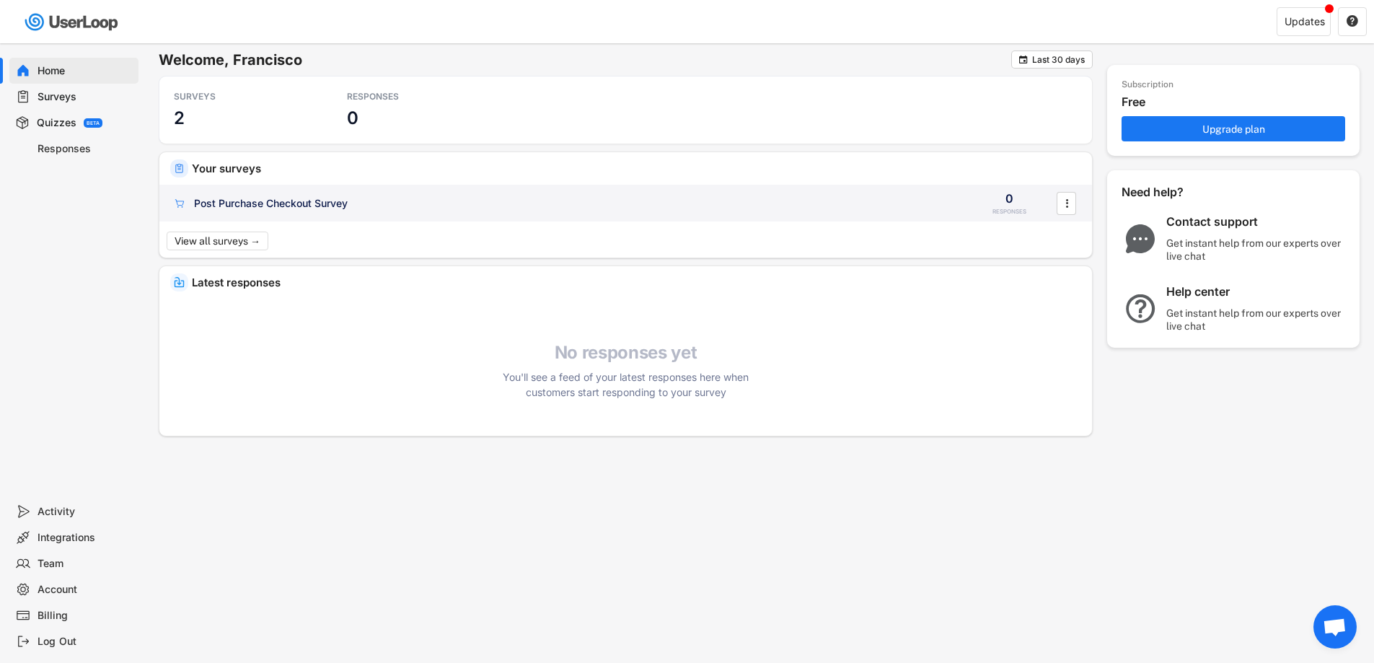
click at [415, 204] on div "Post Purchase Checkout Survey" at bounding box center [564, 203] width 784 height 14
click at [1075, 201] on div "" at bounding box center [1065, 203] width 19 height 23
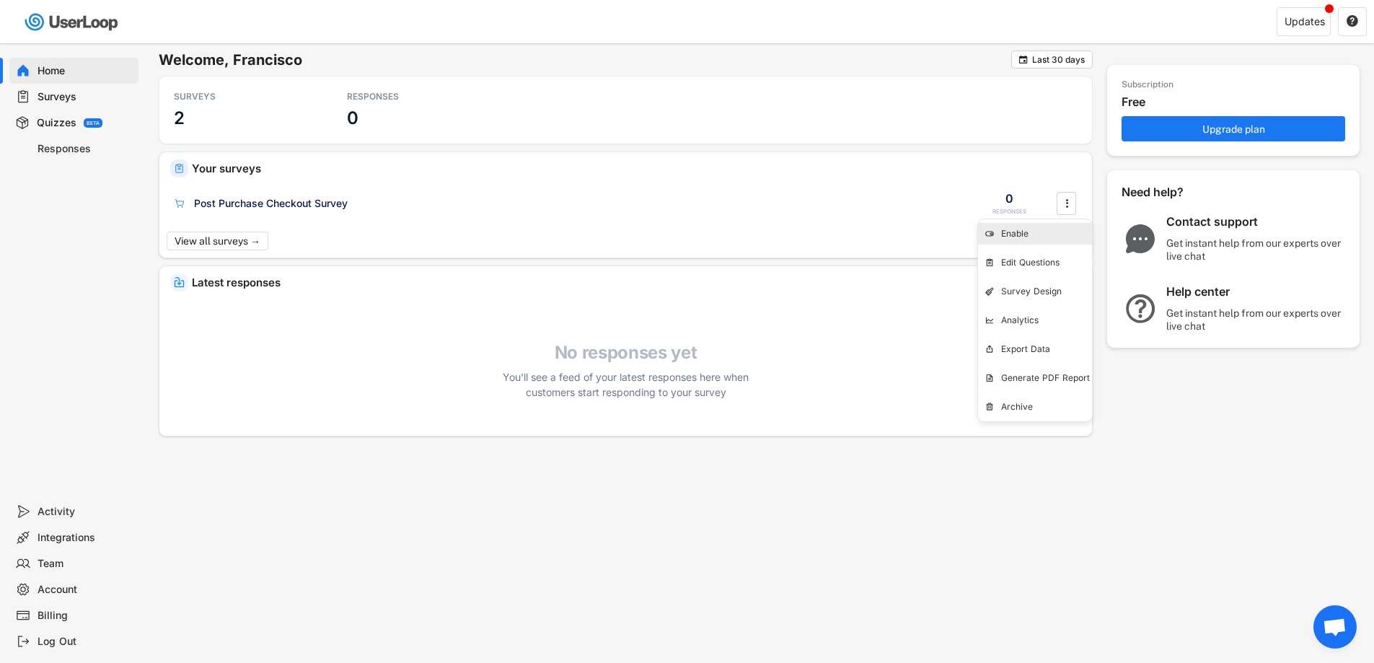
click at [1030, 235] on div "Enable" at bounding box center [1046, 234] width 91 height 12
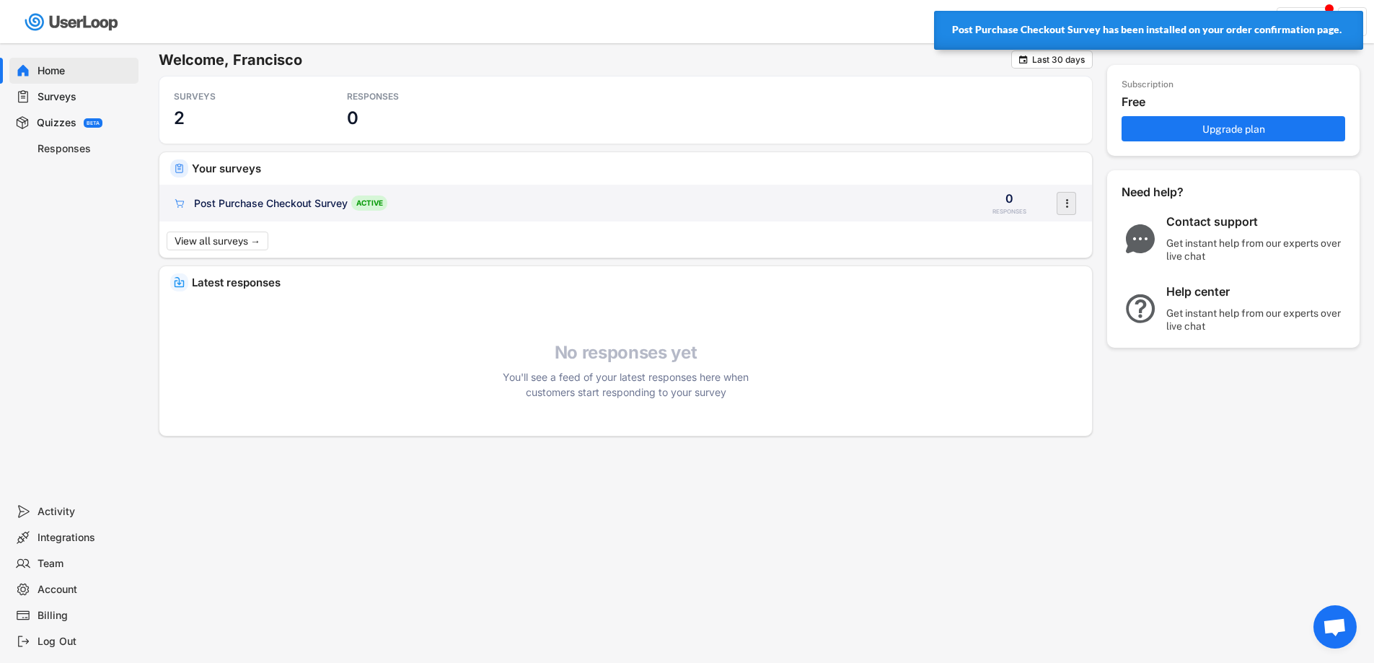
click at [1066, 205] on text "" at bounding box center [1066, 202] width 3 height 15
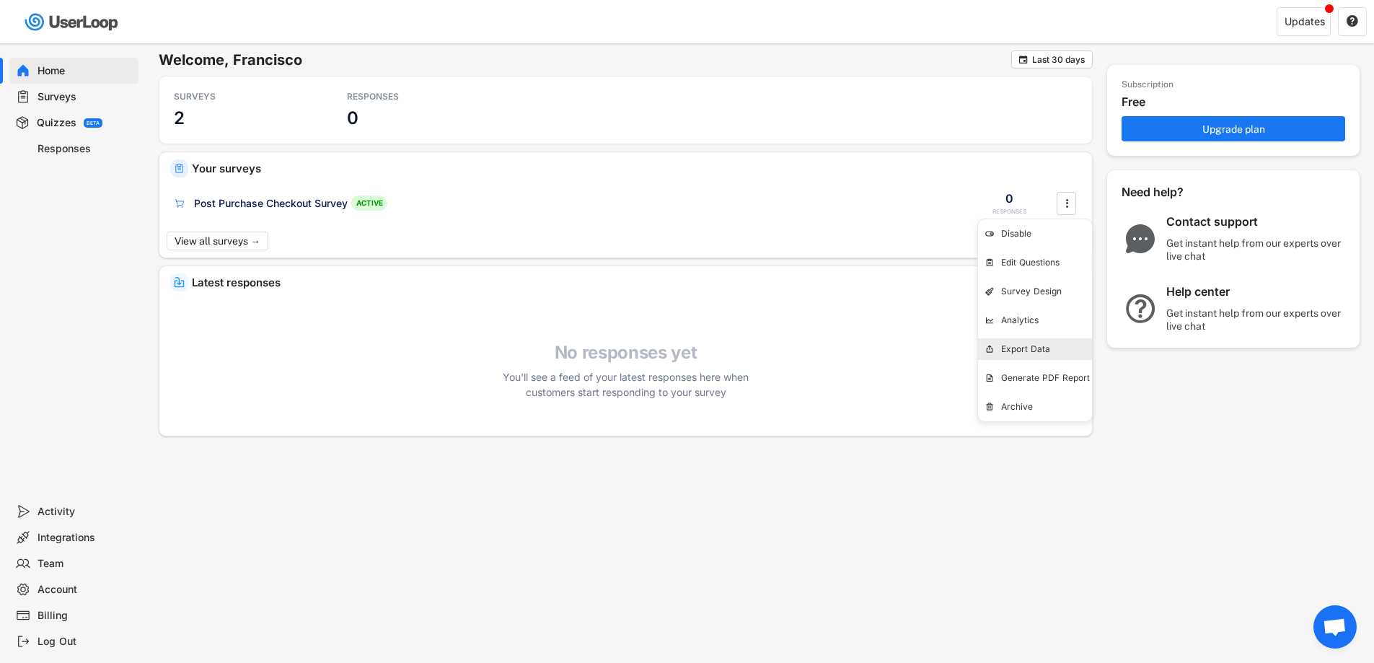
click at [1027, 353] on div "Export Data" at bounding box center [1046, 349] width 91 height 12
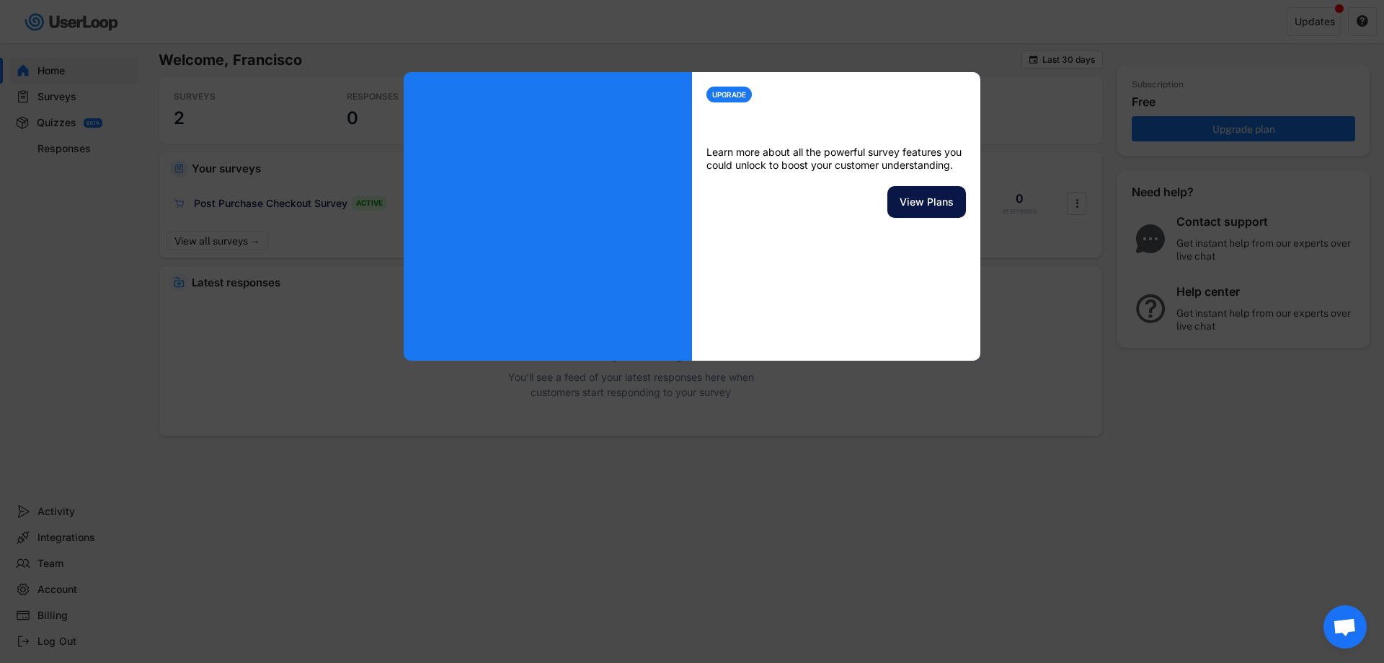
click at [931, 193] on button "View Plans" at bounding box center [927, 202] width 79 height 32
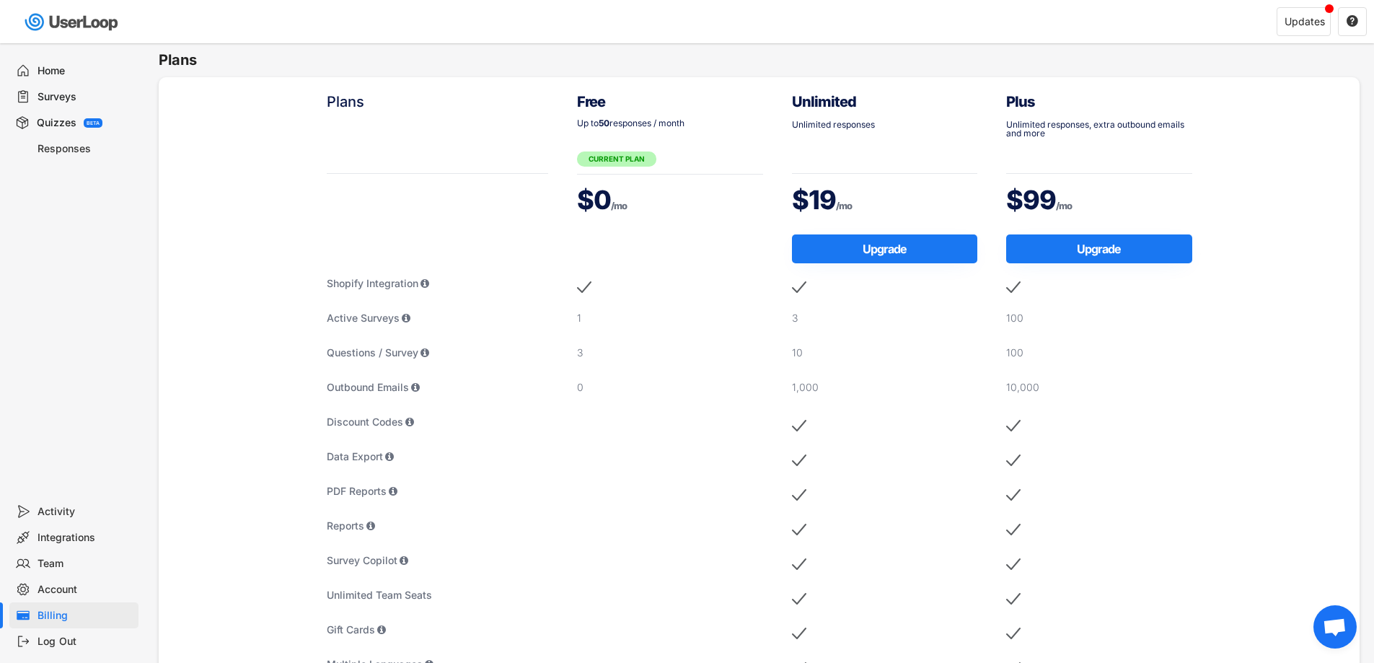
click at [567, 402] on div "Free Up to 50 responses / month CURRENT PLAN $0 /mo 1 3 0" at bounding box center [669, 527] width 215 height 900
click at [593, 392] on div "0" at bounding box center [670, 387] width 186 height 14
click at [572, 384] on div "Free Up to 50 responses / month CURRENT PLAN $0 /mo 1 3 0" at bounding box center [669, 527] width 215 height 900
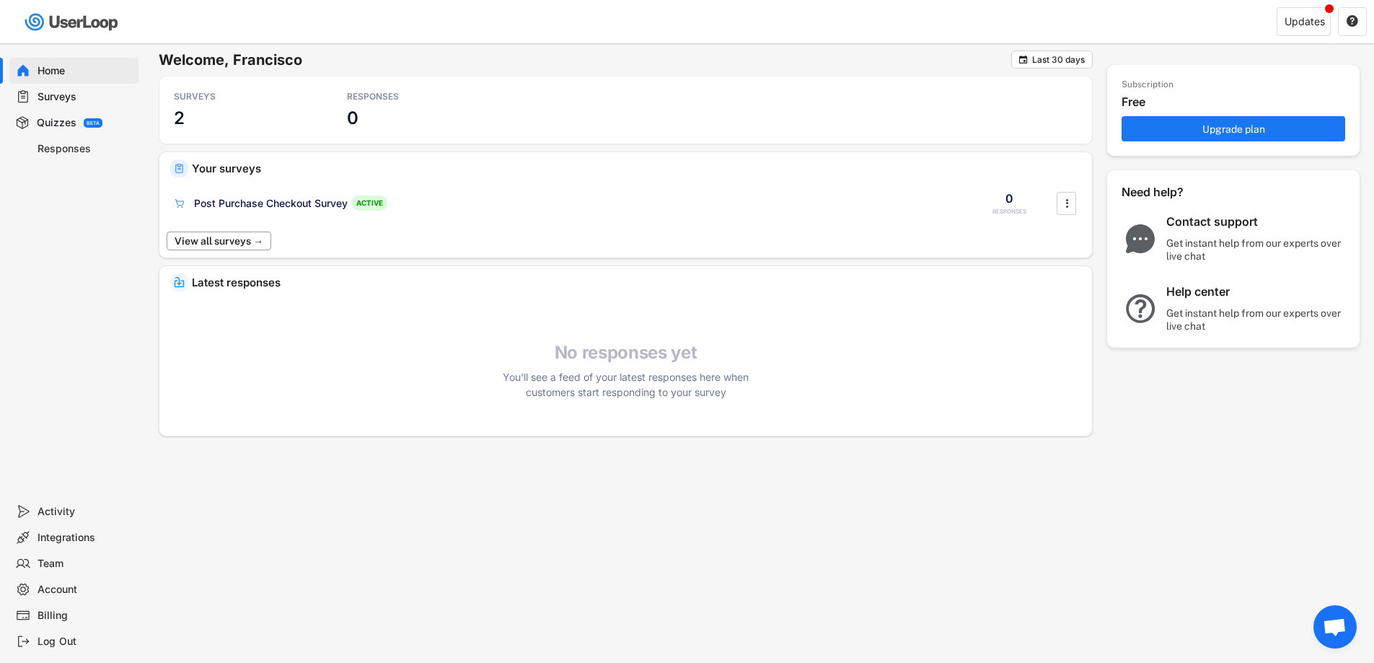
click at [242, 243] on button "View all surveys →" at bounding box center [219, 240] width 105 height 19
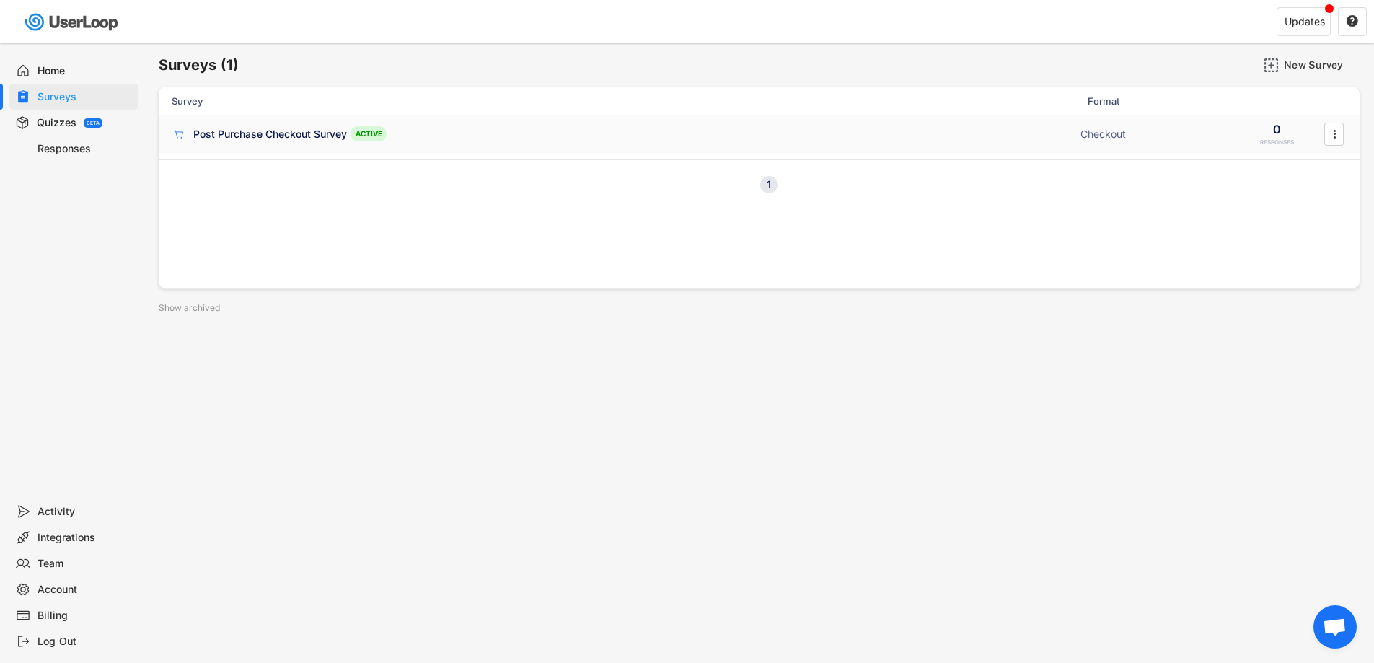
click at [303, 127] on div "Post Purchase Checkout Survey" at bounding box center [270, 134] width 154 height 14
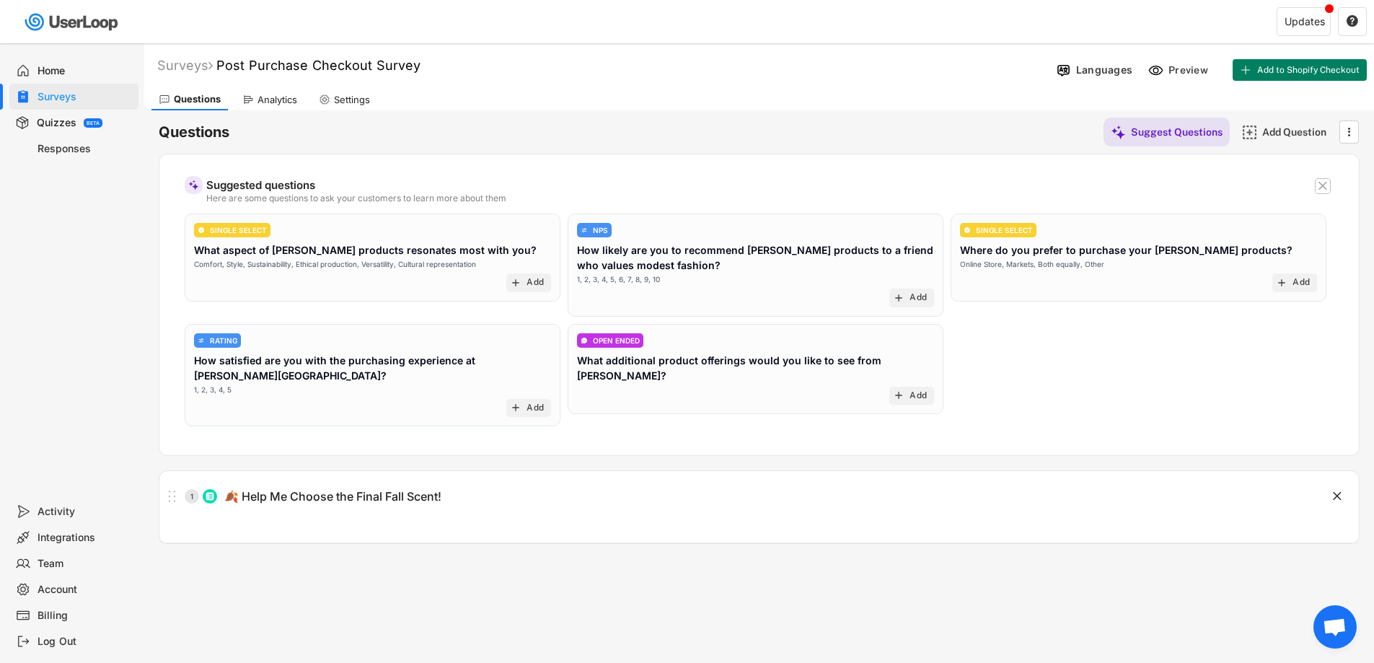
click at [1316, 181] on icon "" at bounding box center [1322, 186] width 14 height 14
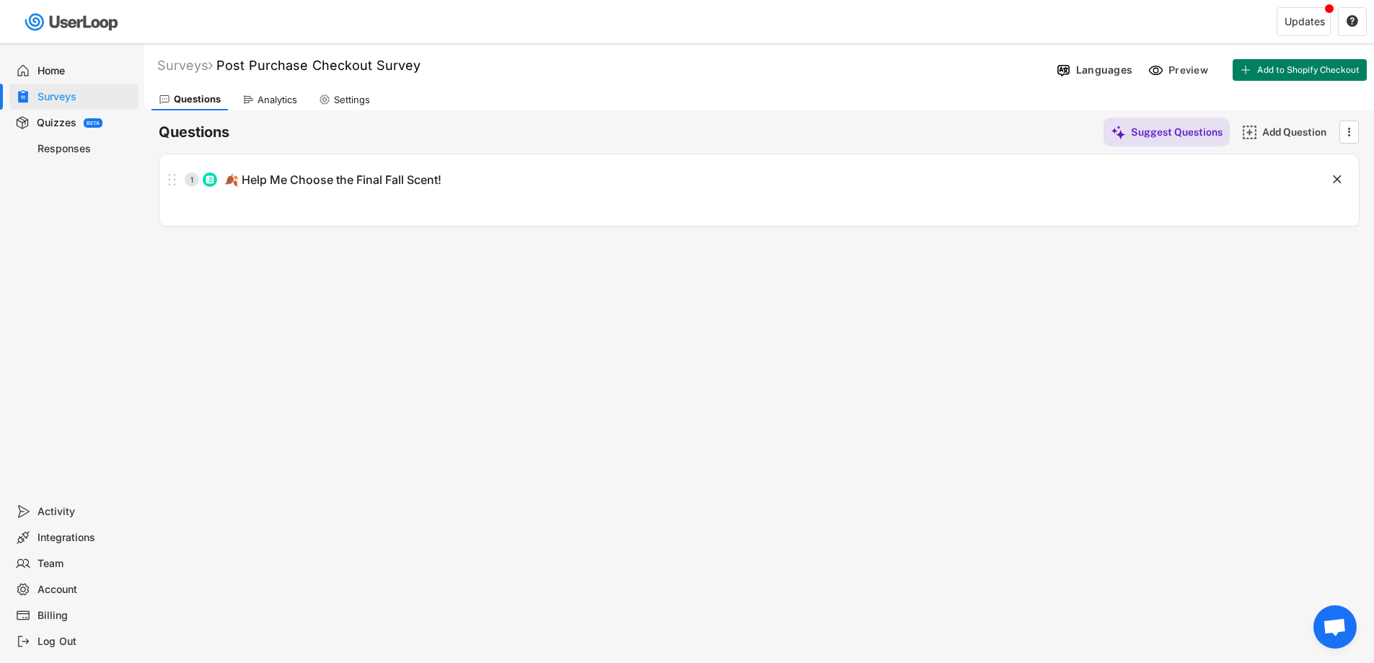
click at [324, 100] on icon at bounding box center [325, 100] width 12 height 12
select select ""weekly""
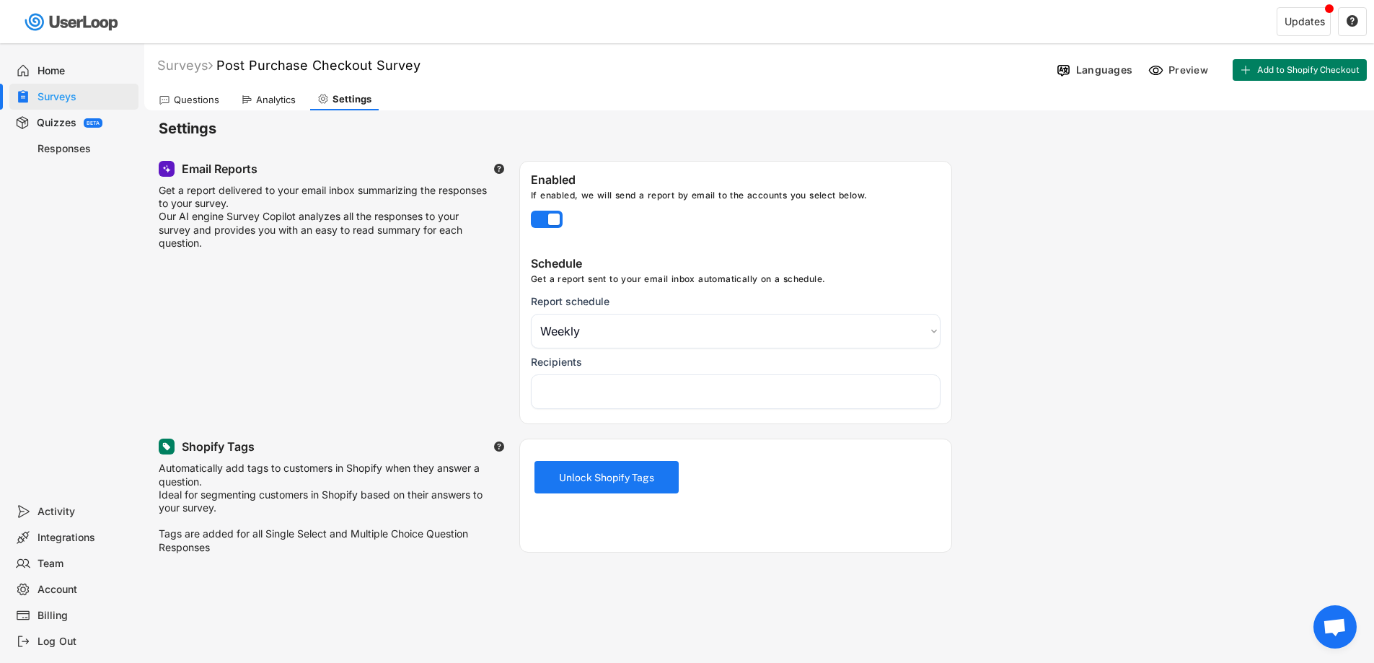
select select "1348695171700984260__LOOKUP__1758849325401x787633980447083100"
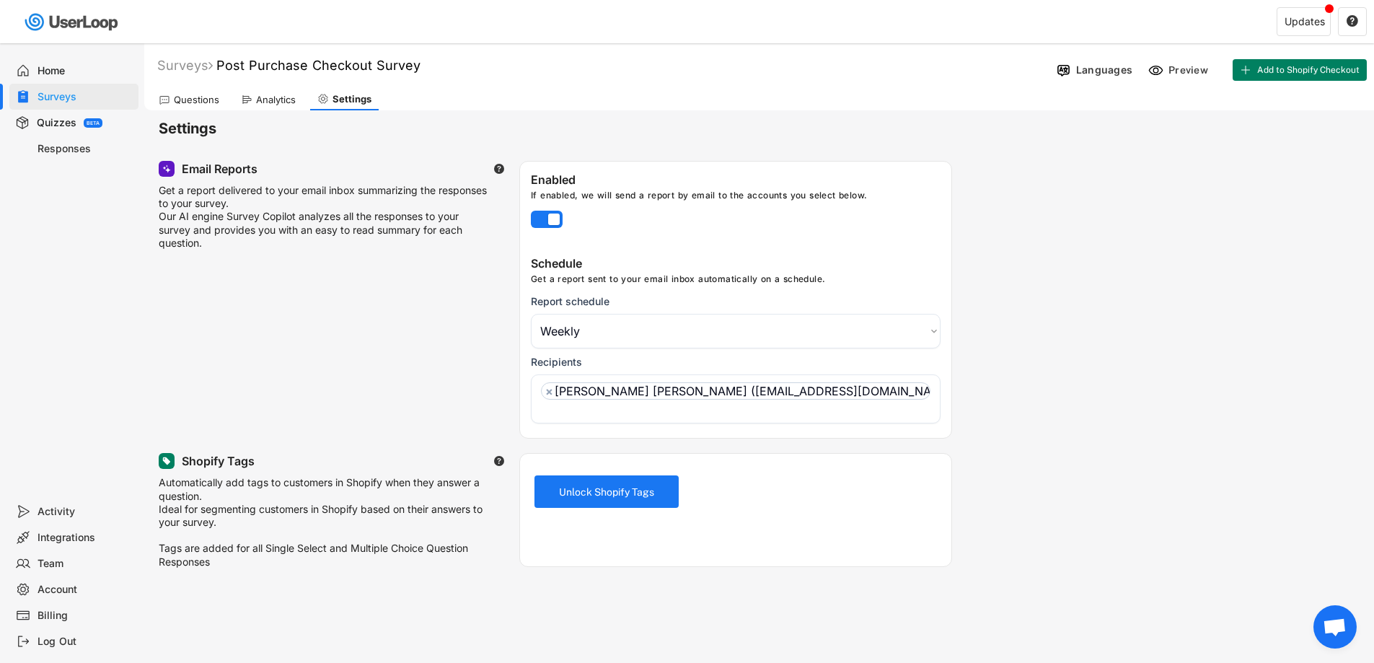
click at [932, 335] on select "Choose an option Daily Weekly Monthly" at bounding box center [736, 331] width 410 height 35
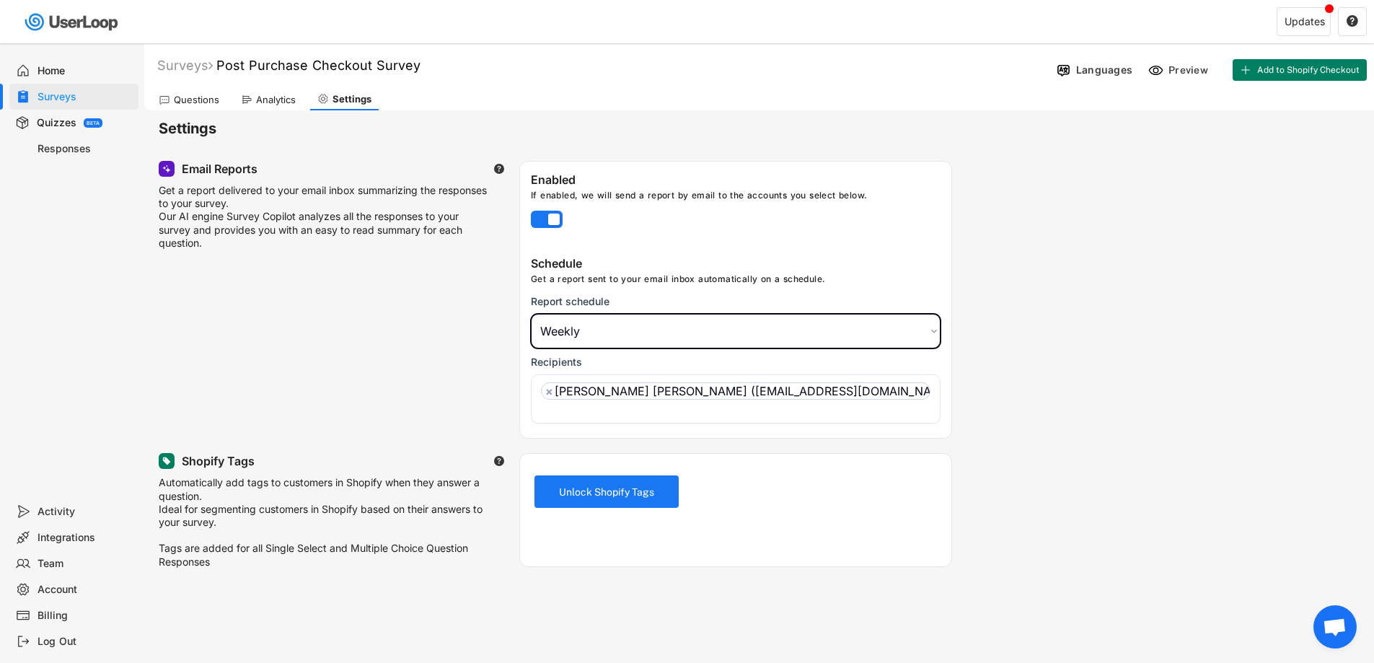
click at [932, 335] on select "Choose an option Daily Weekly Monthly" at bounding box center [736, 331] width 410 height 35
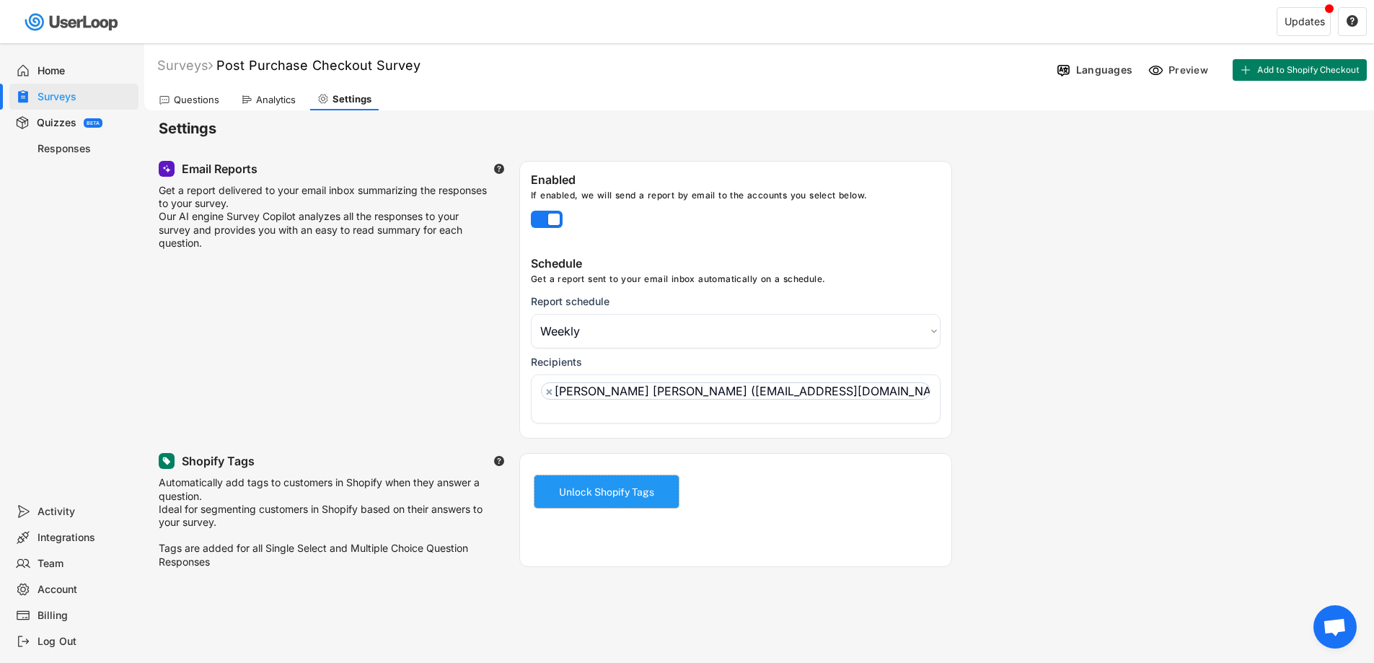
click at [619, 481] on button "Unlock Shopify Tags" at bounding box center [606, 491] width 144 height 32
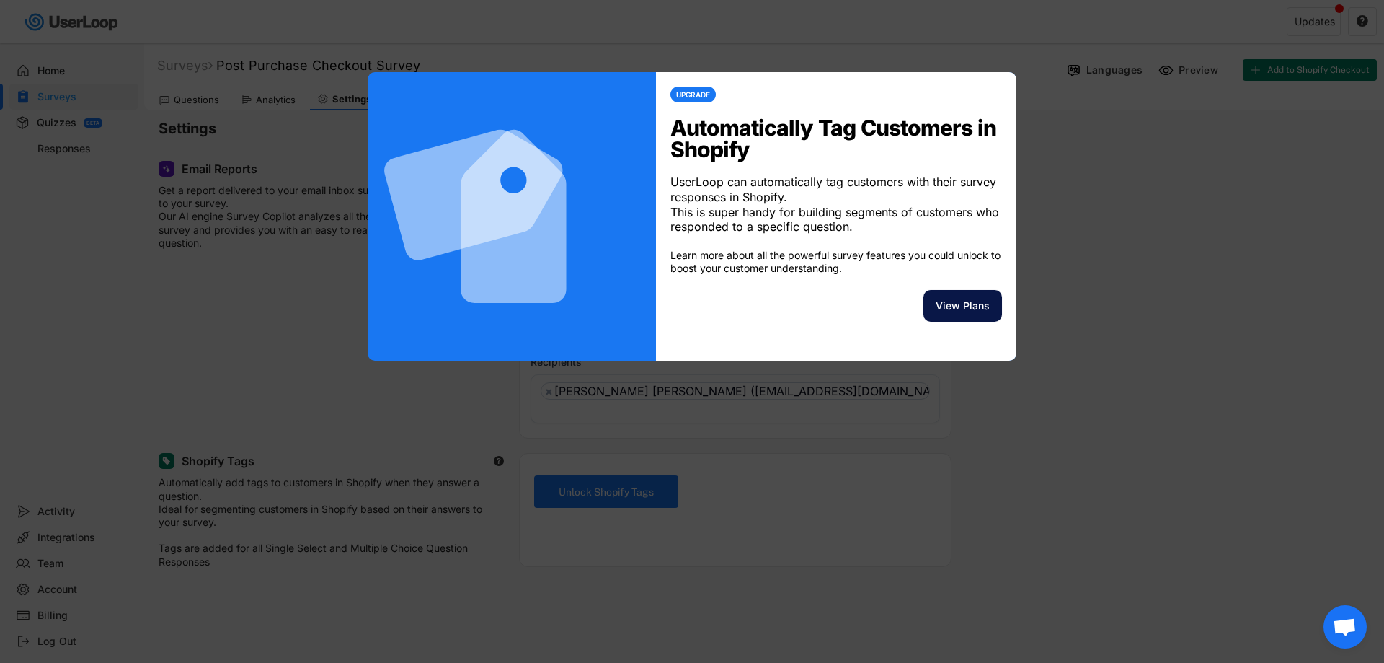
click at [950, 317] on button "View Plans" at bounding box center [963, 306] width 79 height 32
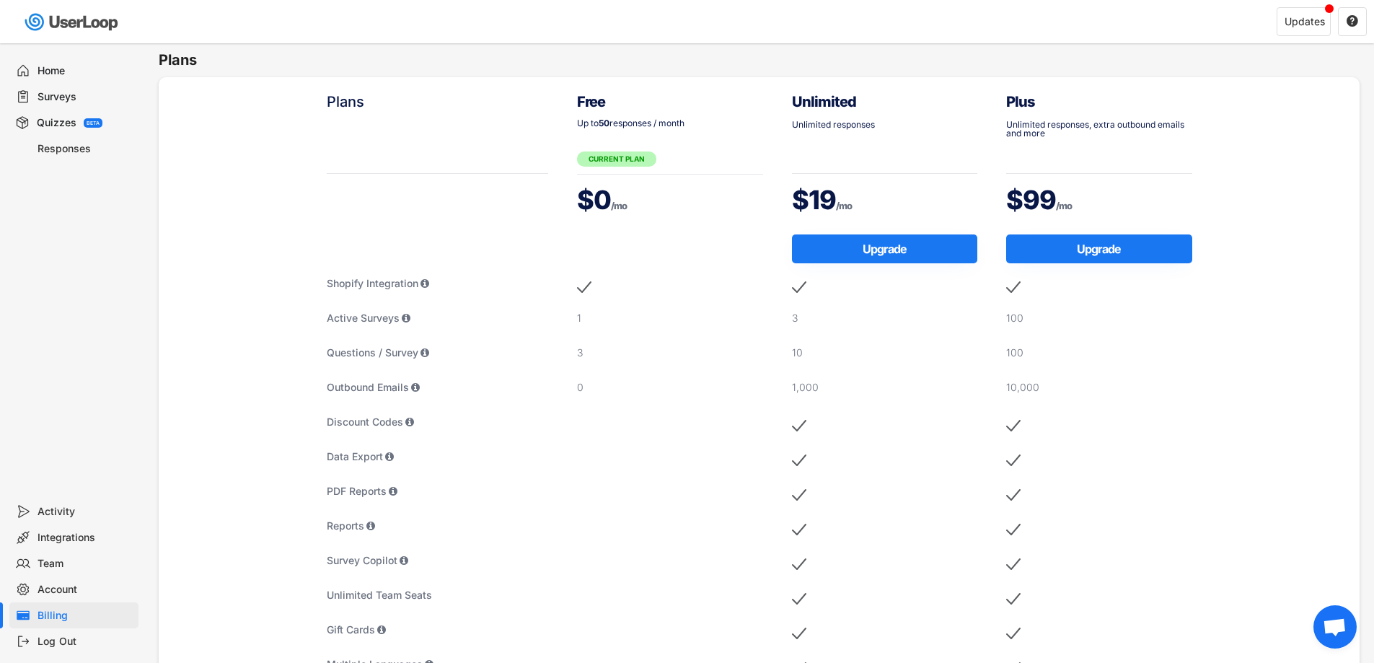
click at [53, 68] on div "Home" at bounding box center [84, 71] width 95 height 14
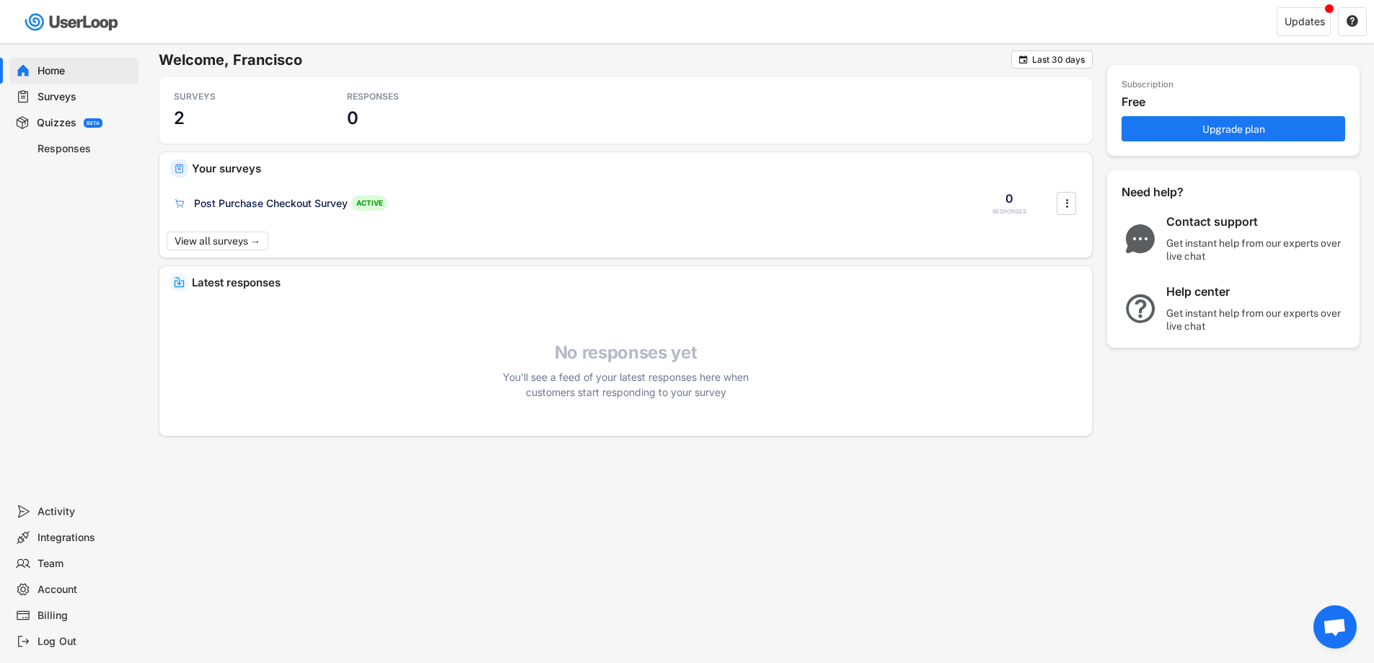
click at [44, 283] on div "Home Surveys Quizzes BETA Responses" at bounding box center [72, 270] width 144 height 455
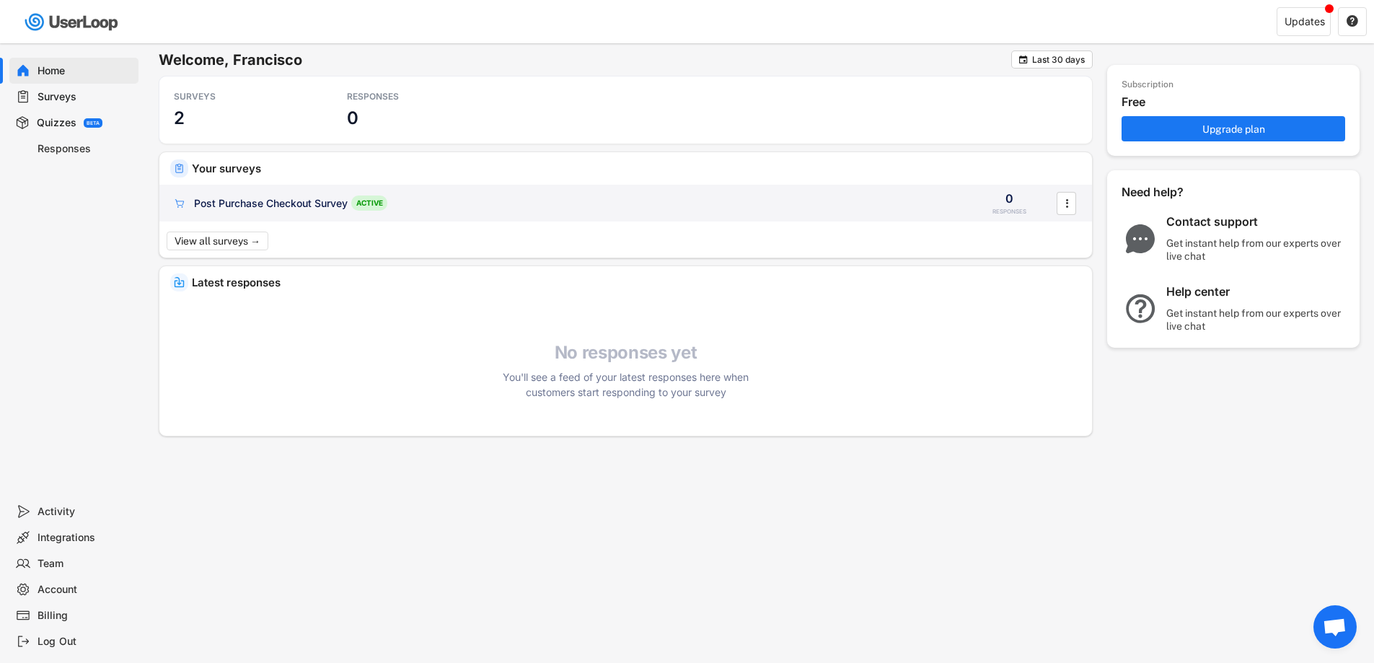
click at [354, 200] on div "ACTIVE" at bounding box center [369, 202] width 36 height 15
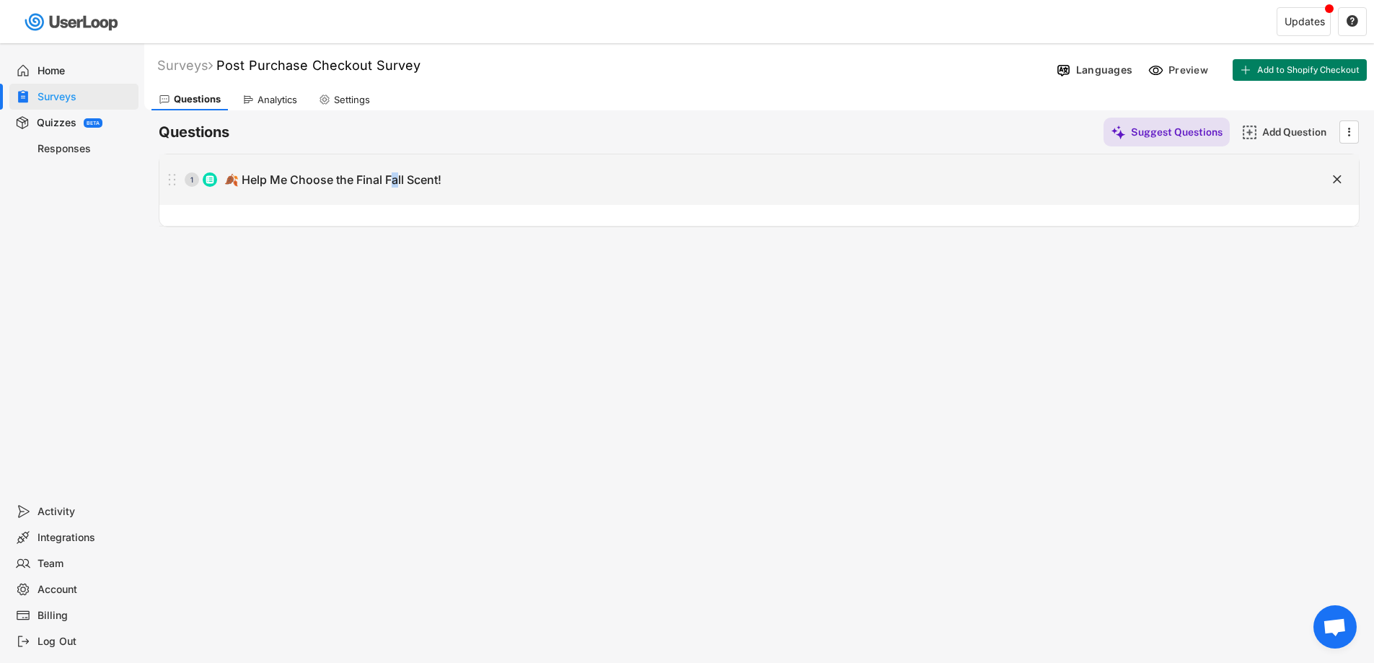
click at [397, 189] on div "1 🍂 Help Me Choose the Final Fall Scent!" at bounding box center [722, 179] width 1127 height 29
type input "🍂 Help Me Choose the Final Fall Scent!"
type textarea "🍂 Help Me Choose the Final Fall Scent!"
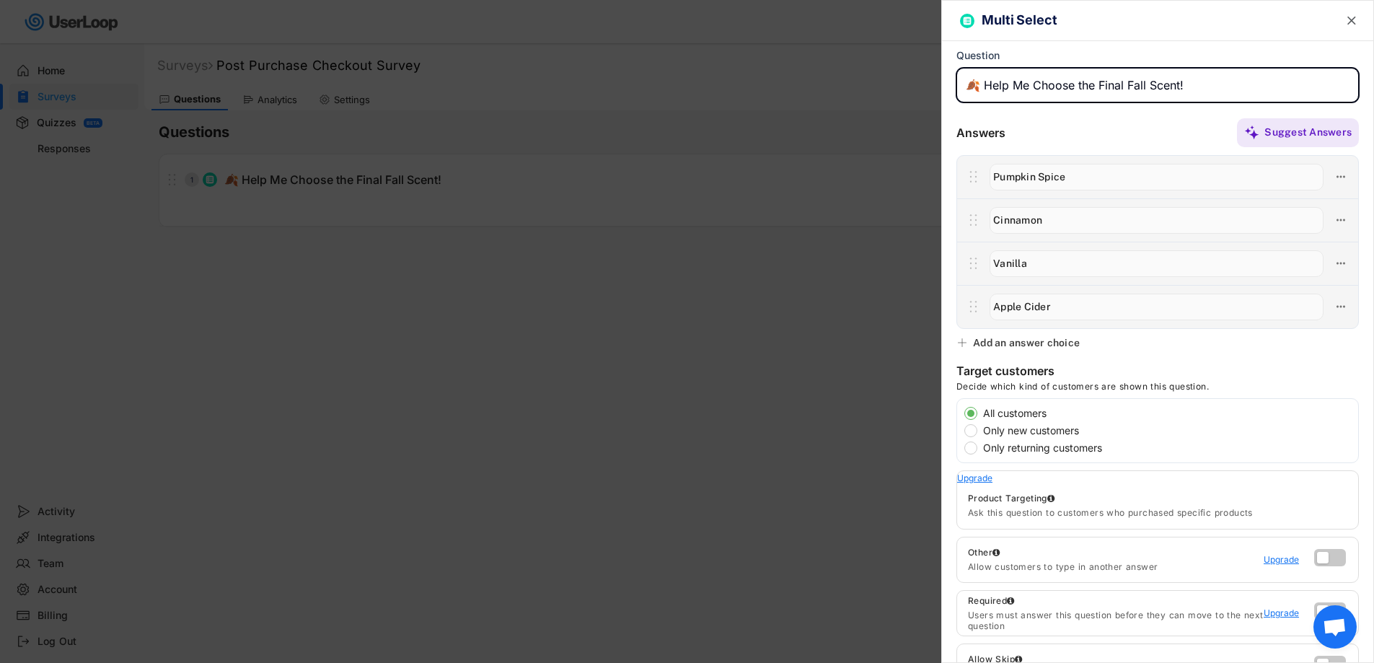
drag, startPoint x: 1190, startPoint y: 84, endPoint x: 965, endPoint y: 83, distance: 224.2
click at [965, 83] on input "input" at bounding box center [1157, 85] width 402 height 35
